Goal: Task Accomplishment & Management: Use online tool/utility

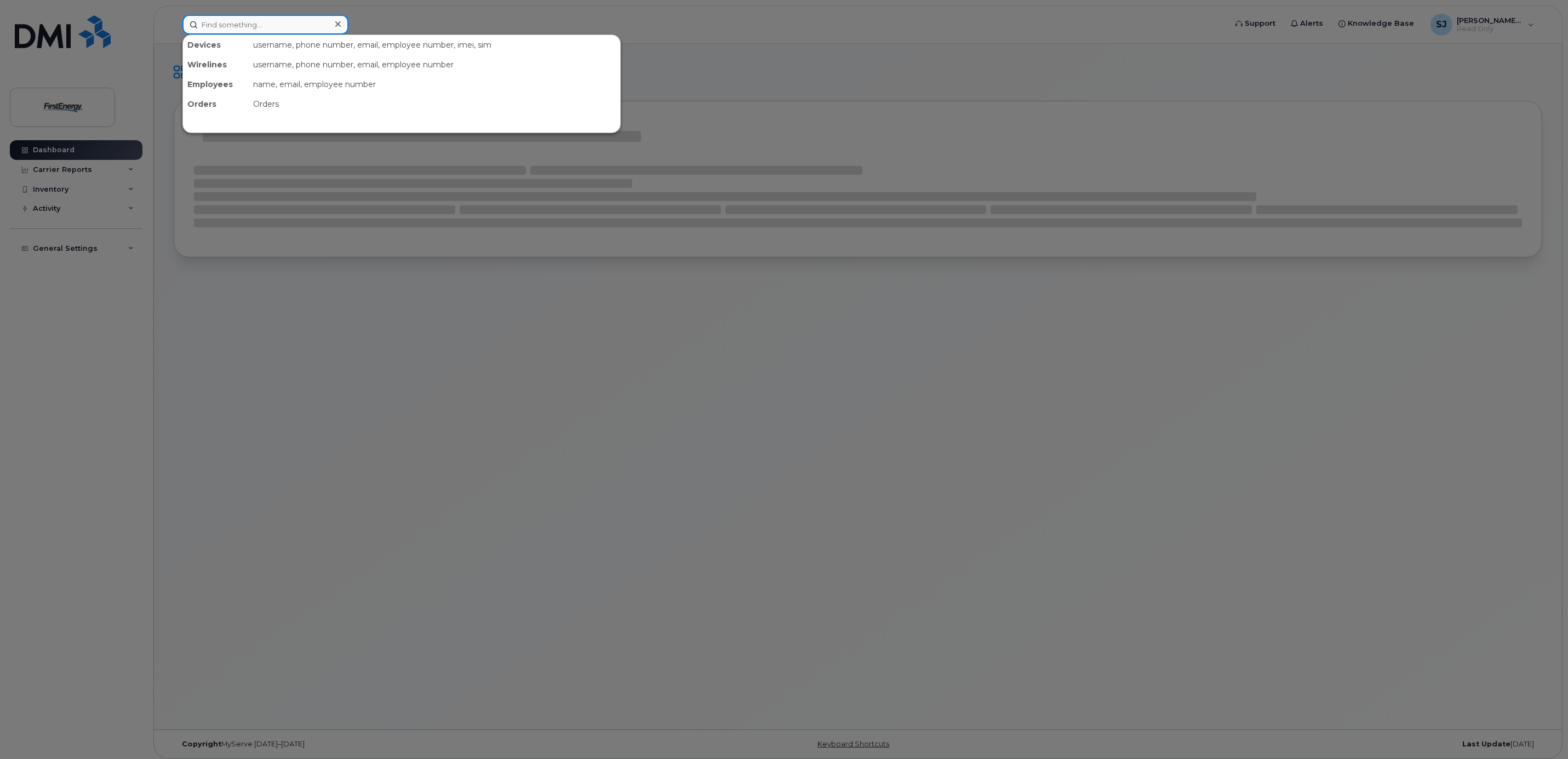
click at [299, 27] on input at bounding box center [265, 24] width 166 height 19
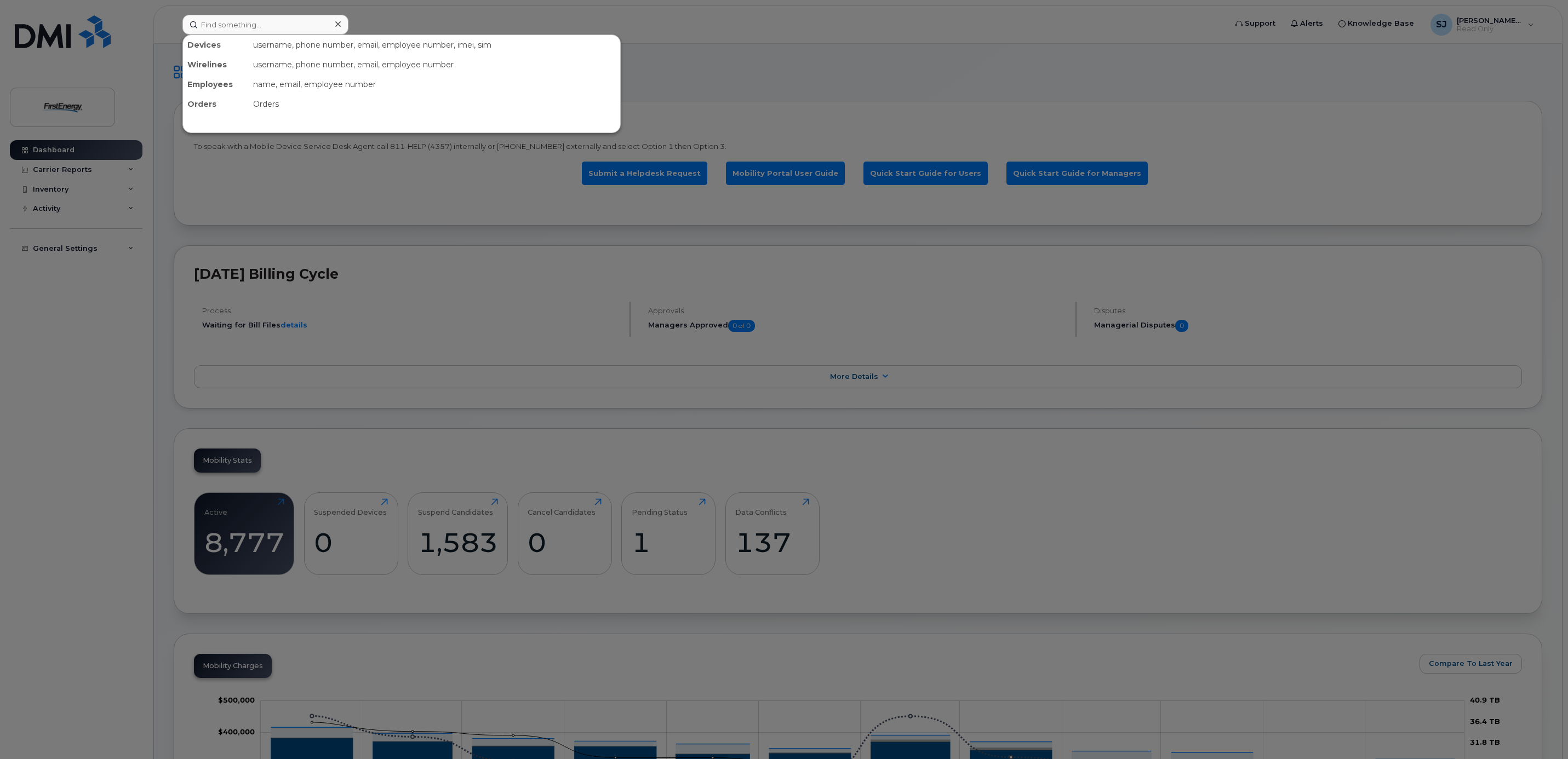
click at [733, 89] on div at bounding box center [784, 379] width 1568 height 759
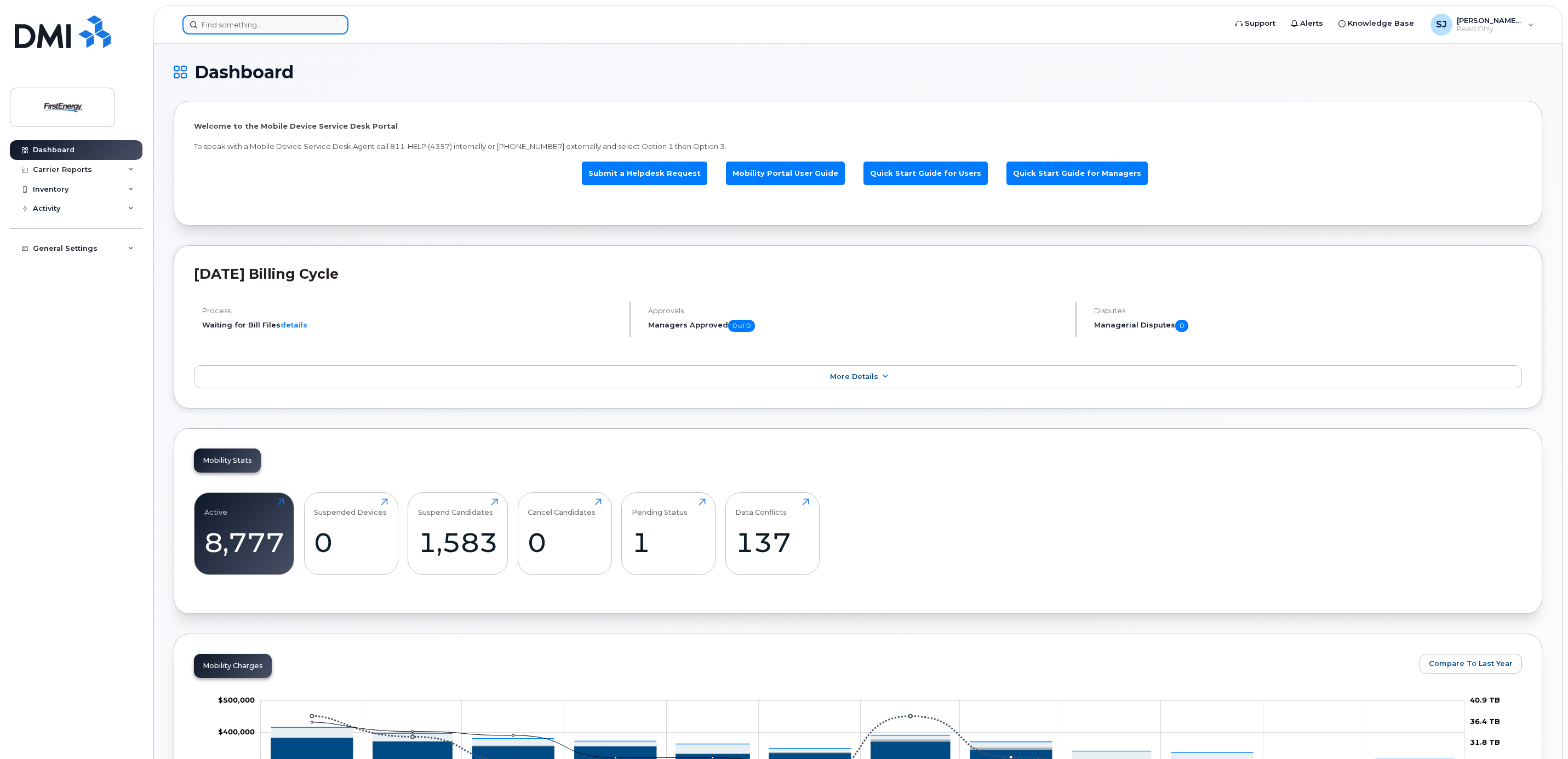
click at [293, 23] on input at bounding box center [265, 24] width 166 height 19
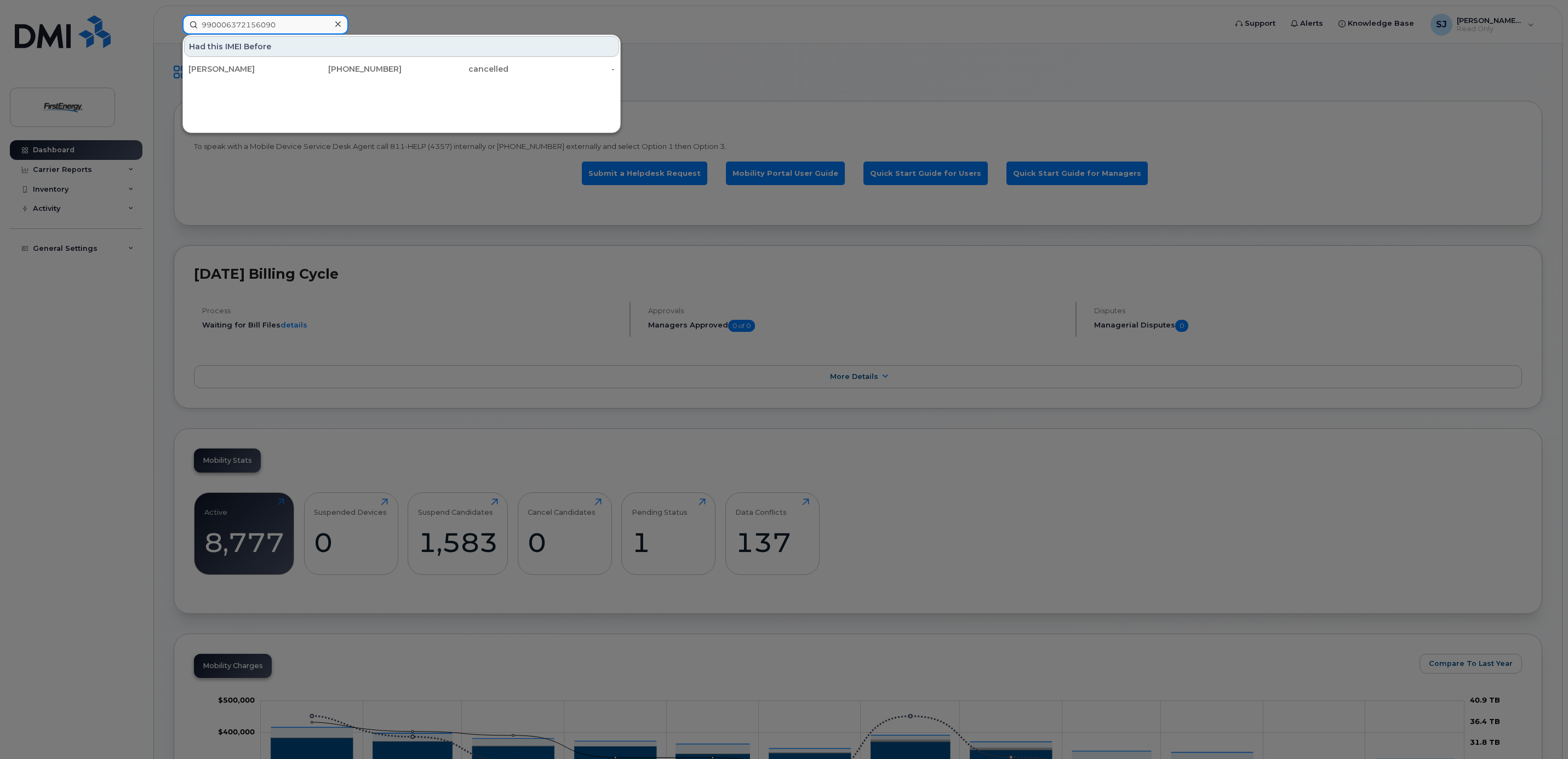
type input "990006372156090"
click at [338, 24] on icon at bounding box center [338, 24] width 5 height 5
click at [306, 25] on input at bounding box center [265, 24] width 166 height 19
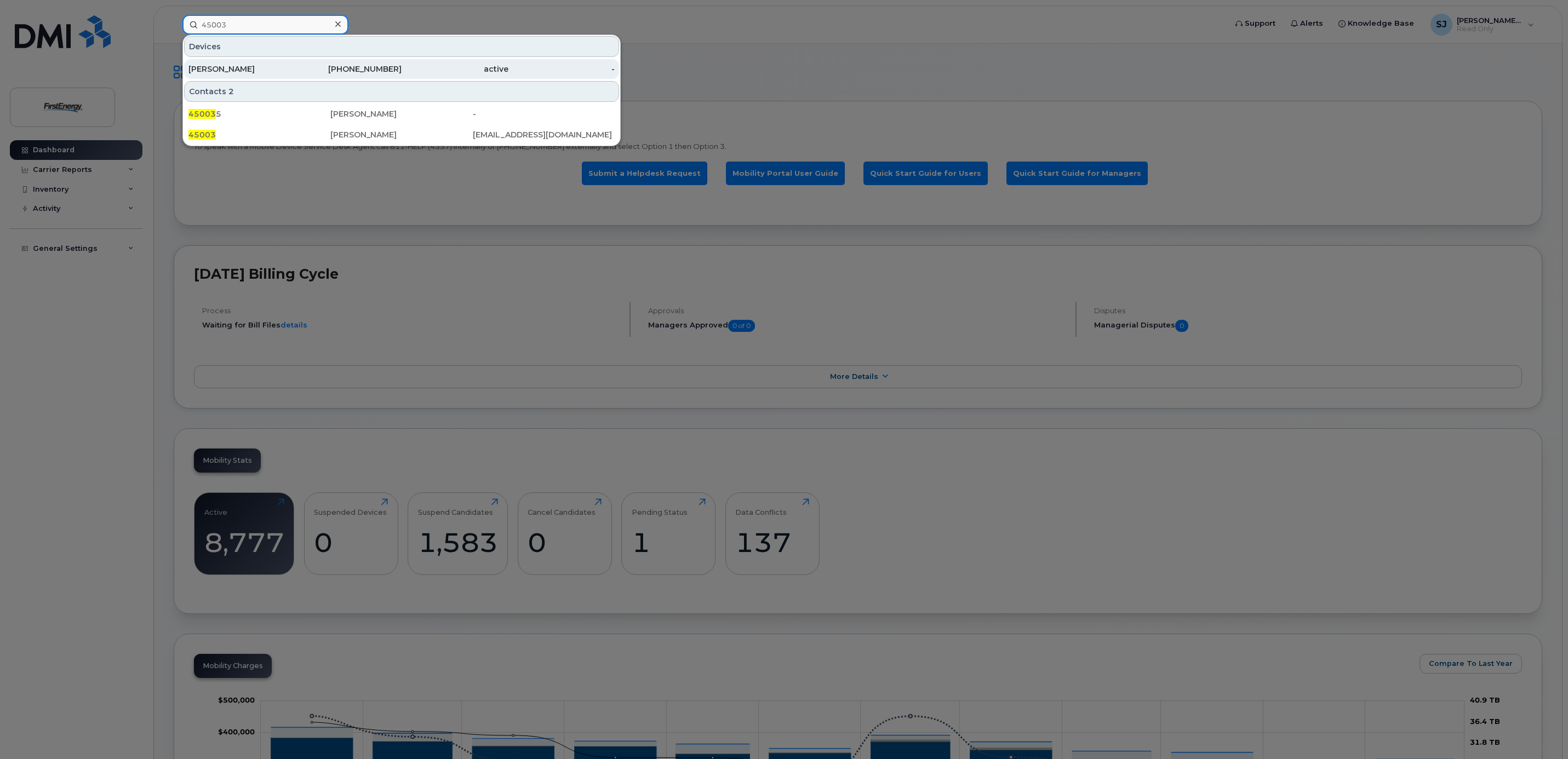
type input "45003"
click at [276, 68] on div "Seth M Miller" at bounding box center [242, 69] width 107 height 11
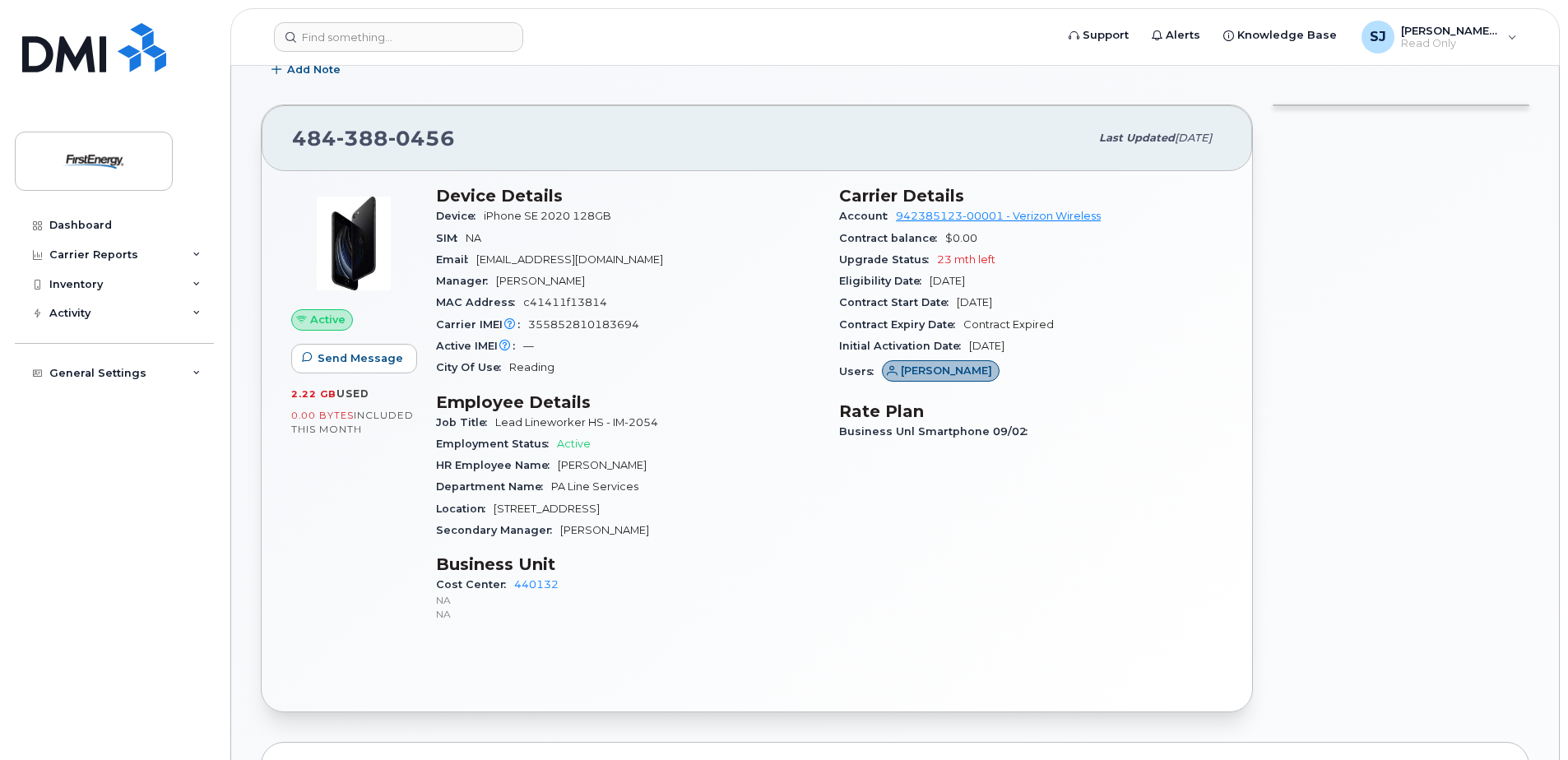
scroll to position [164, 0]
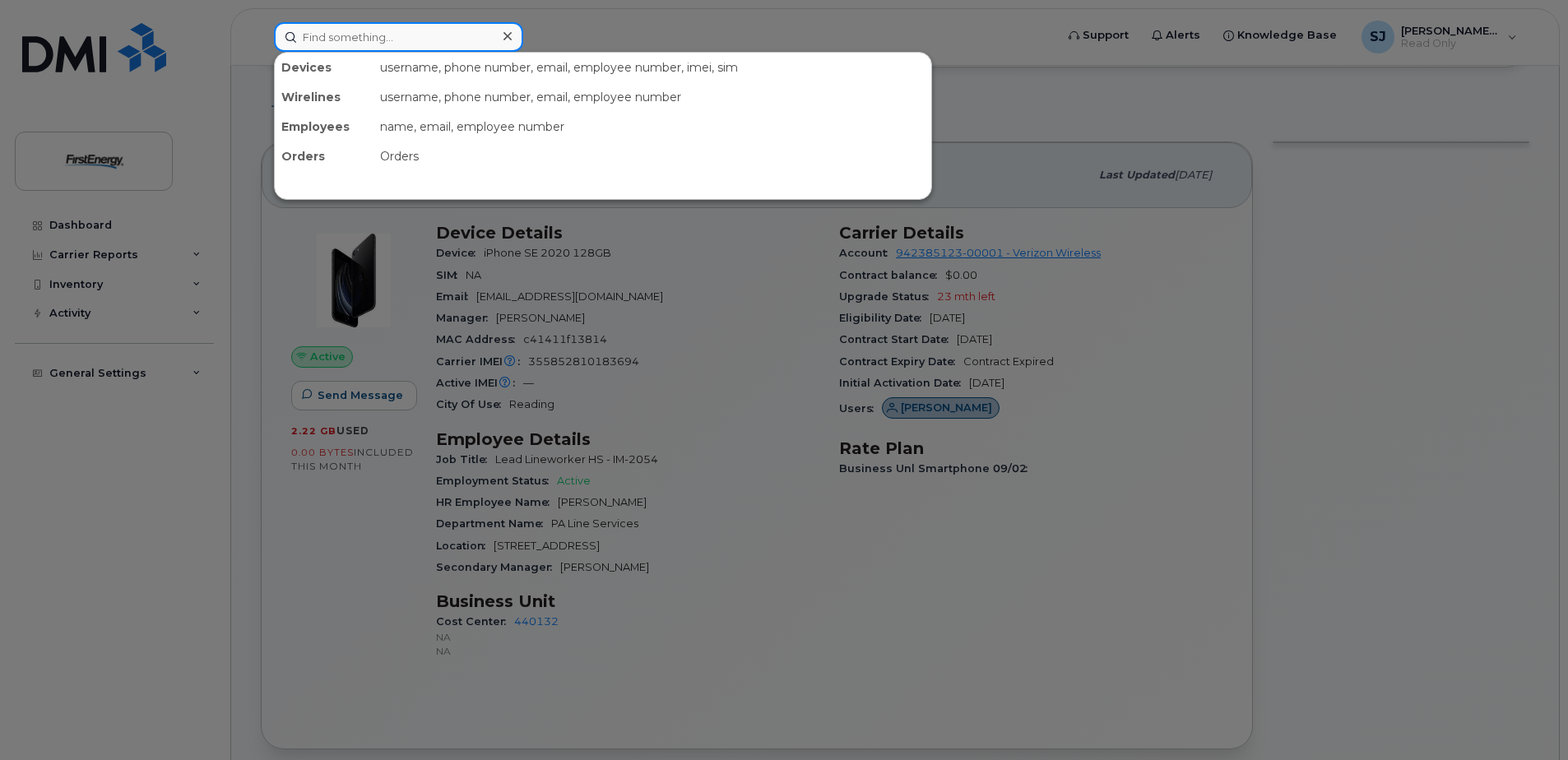
click at [462, 37] on input at bounding box center [398, 37] width 249 height 29
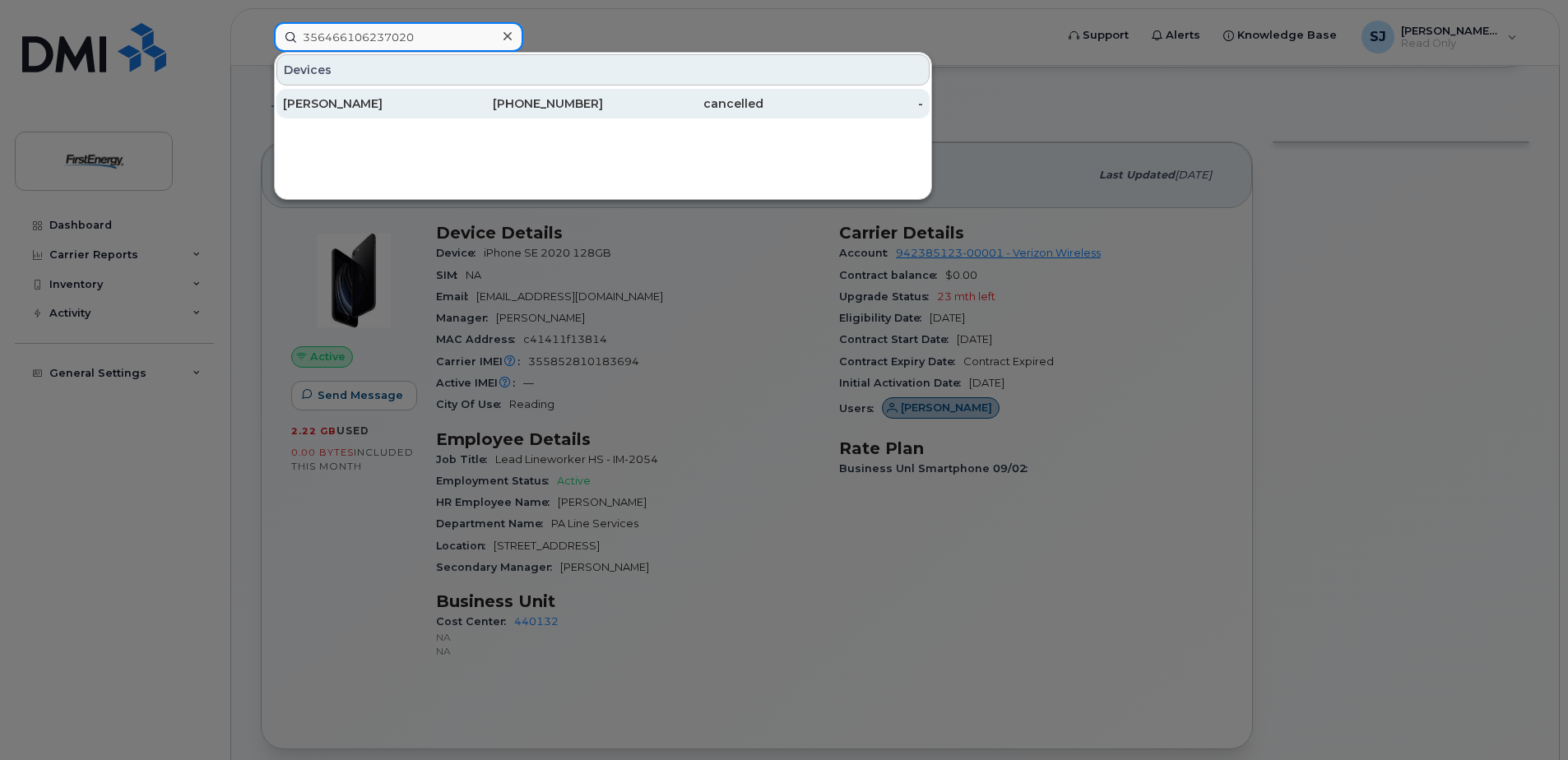
type input "356466106237020"
click at [396, 105] on div "[PERSON_NAME]" at bounding box center [364, 103] width 161 height 16
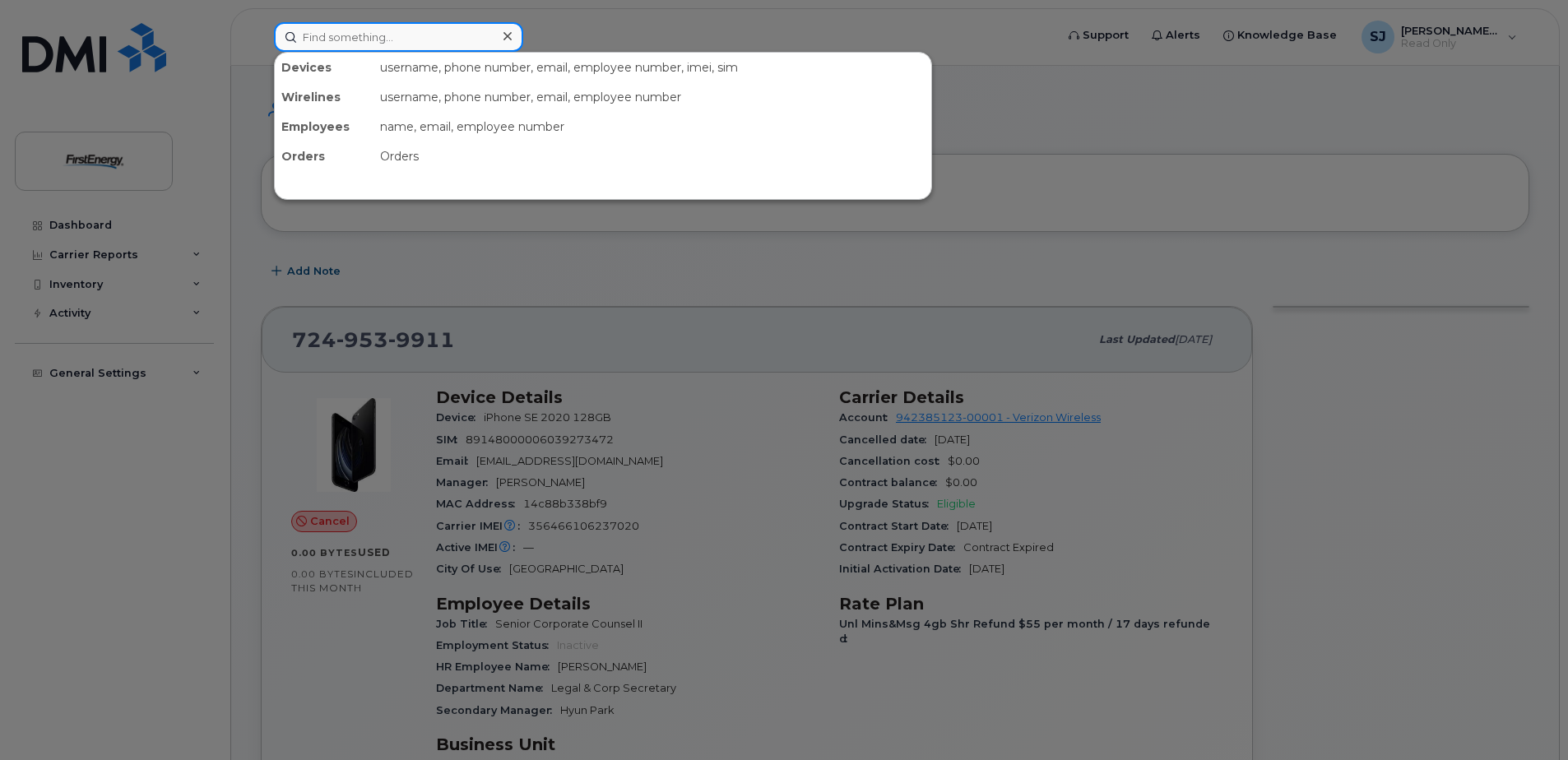
click at [398, 34] on input at bounding box center [398, 37] width 249 height 29
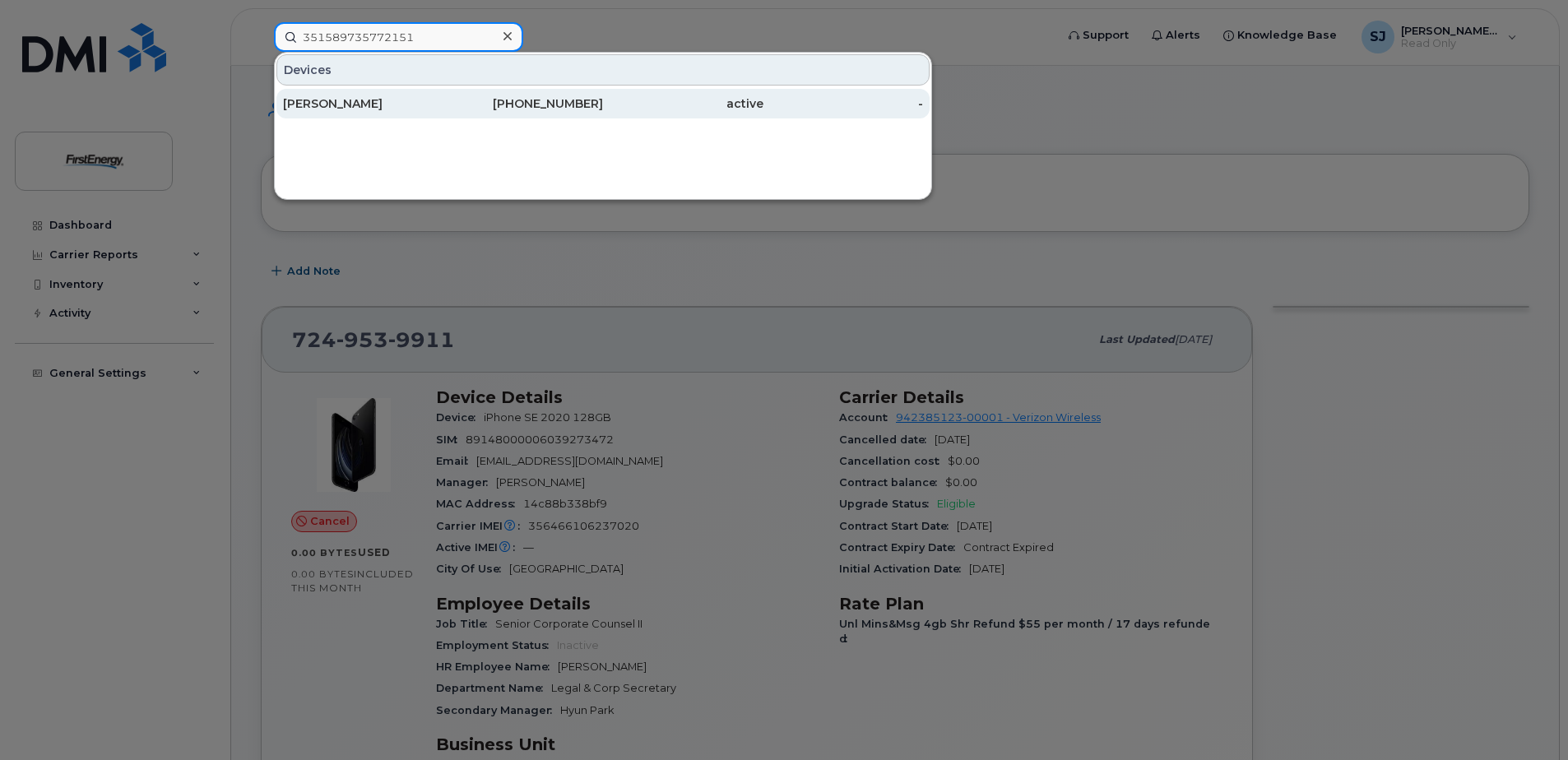
type input "351589735772151"
click at [366, 103] on div "JOEY T CHEN" at bounding box center [364, 103] width 161 height 16
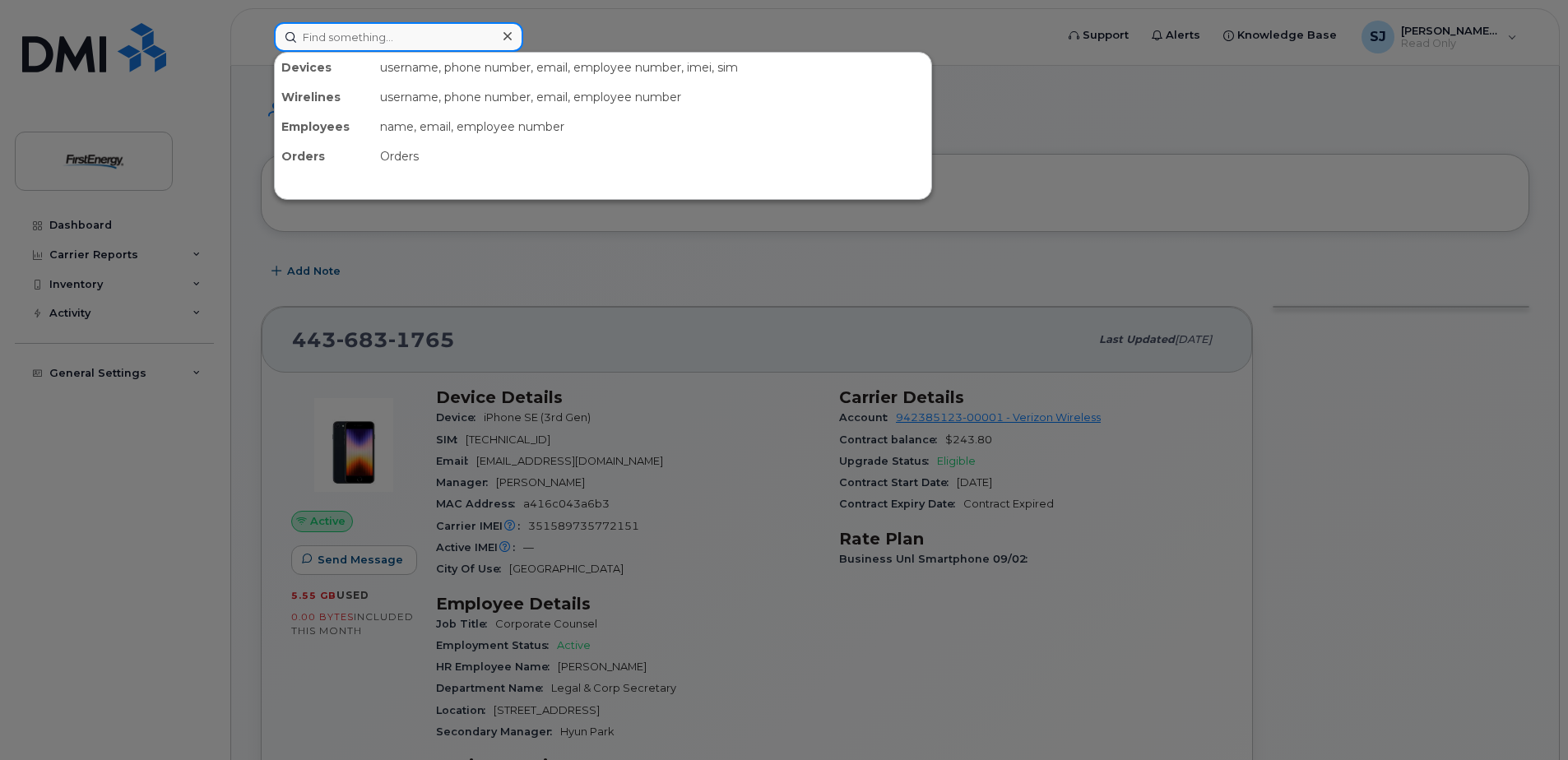
click at [461, 37] on input at bounding box center [398, 37] width 249 height 29
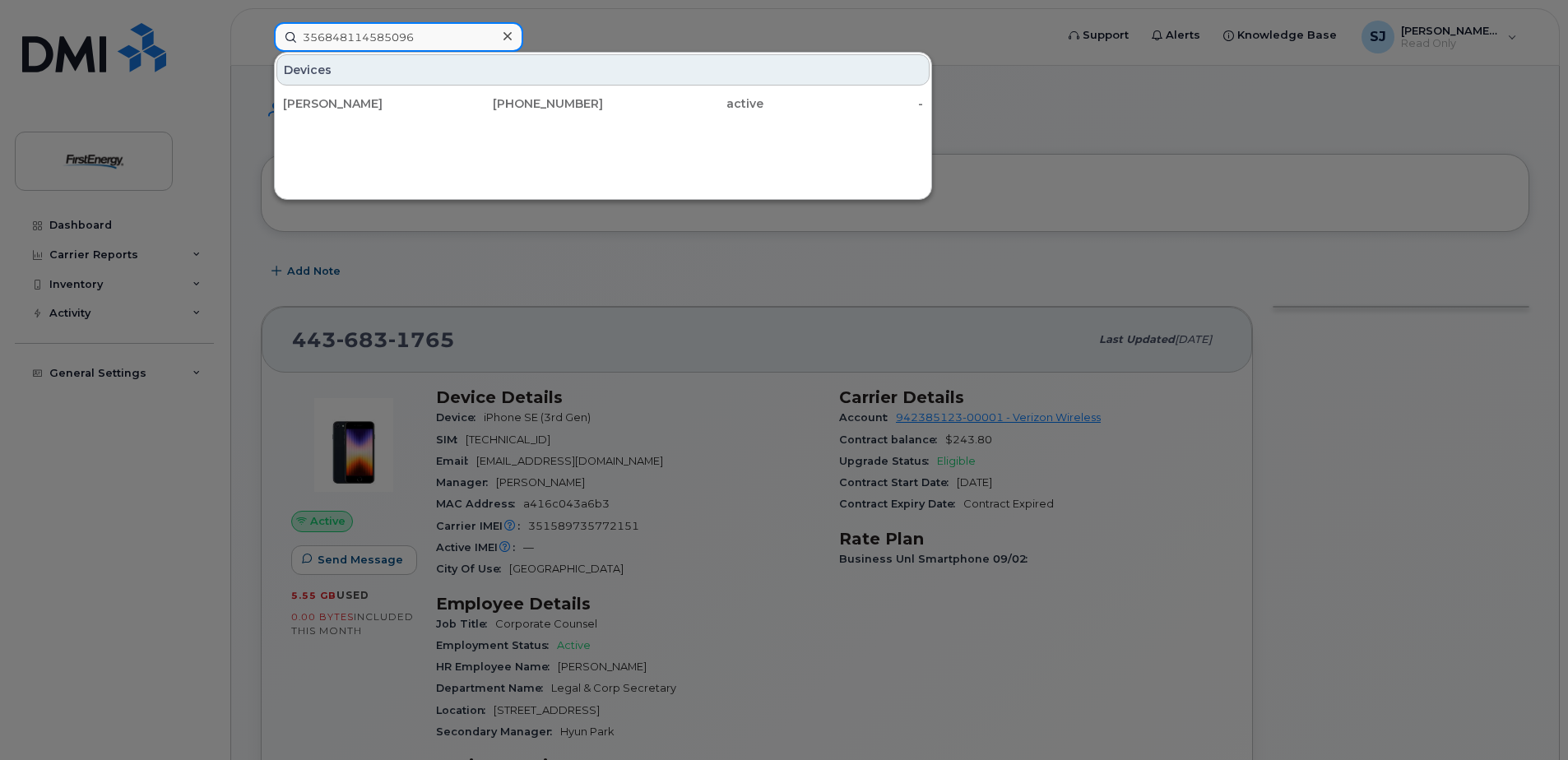
type input "356848114585096"
click at [512, 38] on div at bounding box center [507, 37] width 24 height 24
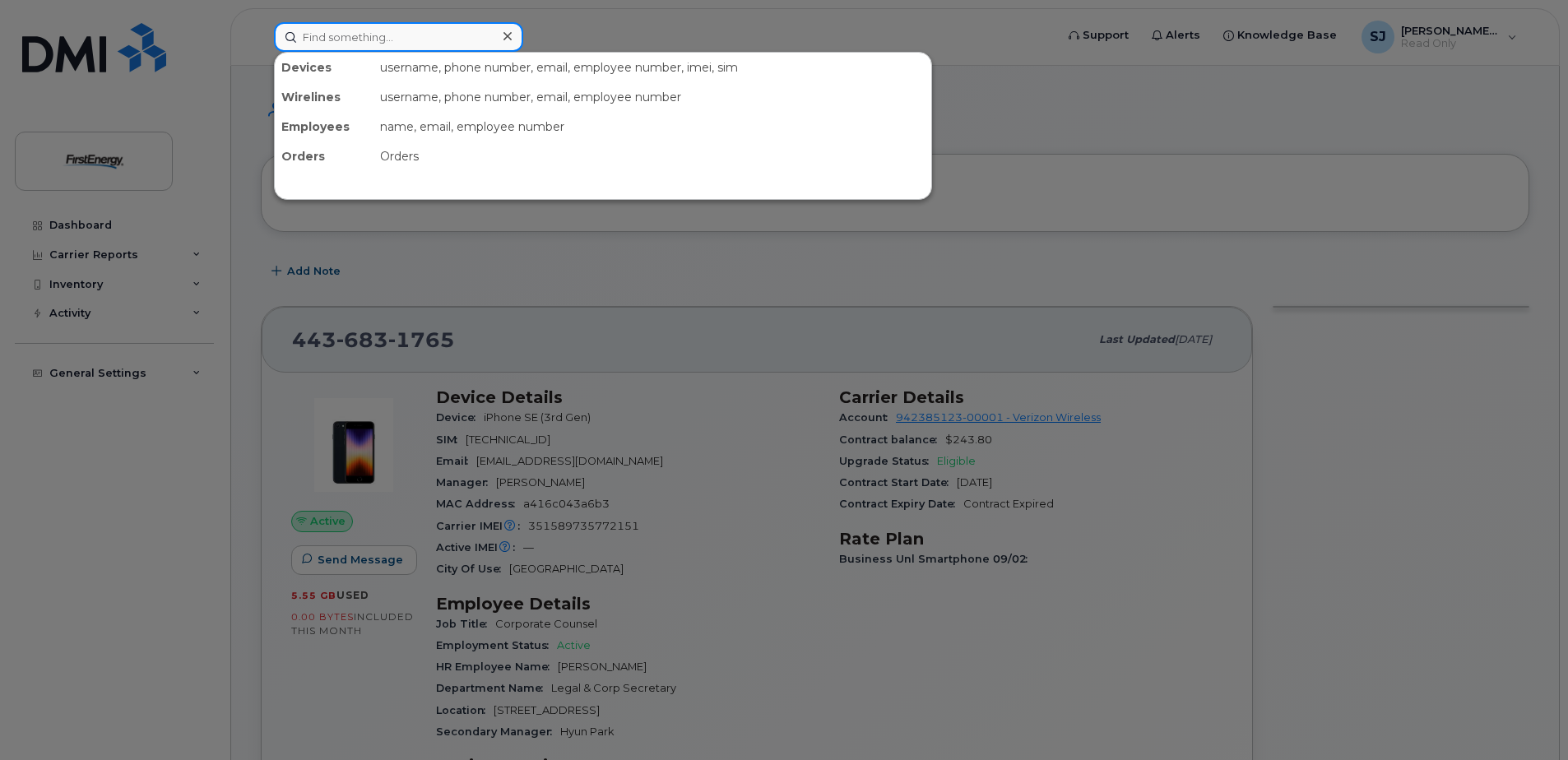
click at [448, 46] on input at bounding box center [398, 37] width 249 height 29
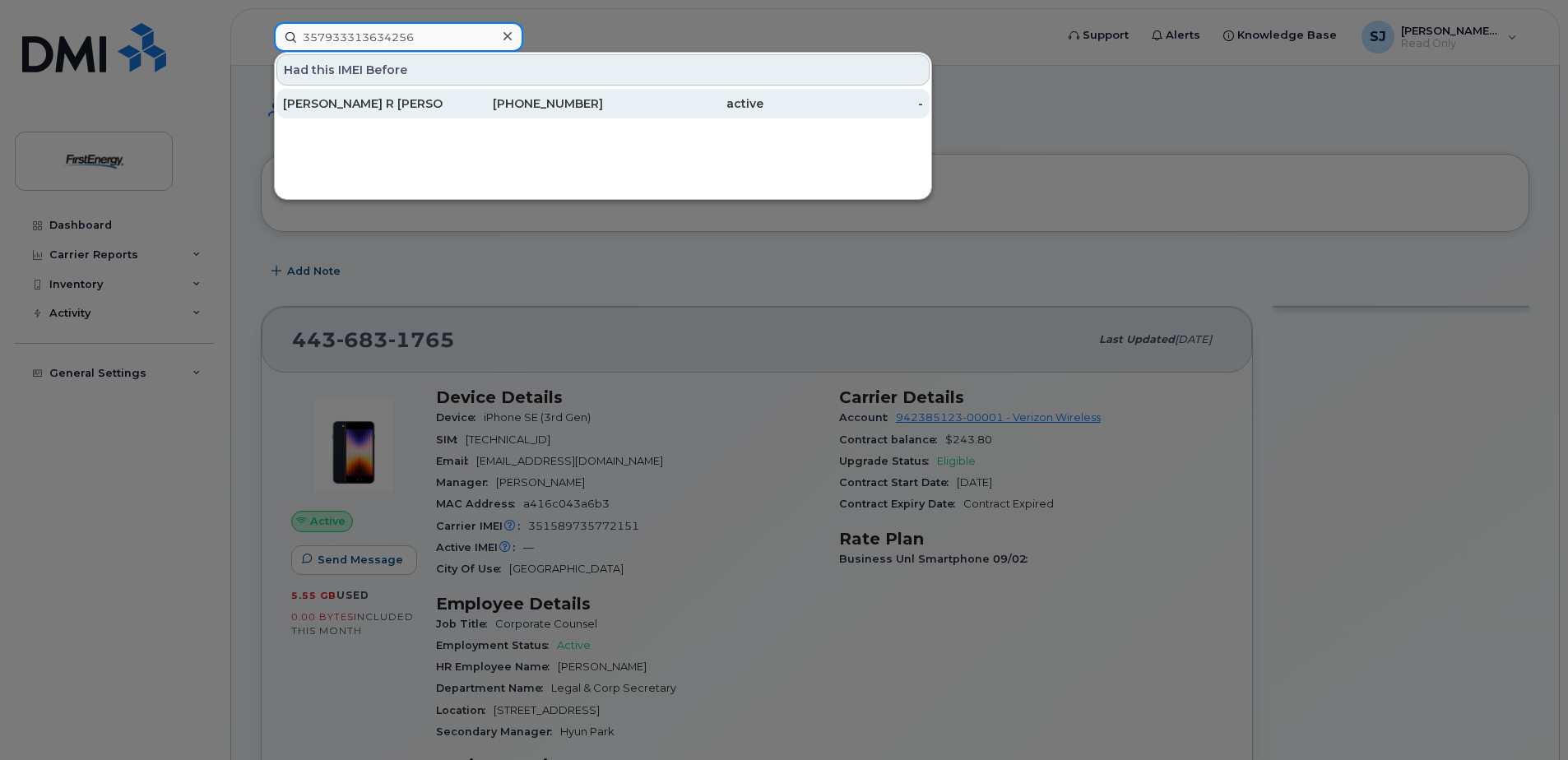
type input "357933313634256"
click at [382, 103] on div "[PERSON_NAME] R [PERSON_NAME]" at bounding box center [364, 103] width 161 height 16
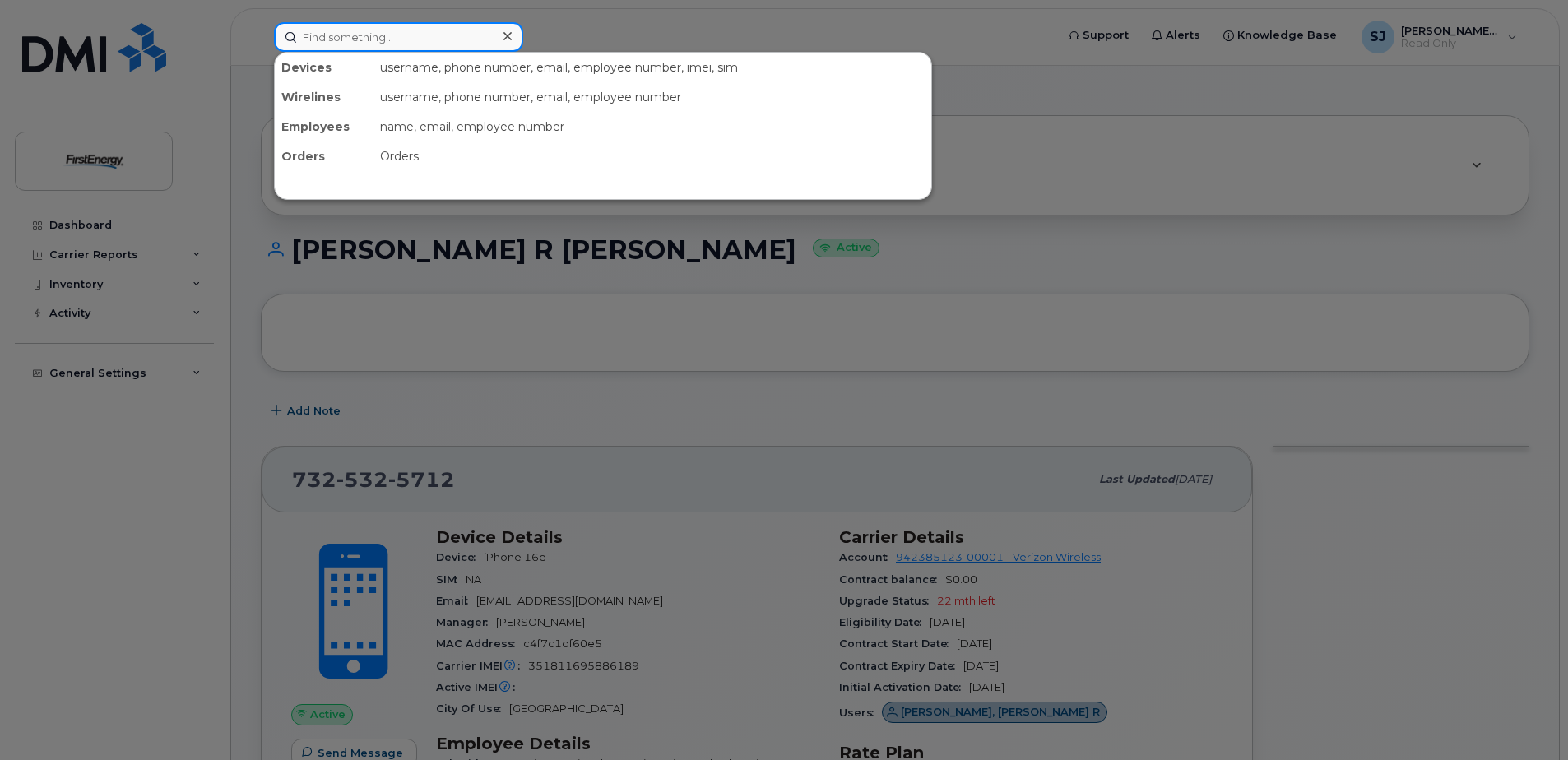
click at [418, 38] on input at bounding box center [398, 37] width 249 height 29
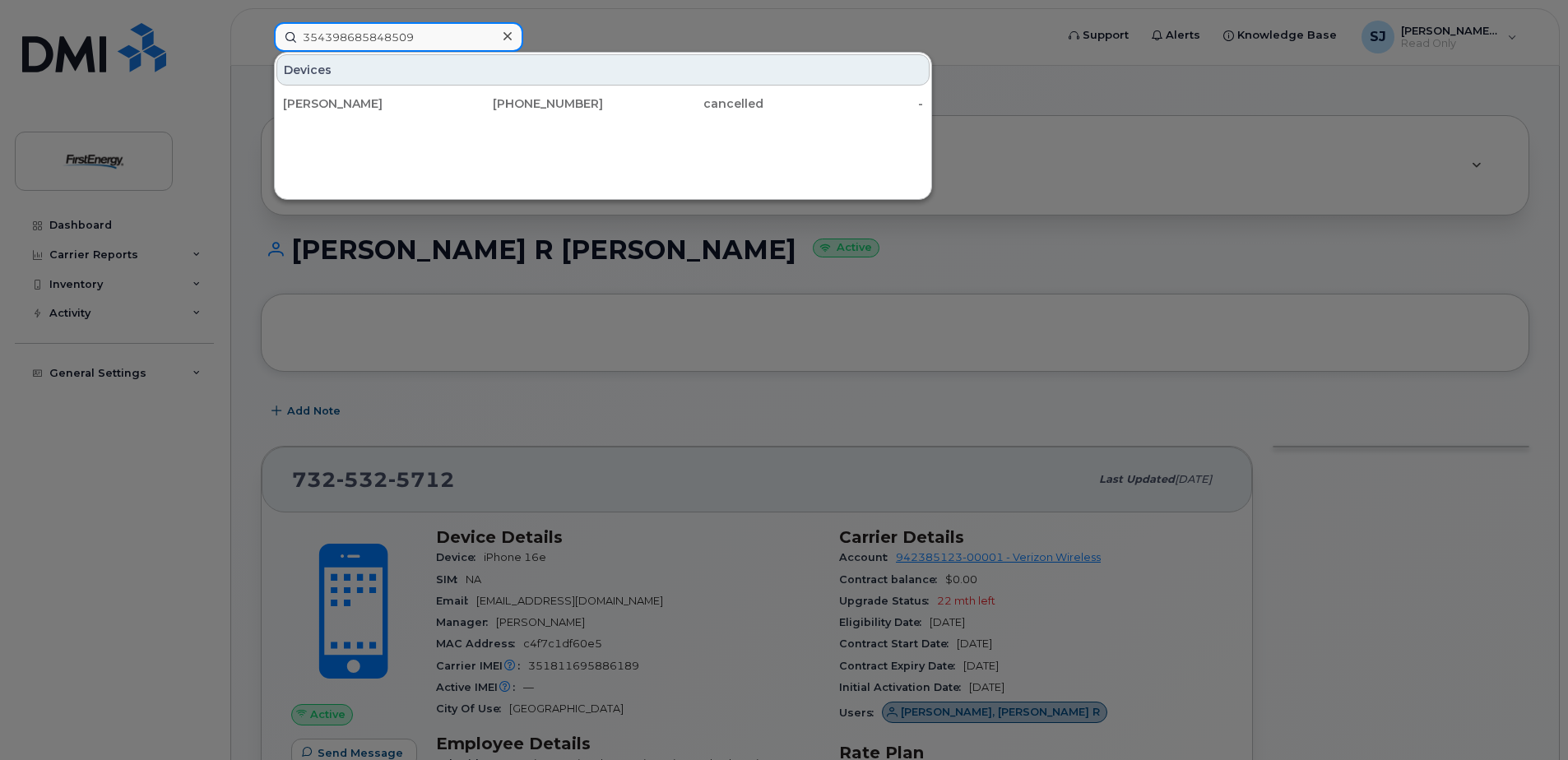
type input "354398685848509"
click at [513, 36] on div at bounding box center [507, 37] width 24 height 24
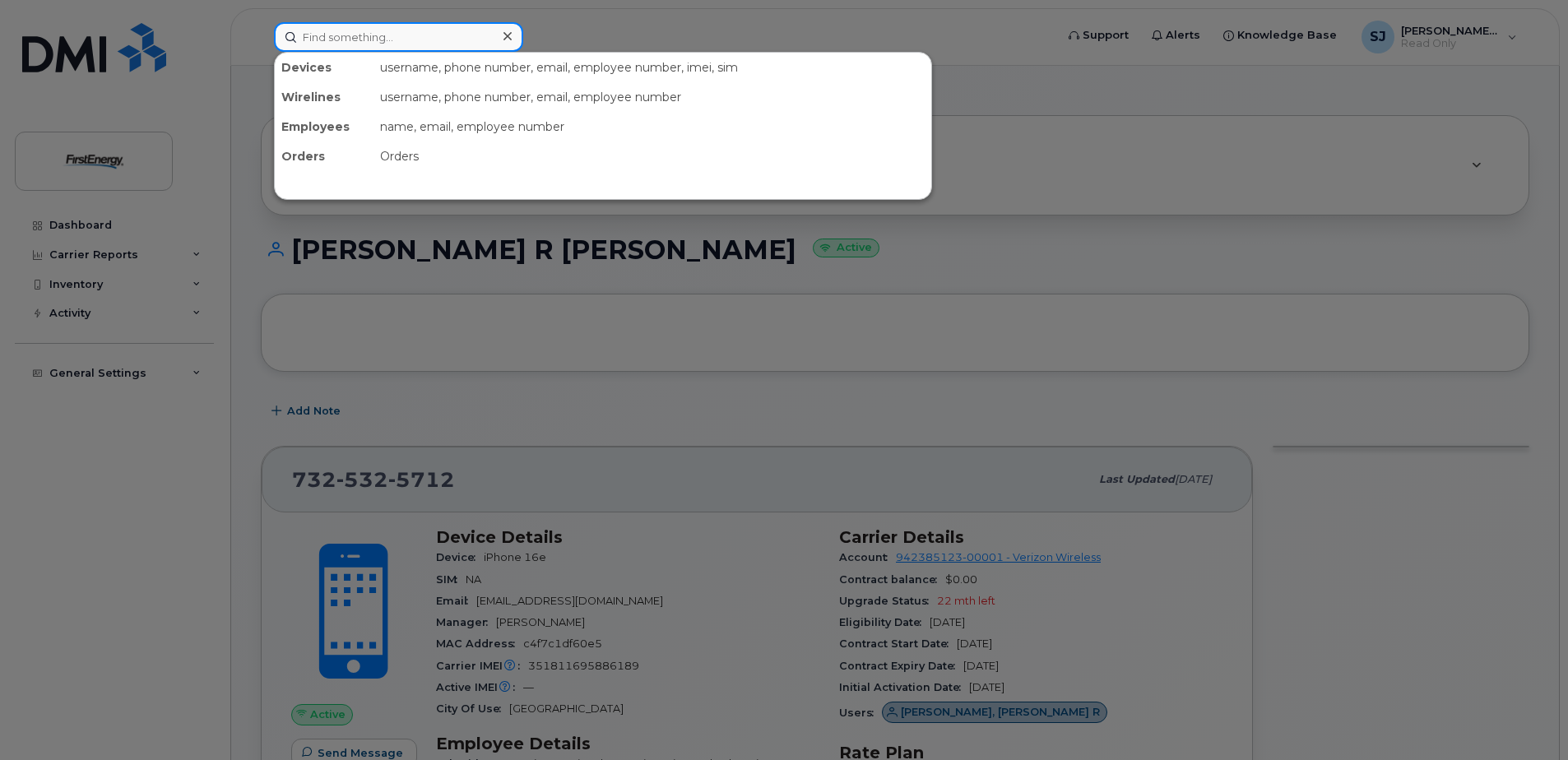
click at [482, 35] on input at bounding box center [398, 37] width 249 height 29
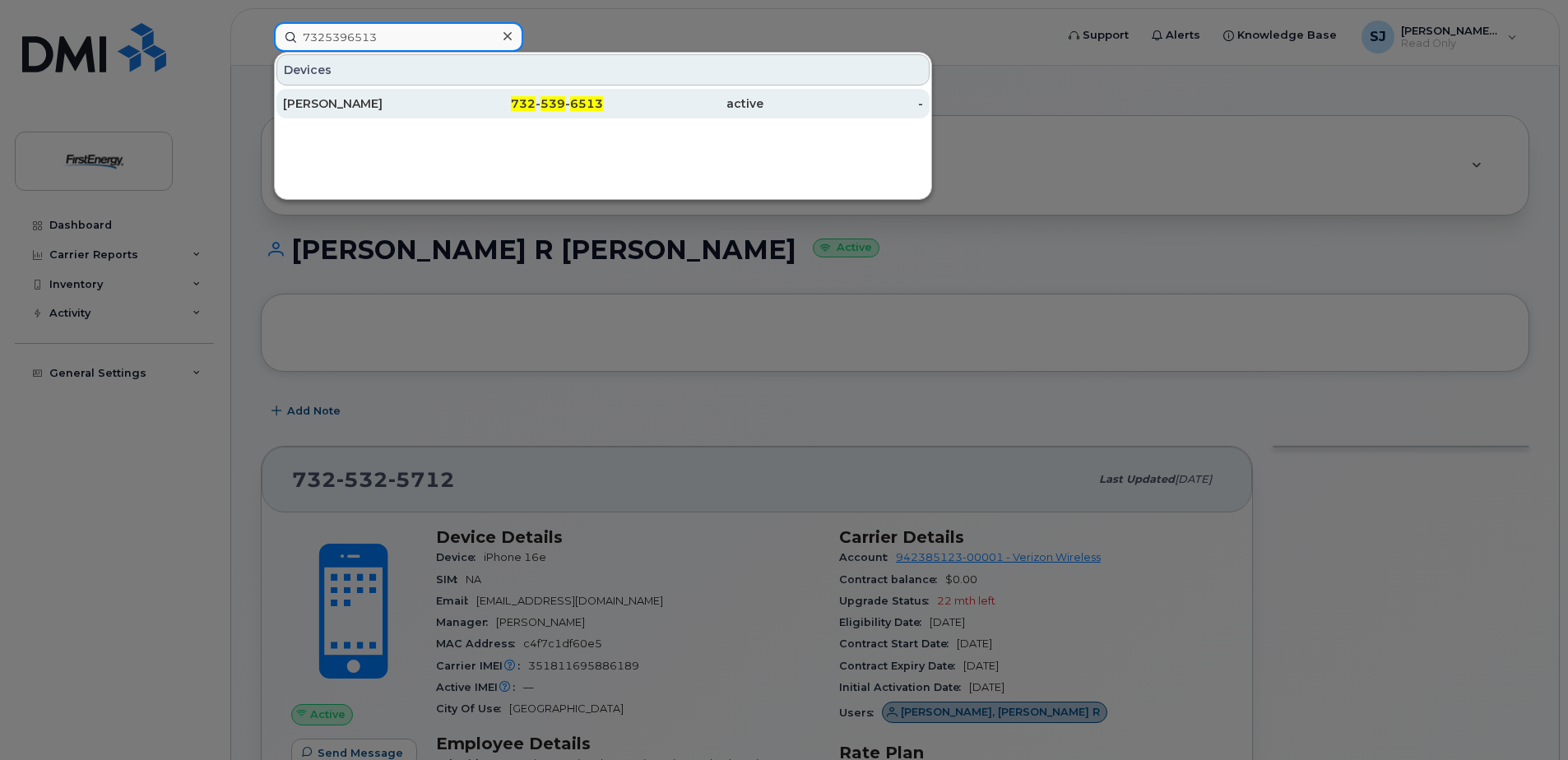
type input "7325396513"
click at [403, 108] on div "WILLIAM M HODGES" at bounding box center [364, 103] width 161 height 16
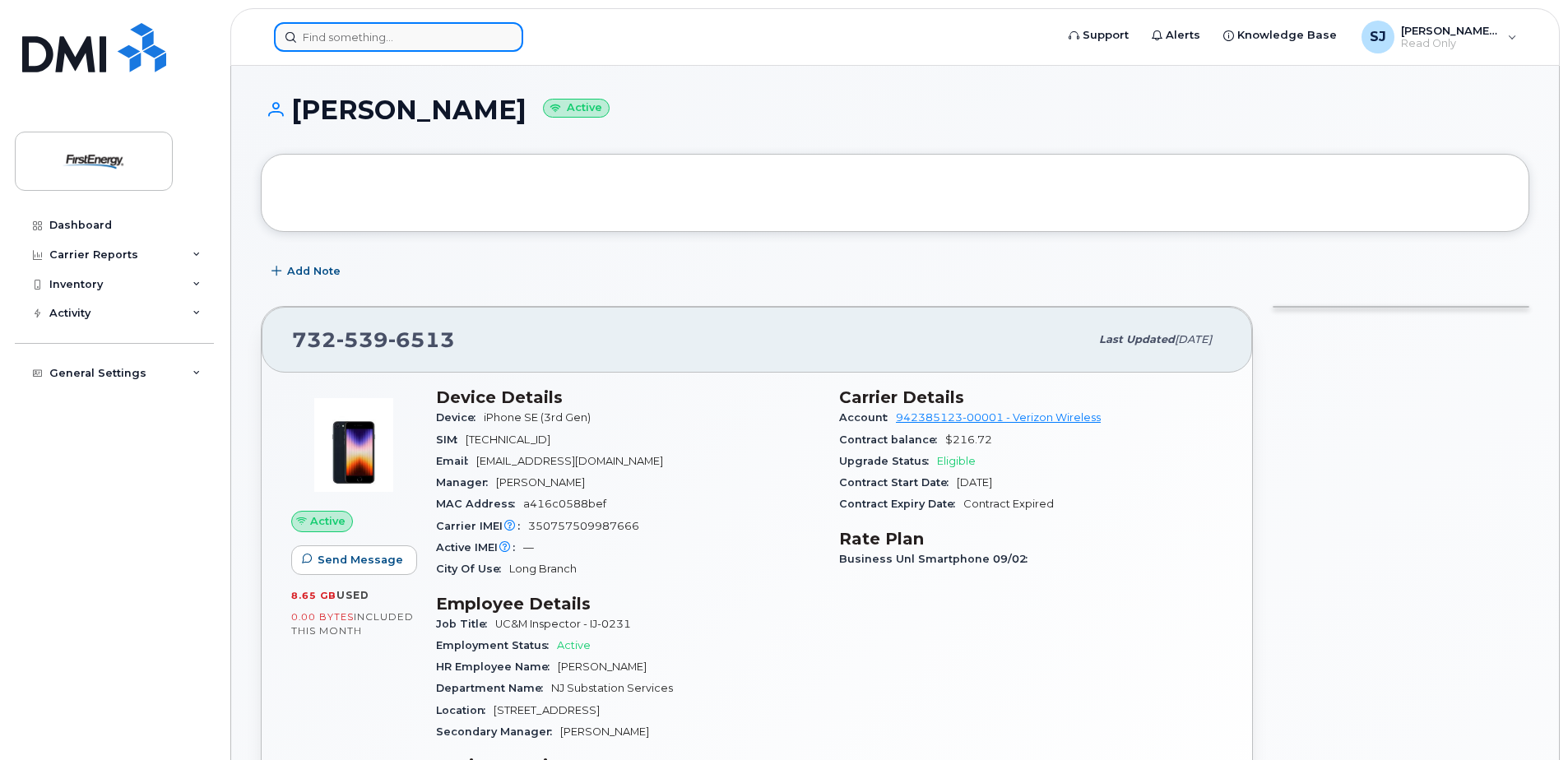
click at [376, 31] on input at bounding box center [398, 37] width 249 height 29
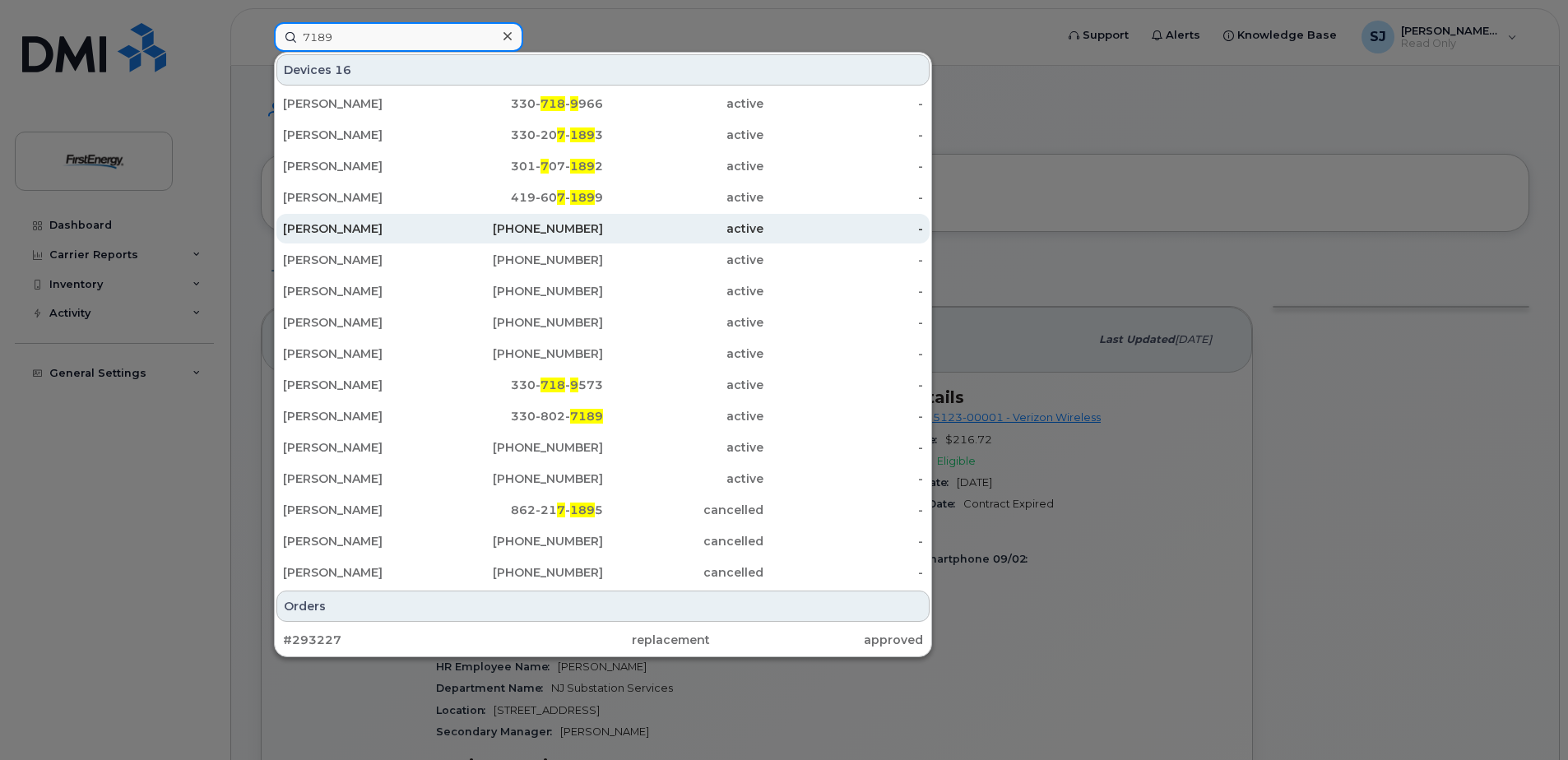
type input "7189"
click at [353, 224] on div "[PERSON_NAME]" at bounding box center [364, 228] width 161 height 16
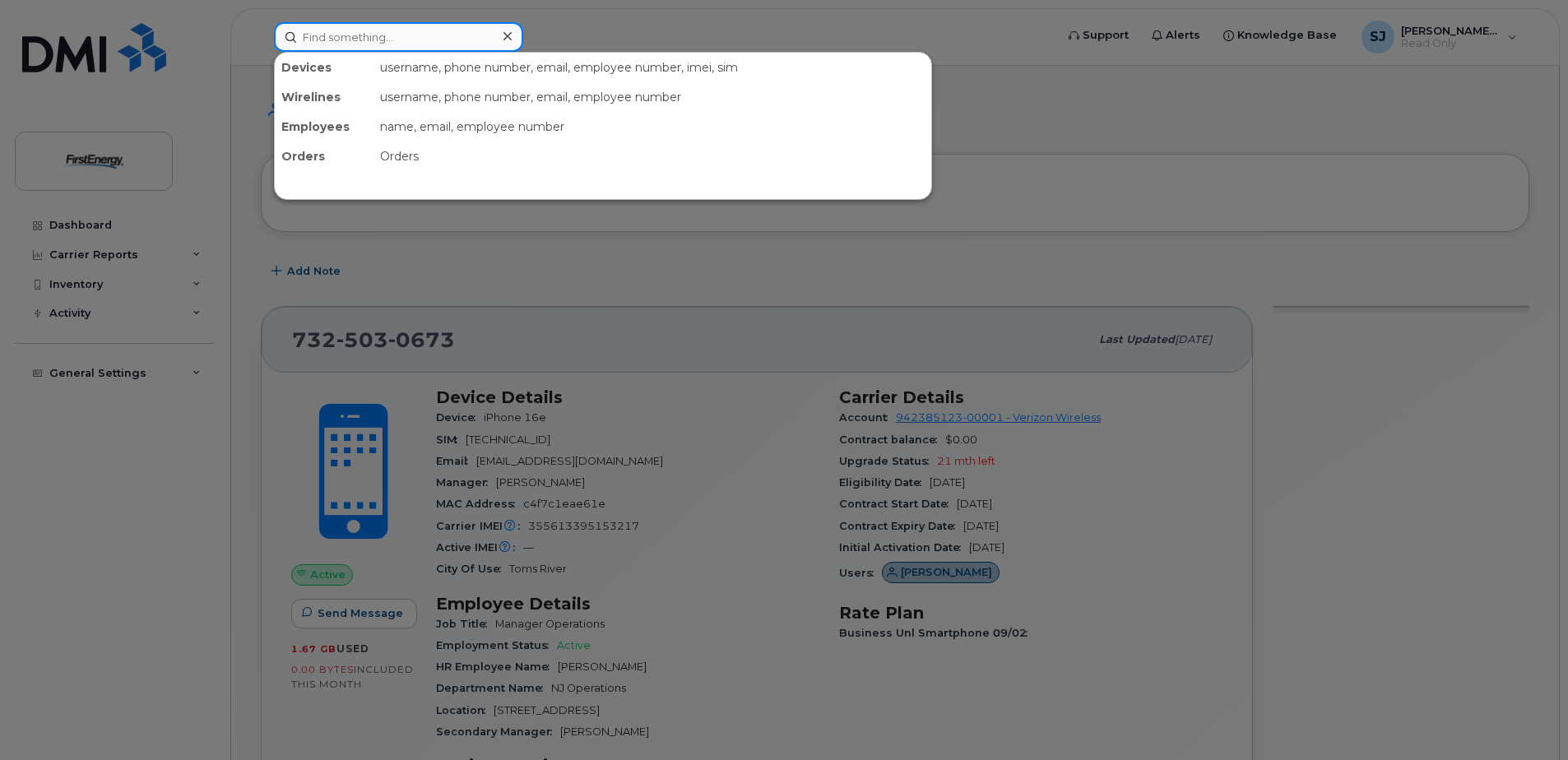
click at [459, 38] on input at bounding box center [398, 37] width 249 height 29
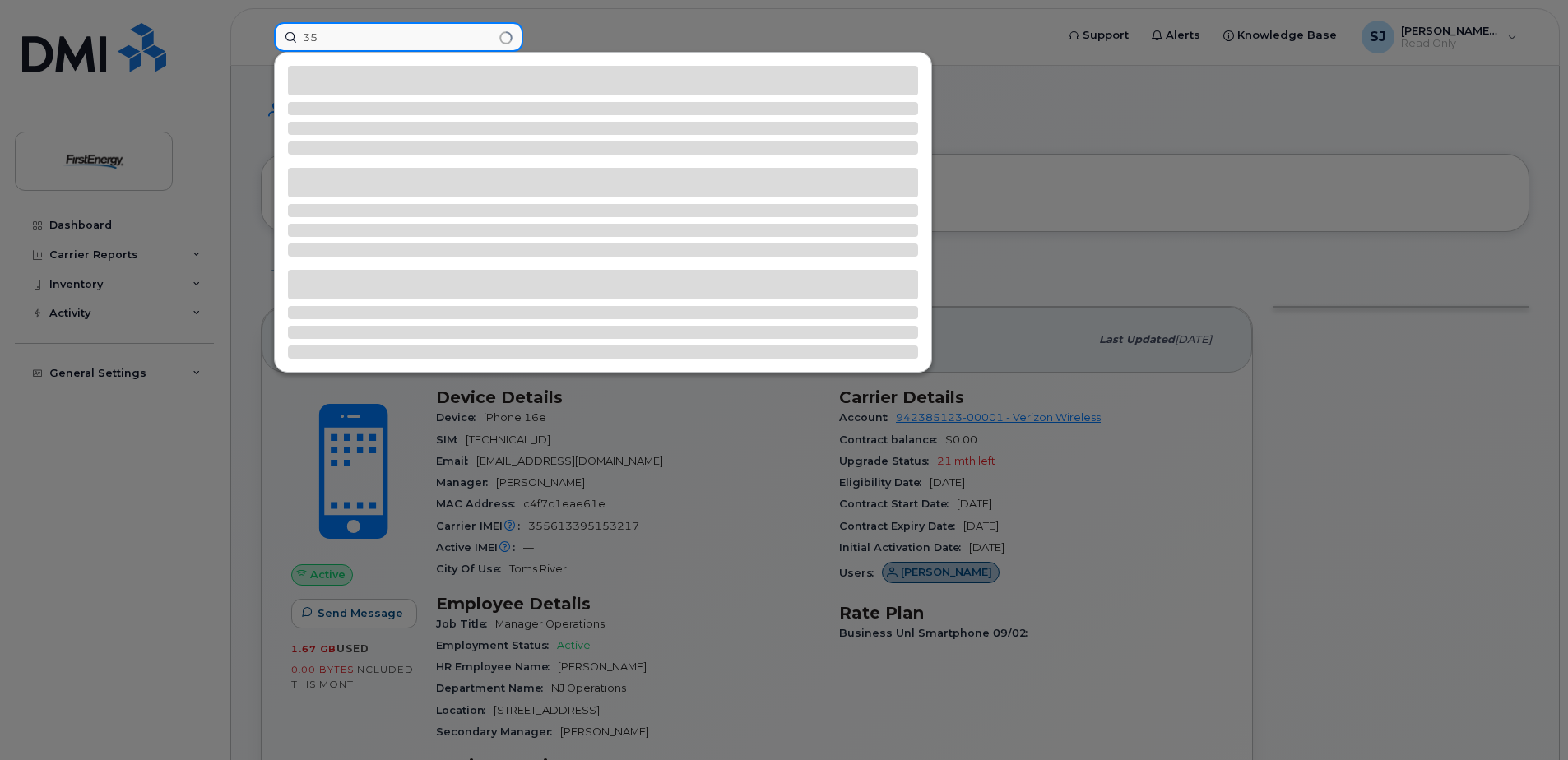
type input "3"
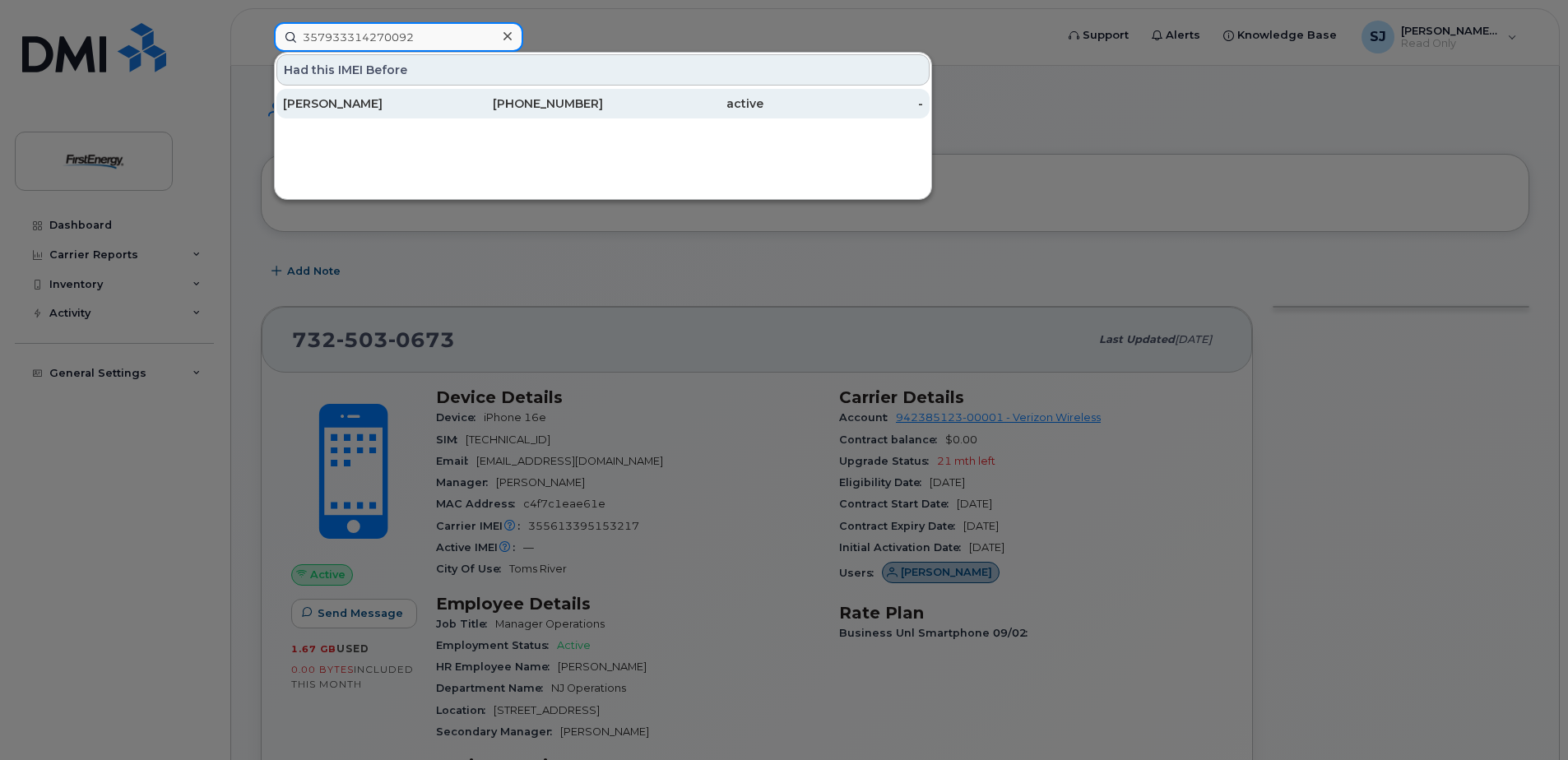
type input "357933314270092"
click at [364, 108] on div "[PERSON_NAME]" at bounding box center [364, 103] width 161 height 16
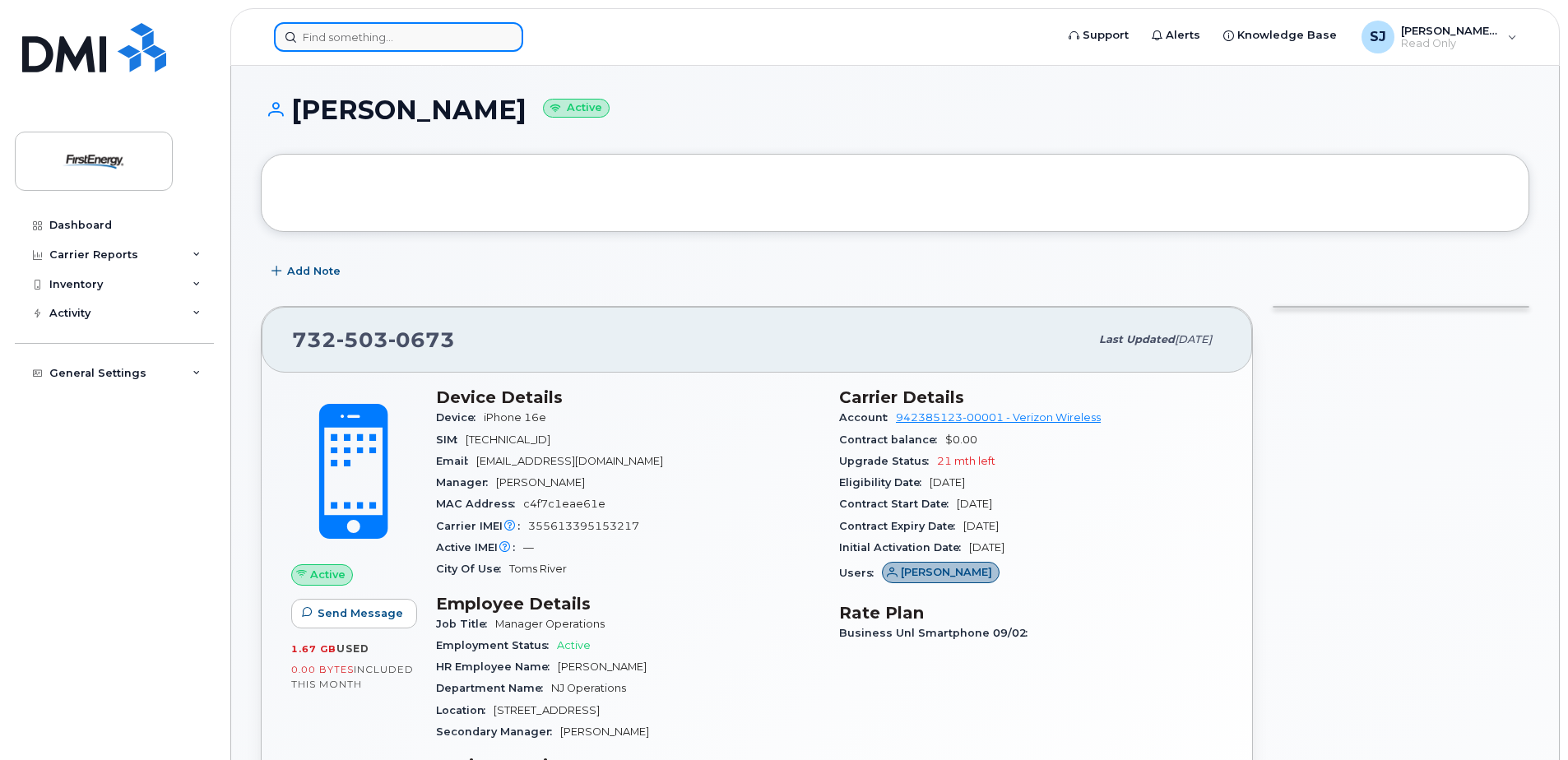
click at [469, 37] on input at bounding box center [398, 37] width 249 height 29
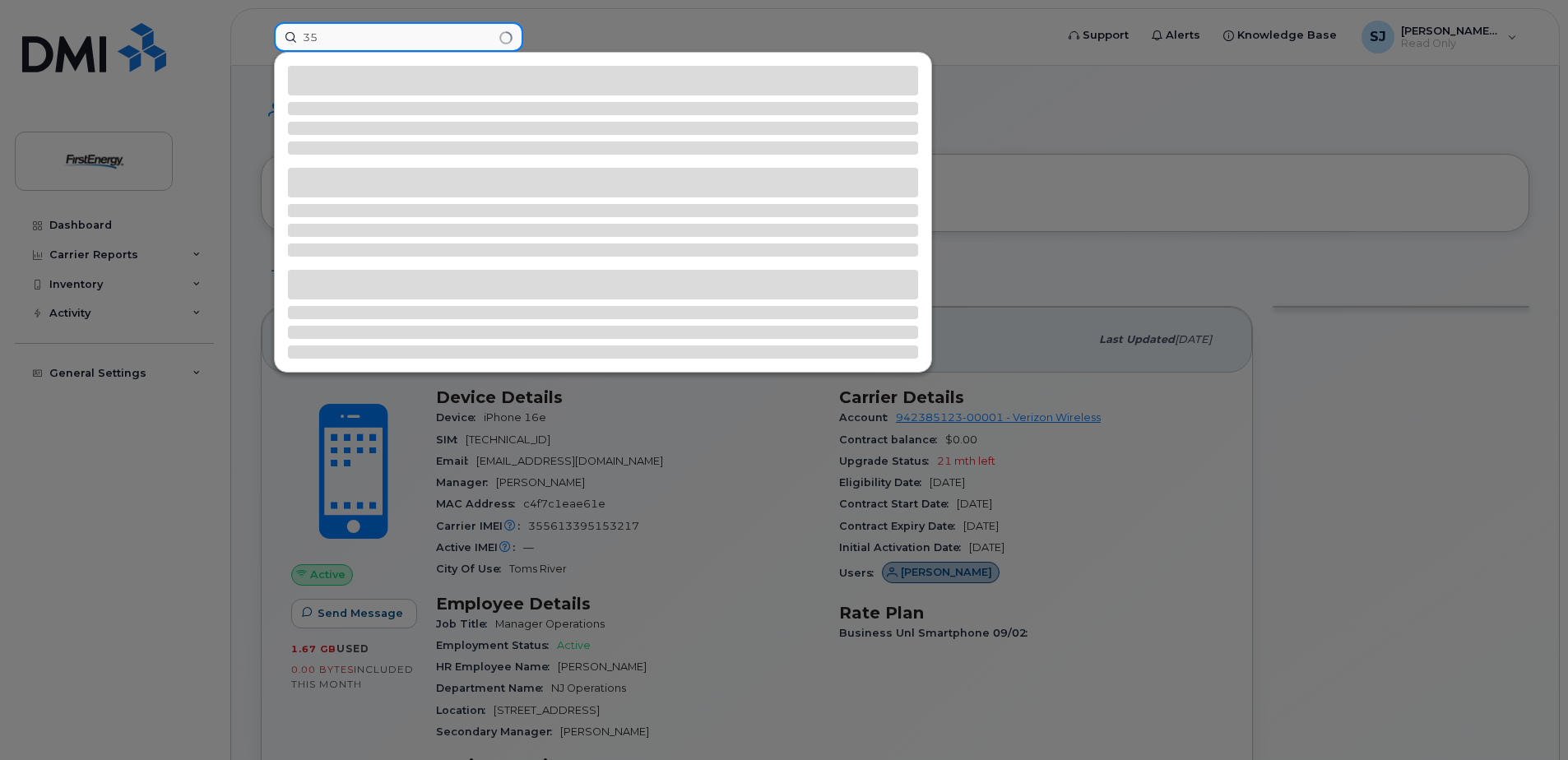
type input "3"
type input "356845112206204"
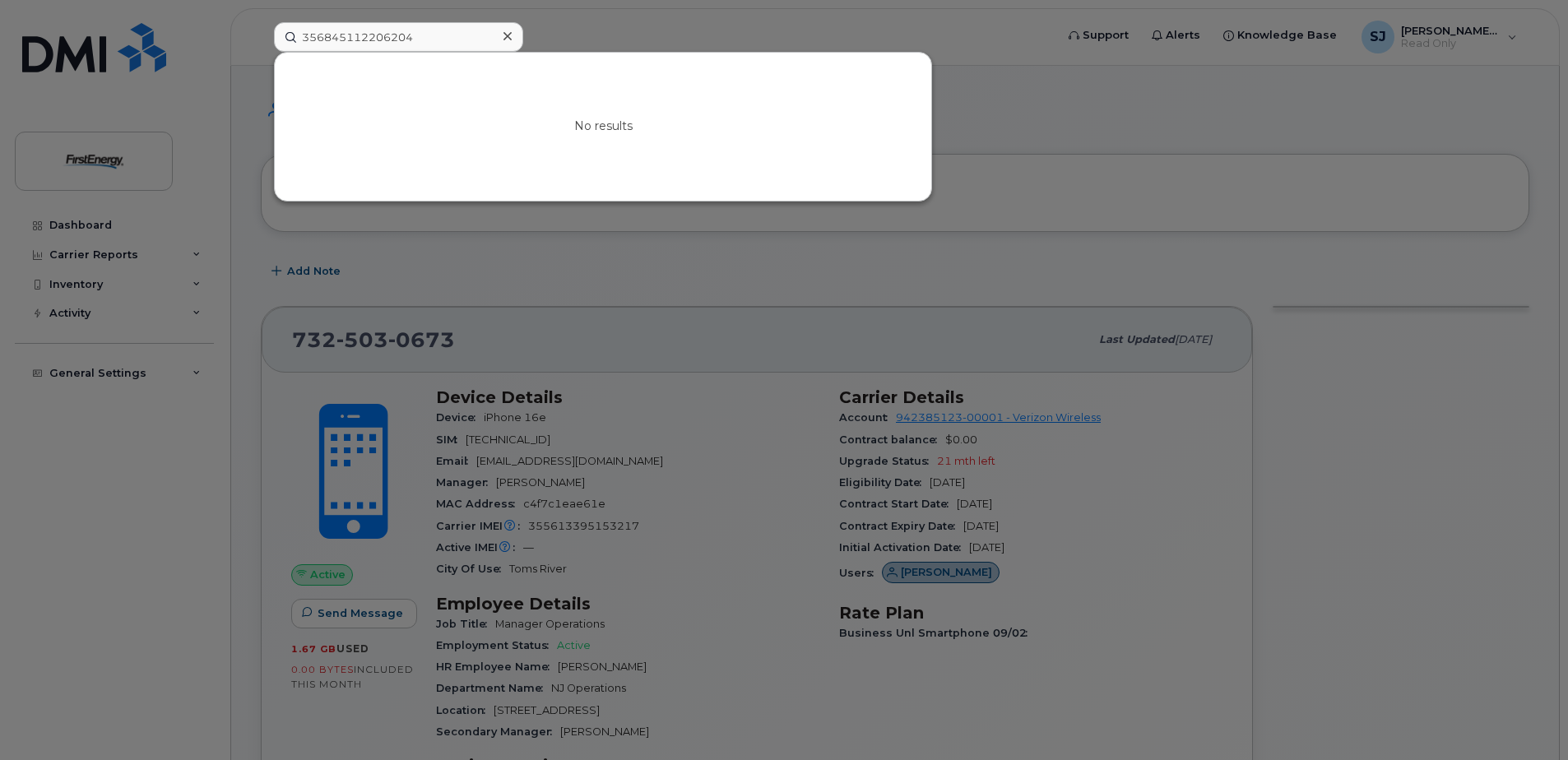
click at [504, 38] on icon at bounding box center [507, 36] width 8 height 8
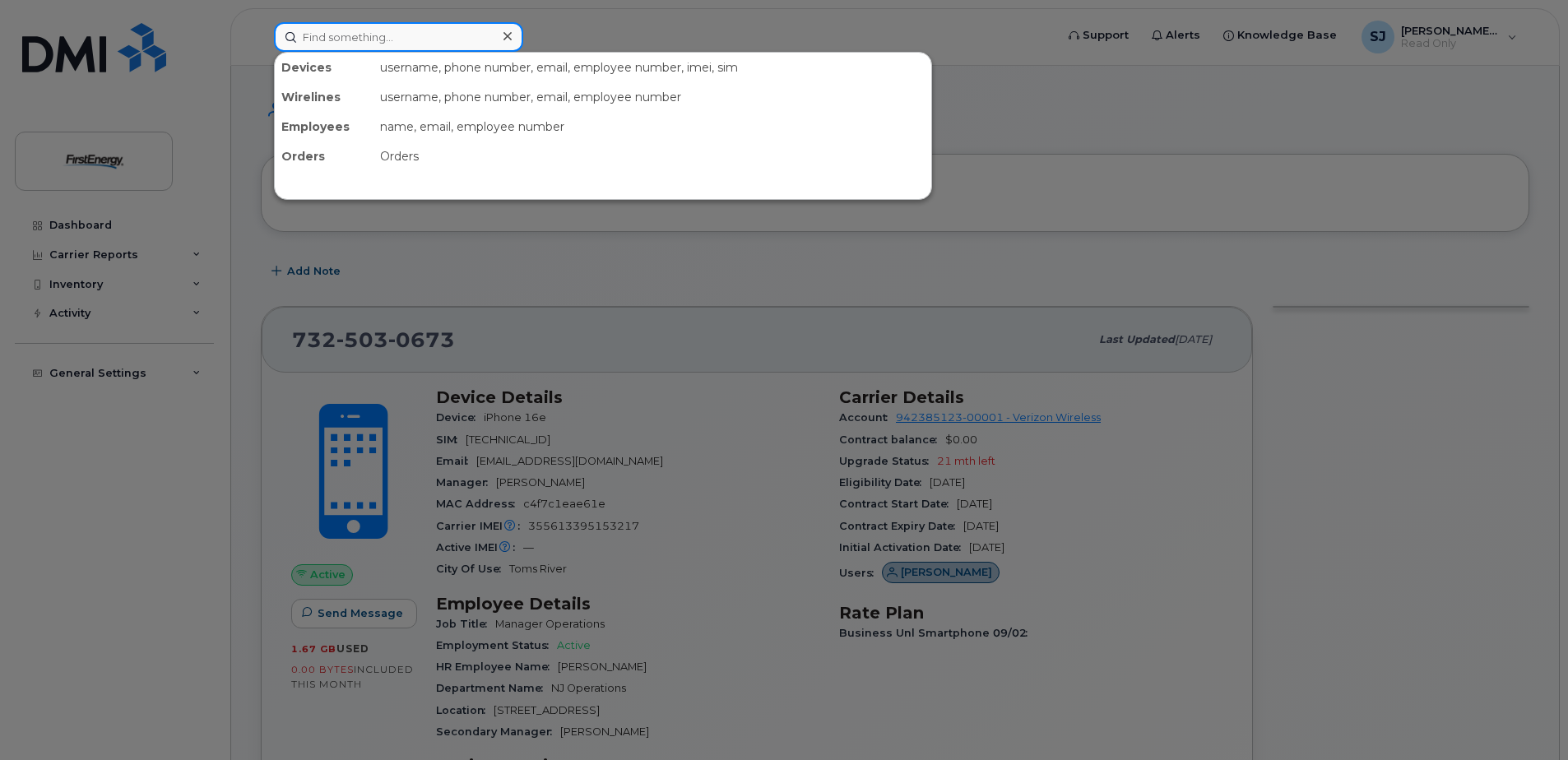
click at [456, 37] on input at bounding box center [398, 37] width 249 height 29
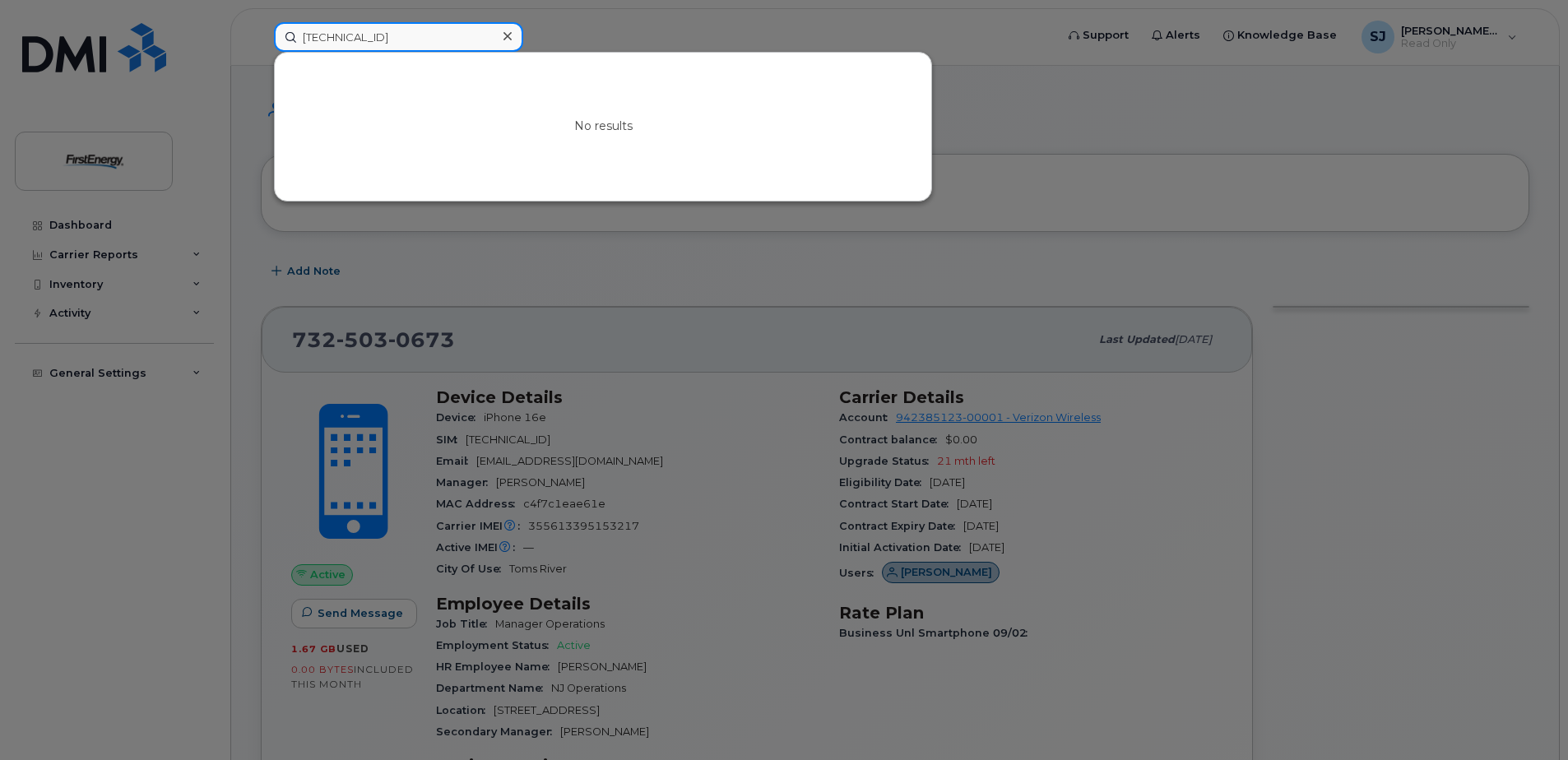
type input "89148000006162349706"
click at [508, 36] on icon at bounding box center [507, 36] width 8 height 8
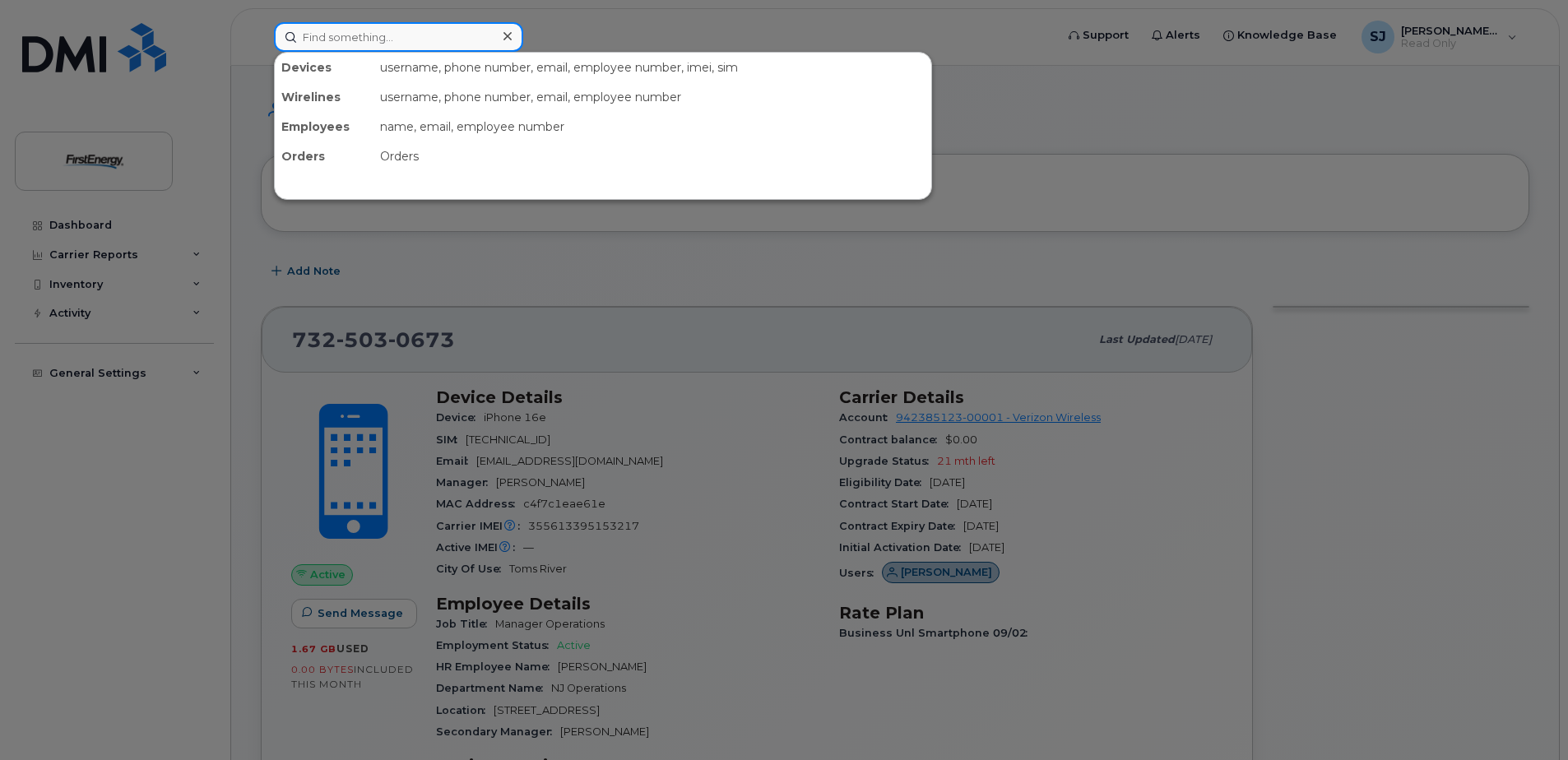
click at [465, 36] on input at bounding box center [398, 37] width 249 height 29
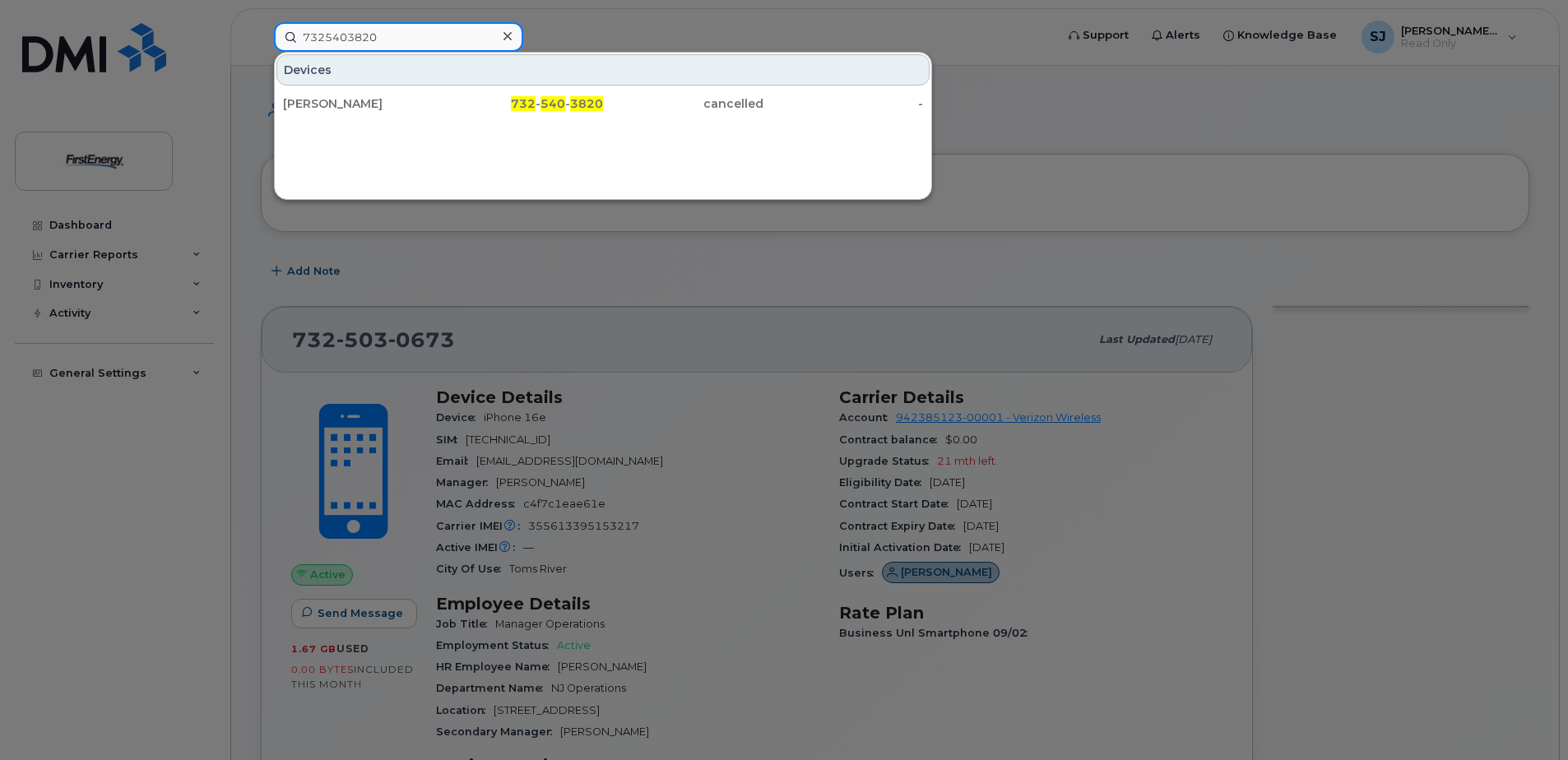
type input "7325403820"
click at [511, 39] on icon at bounding box center [507, 36] width 8 height 8
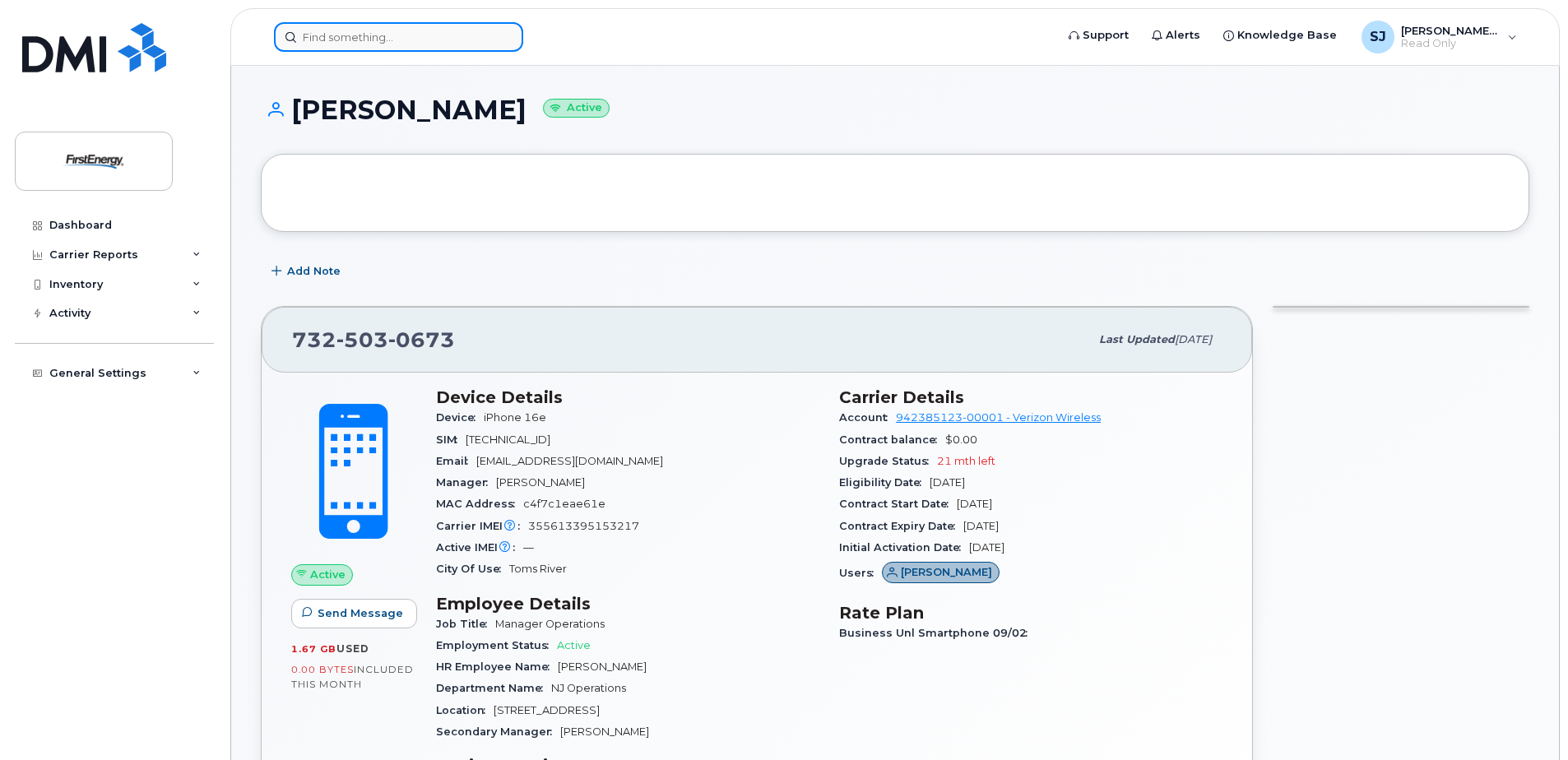
click at [451, 37] on input at bounding box center [398, 37] width 249 height 29
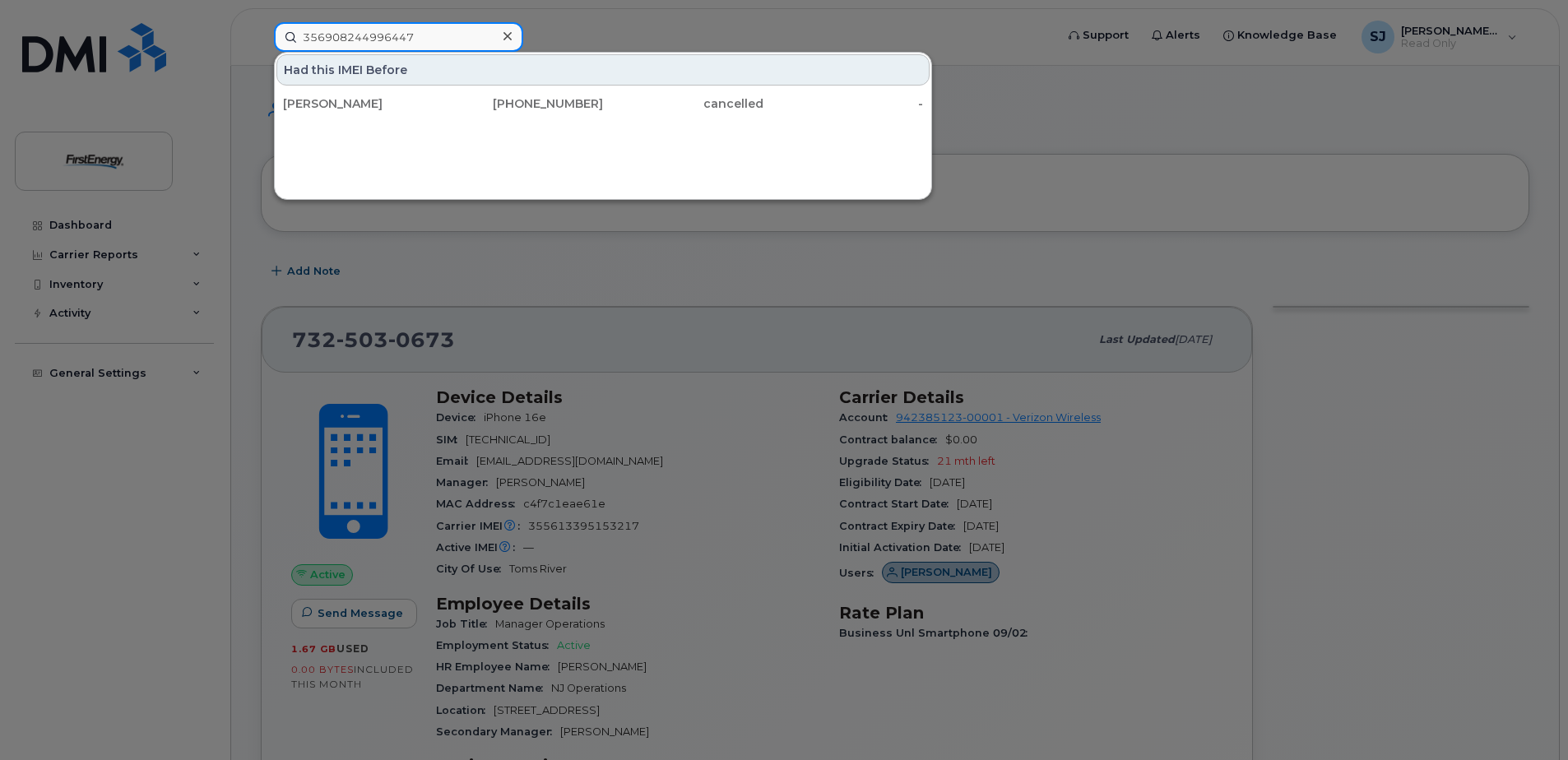
type input "356908244996447"
click at [507, 36] on icon at bounding box center [507, 36] width 8 height 8
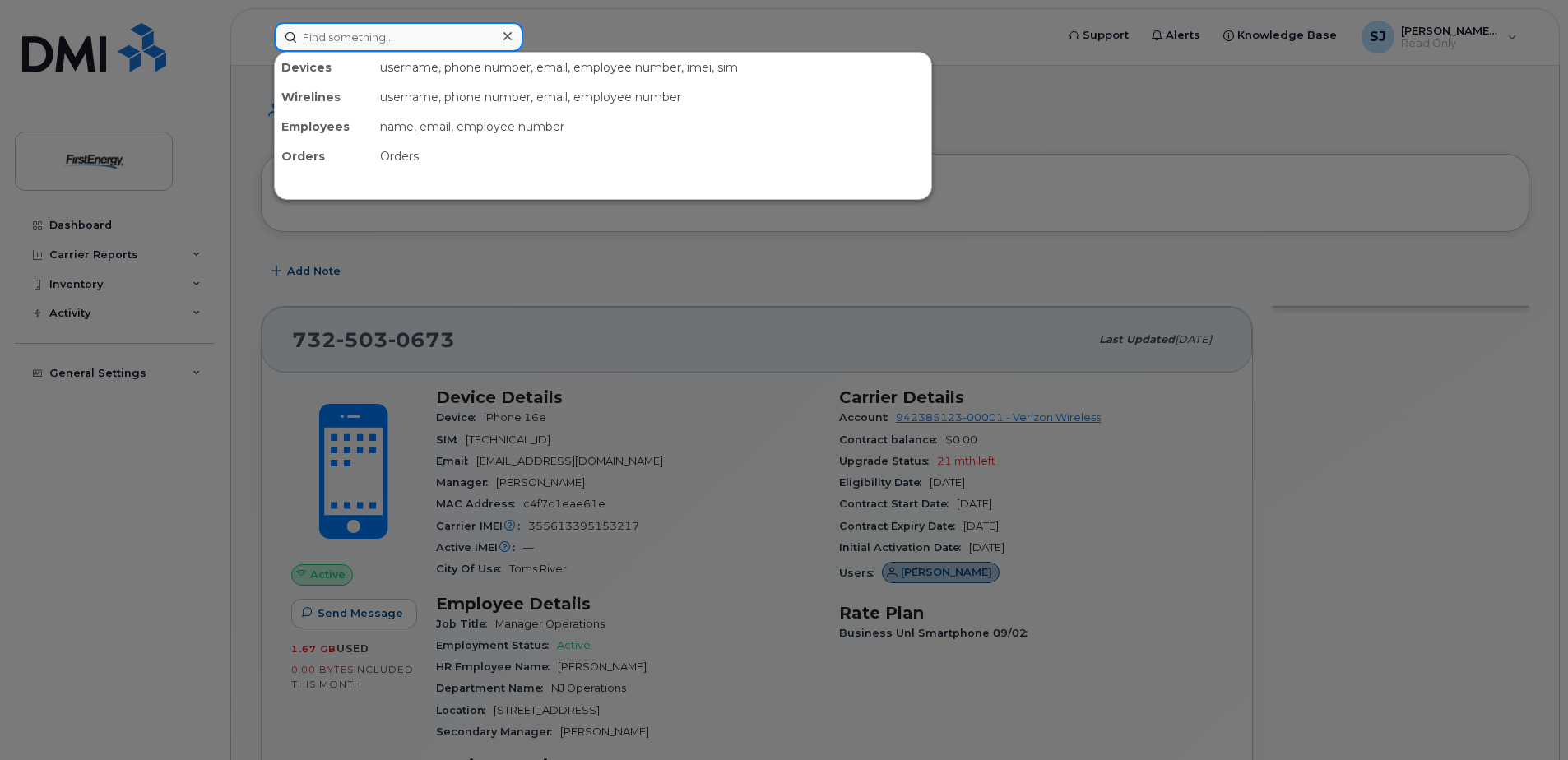
click at [459, 36] on input at bounding box center [398, 37] width 249 height 29
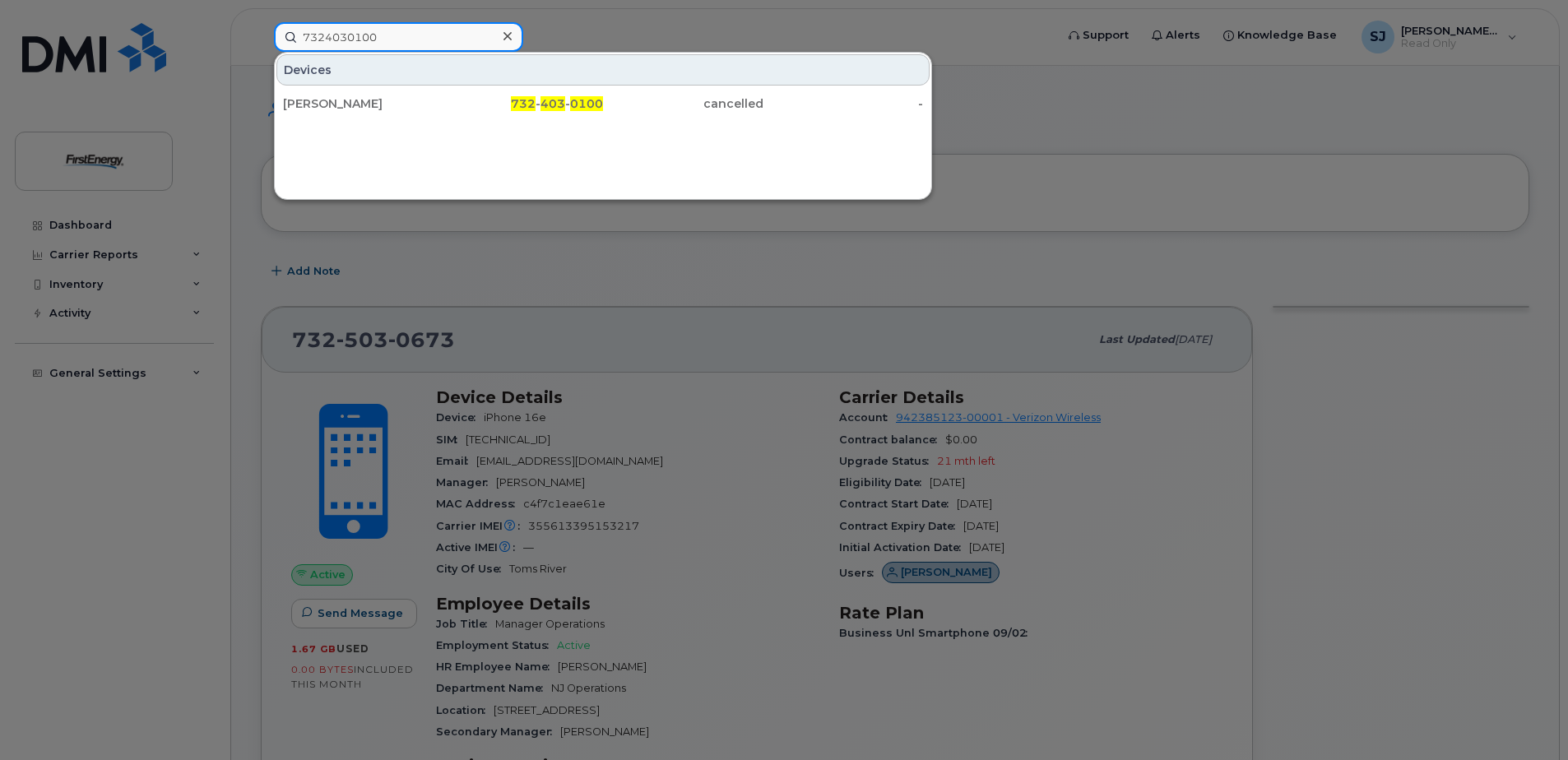
type input "7324030100"
click at [506, 31] on icon at bounding box center [507, 36] width 8 height 13
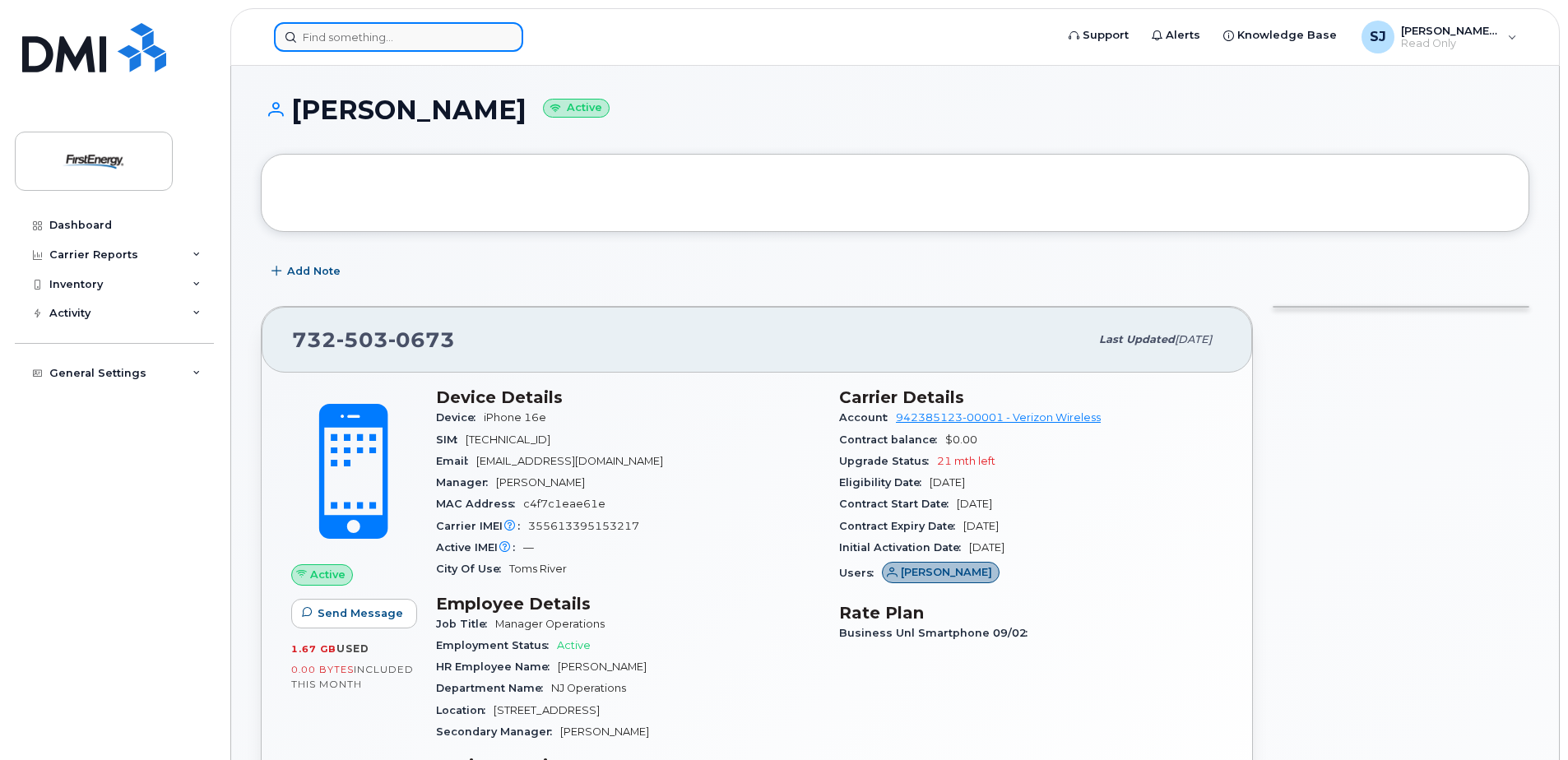
click at [428, 37] on input at bounding box center [398, 37] width 249 height 29
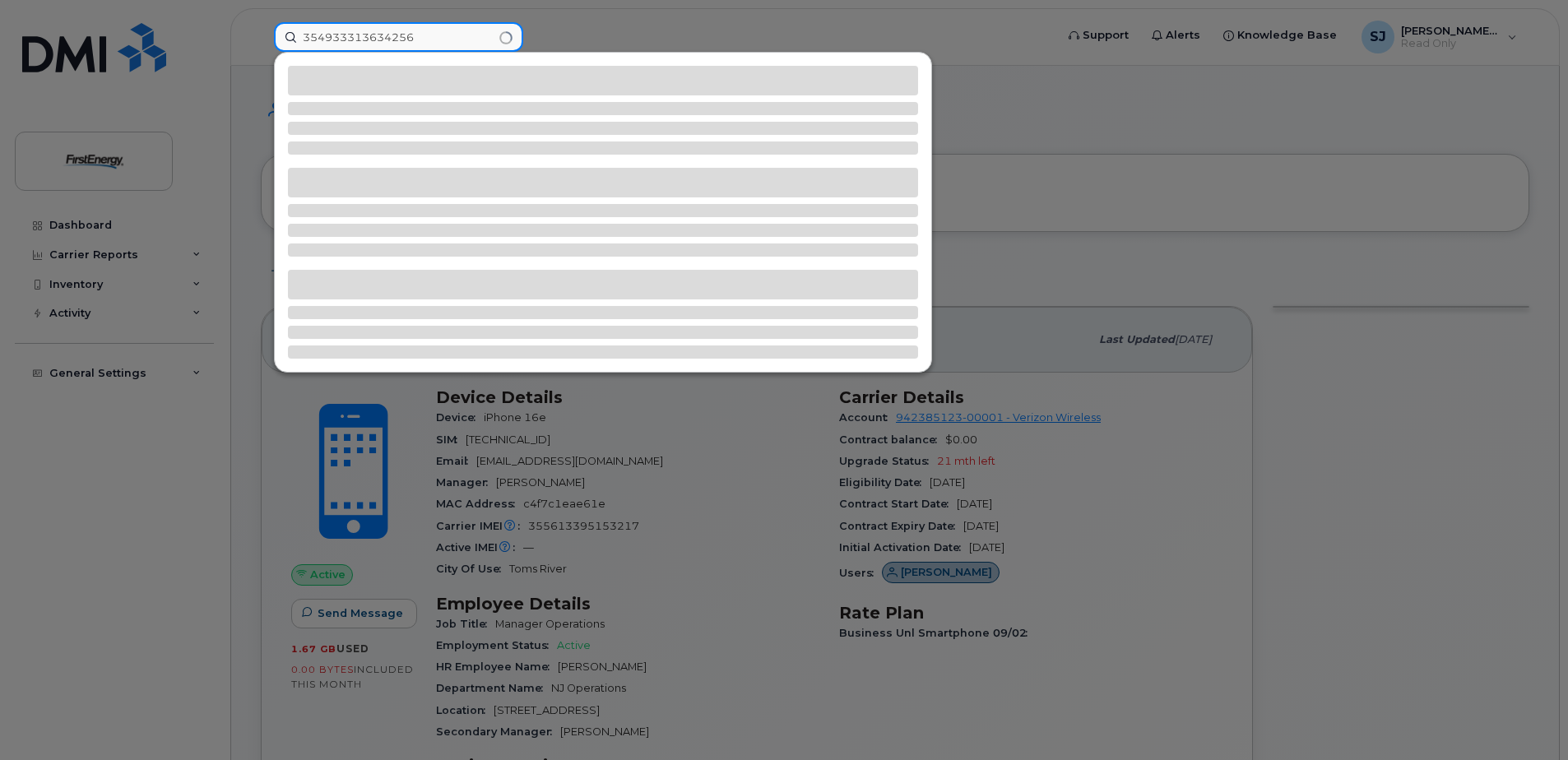
type input "354933313634256"
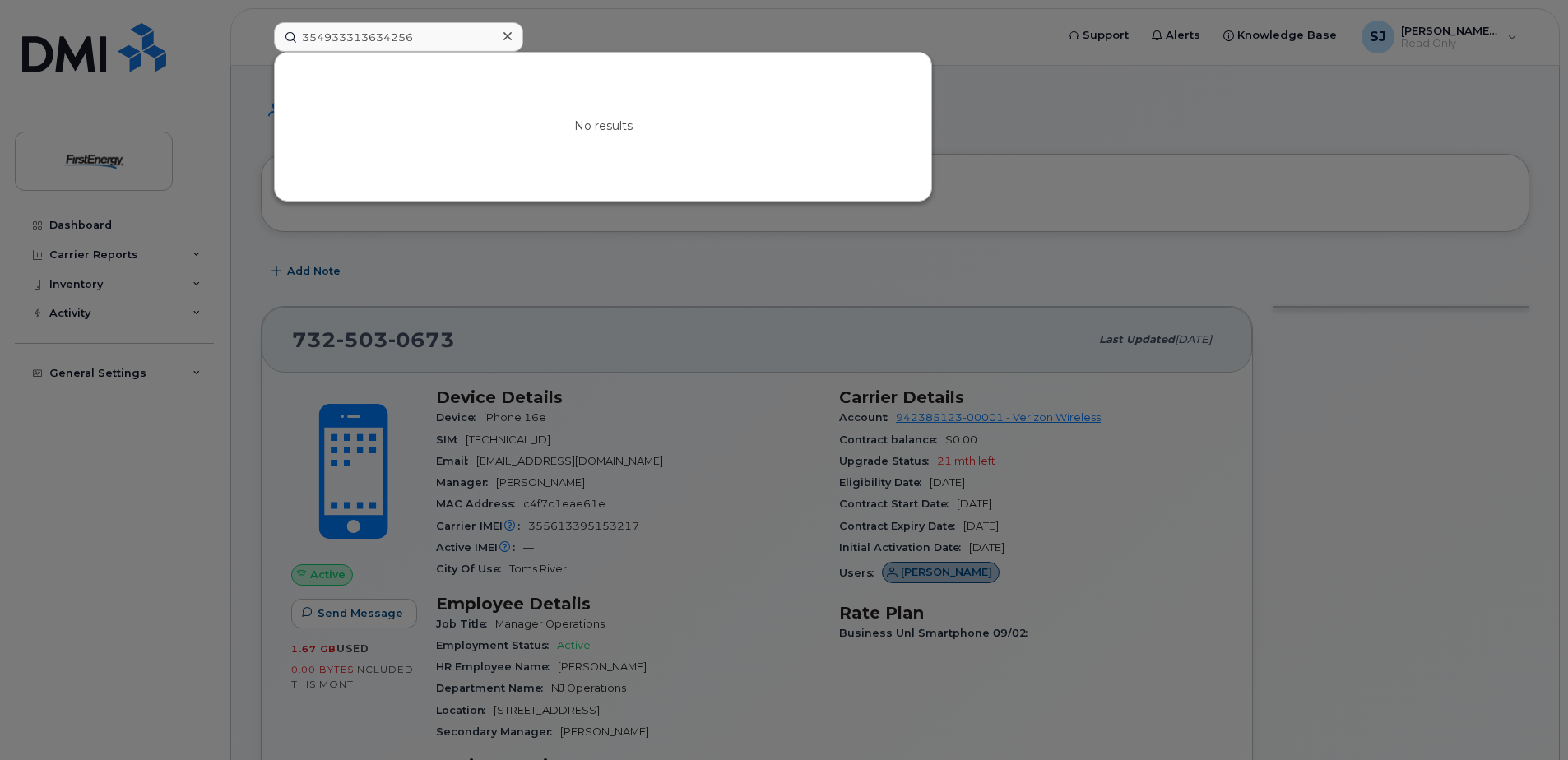
click at [504, 36] on icon at bounding box center [507, 36] width 8 height 13
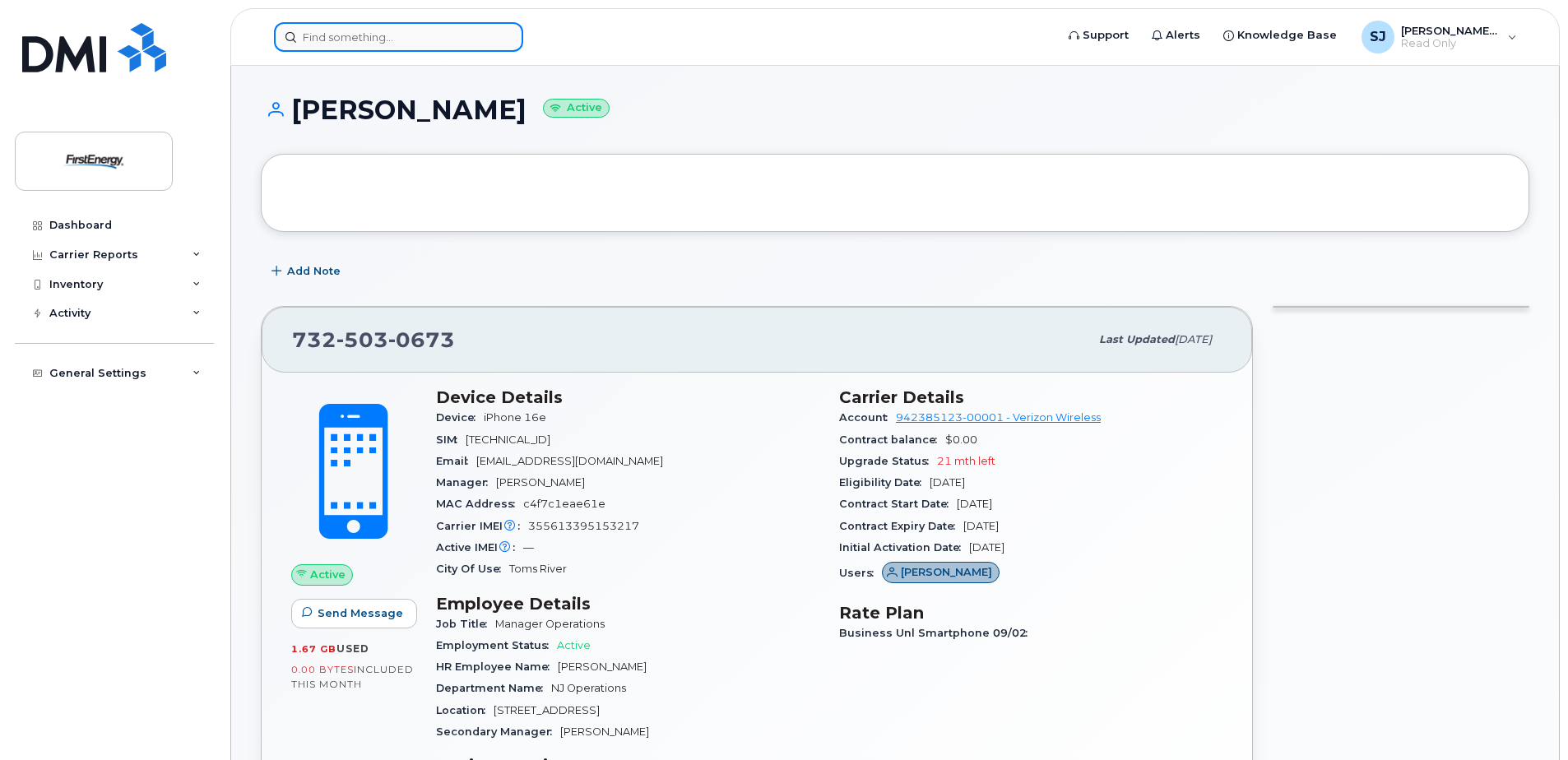
click at [474, 37] on input at bounding box center [398, 37] width 249 height 29
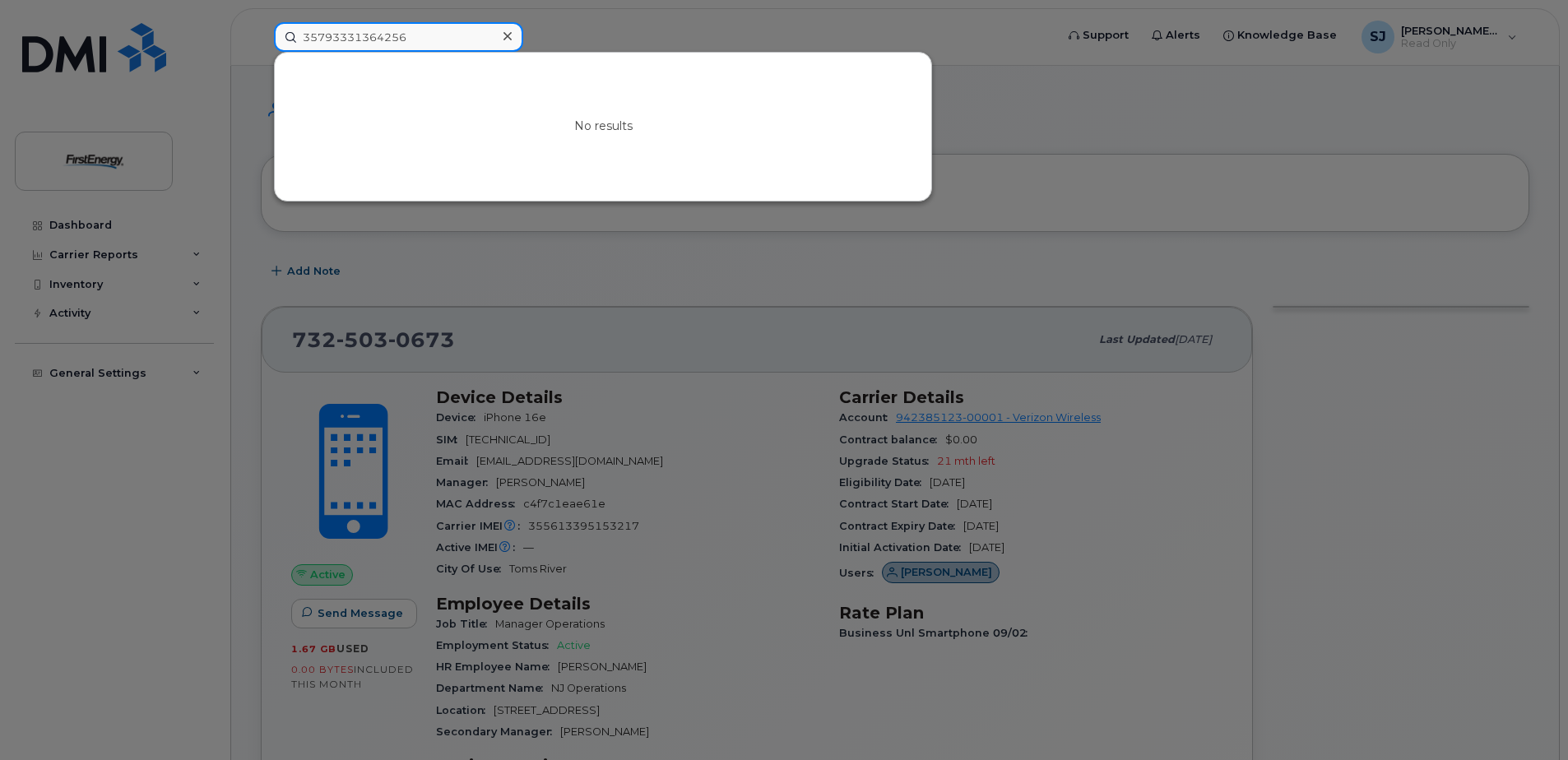
type input "35793331364256"
click at [506, 33] on icon at bounding box center [507, 36] width 8 height 13
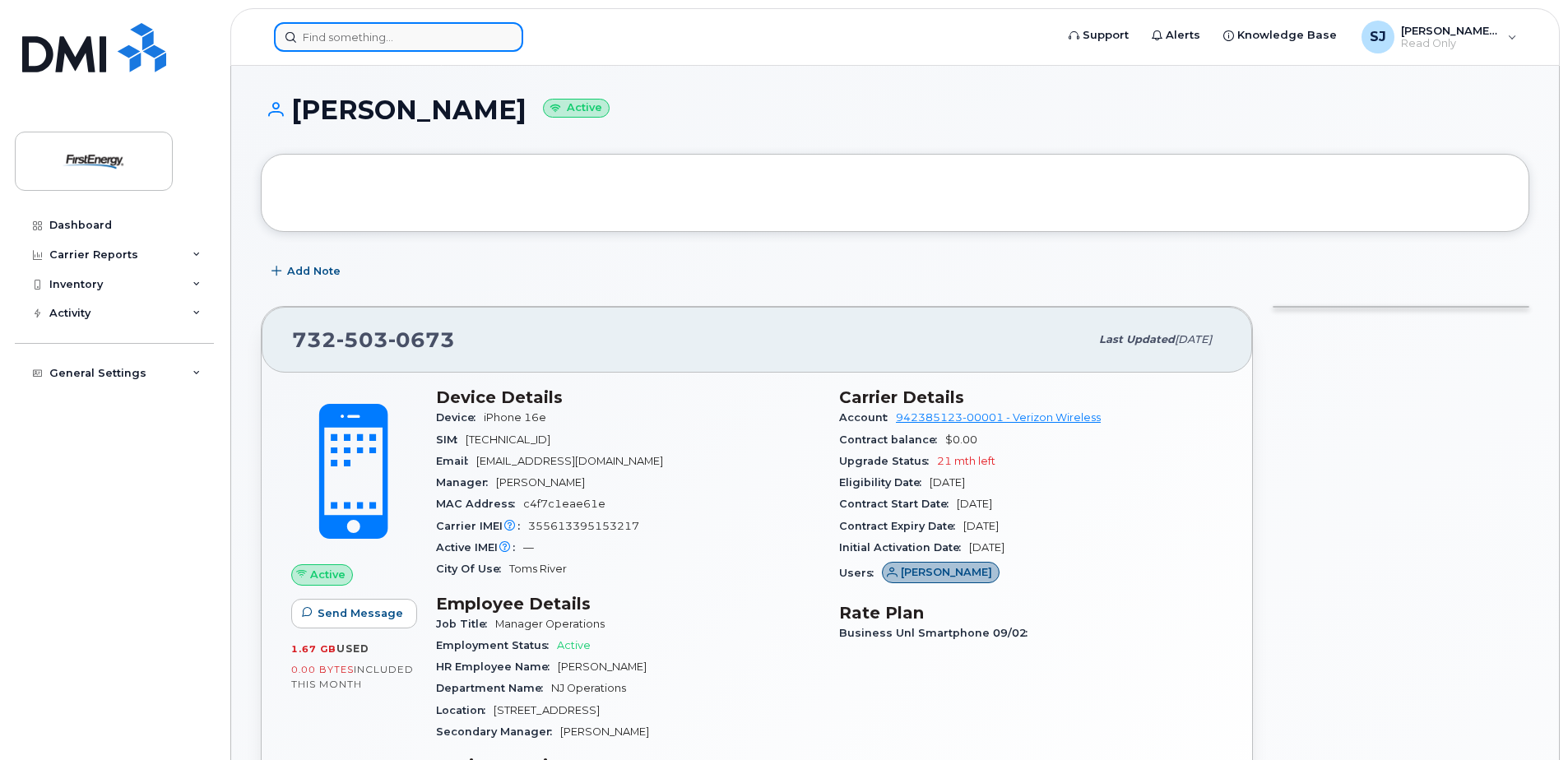
click at [469, 32] on input at bounding box center [398, 37] width 249 height 29
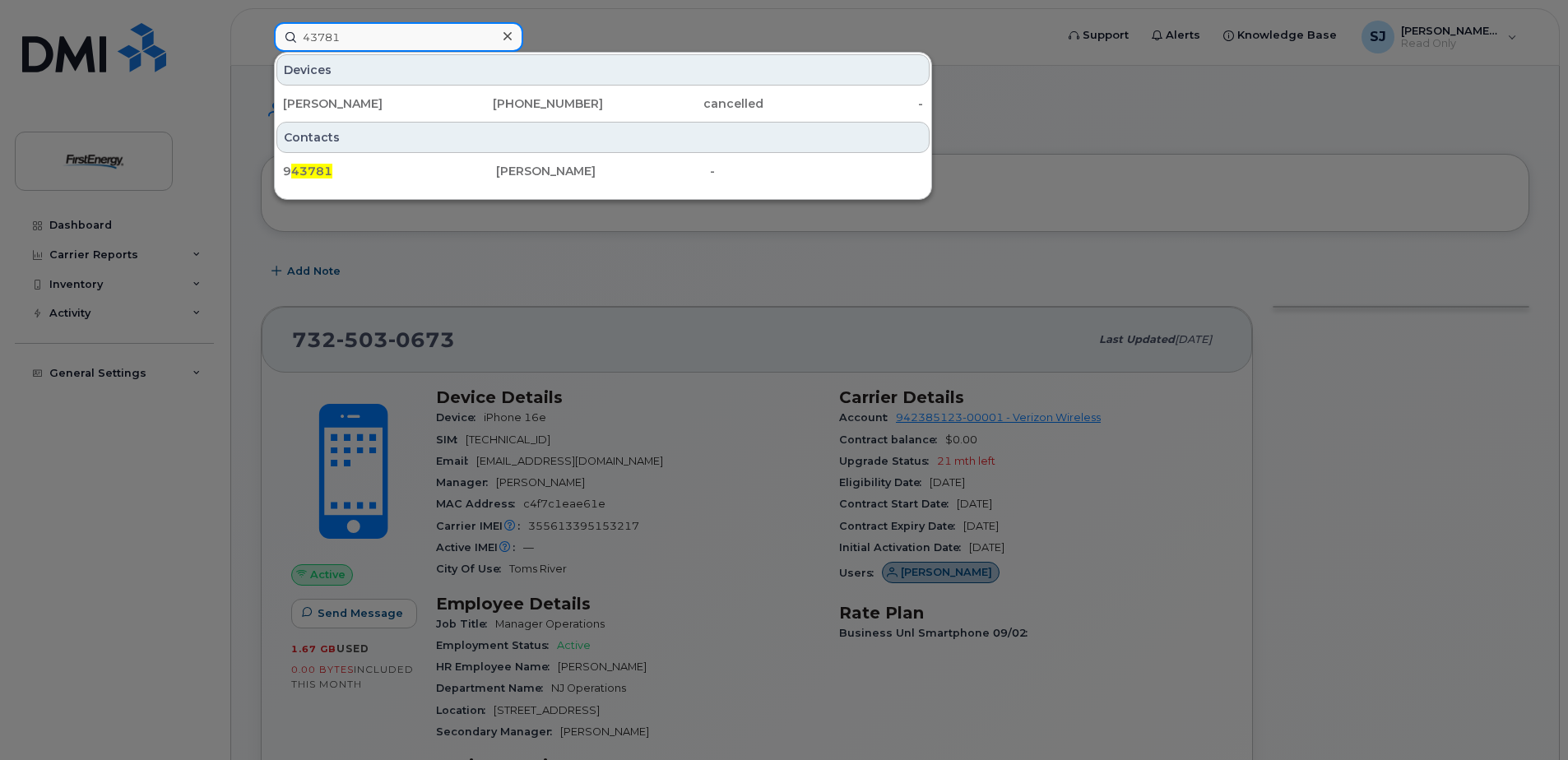
drag, startPoint x: 354, startPoint y: 40, endPoint x: 299, endPoint y: 37, distance: 55.1
click at [299, 37] on input "43781" at bounding box center [398, 37] width 249 height 29
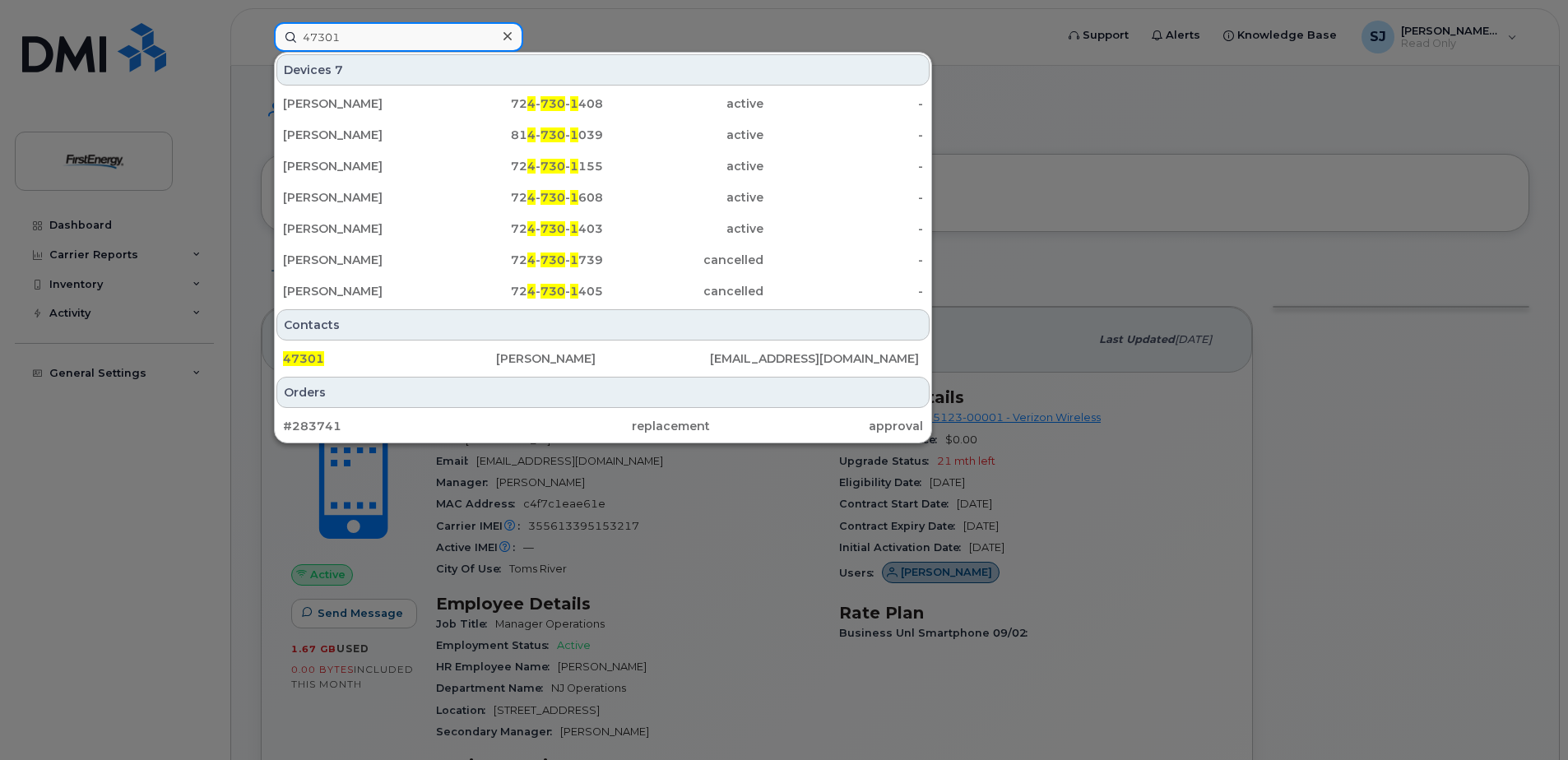
click at [351, 42] on input "47301" at bounding box center [398, 37] width 249 height 29
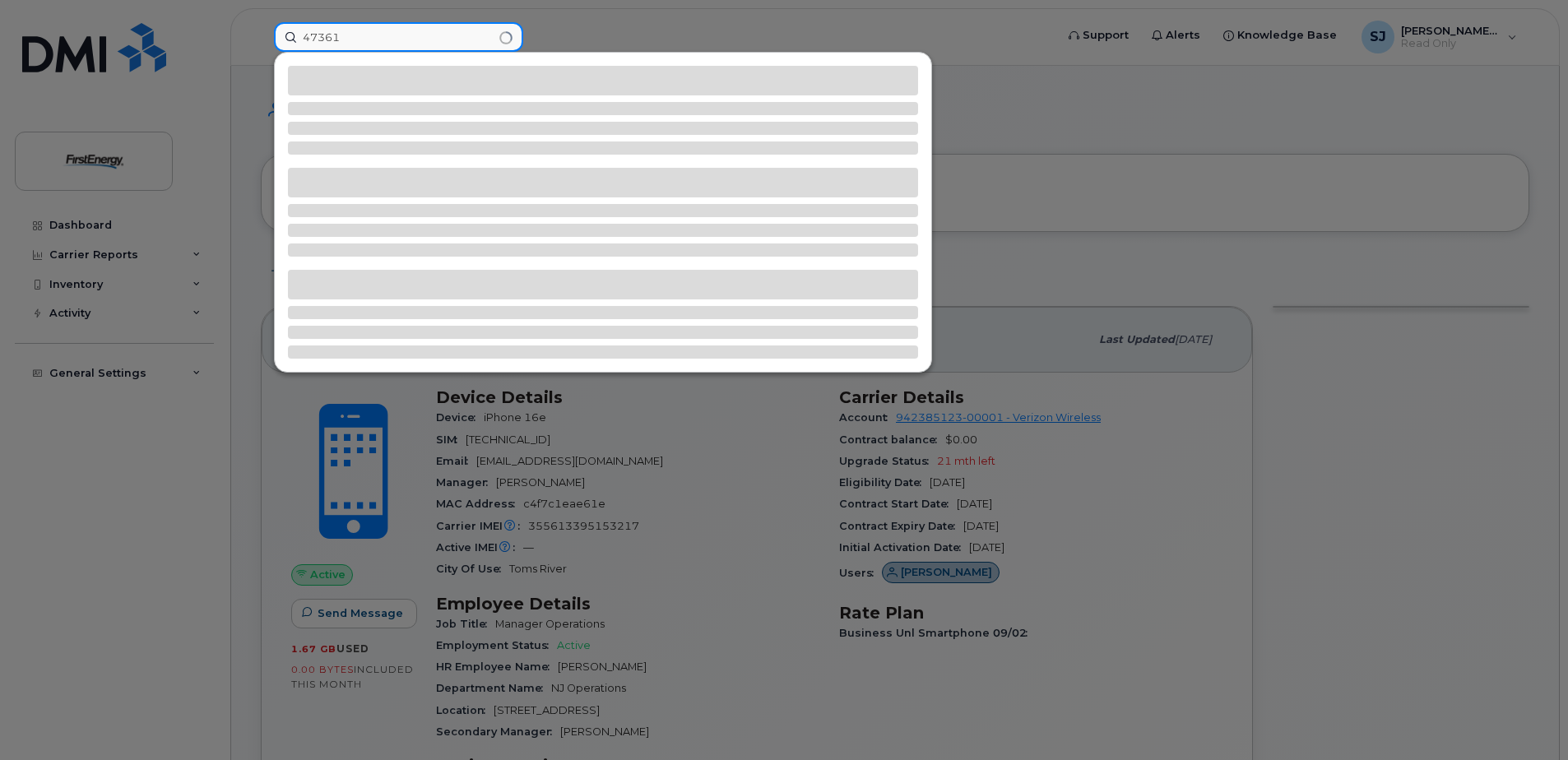
type input "47361"
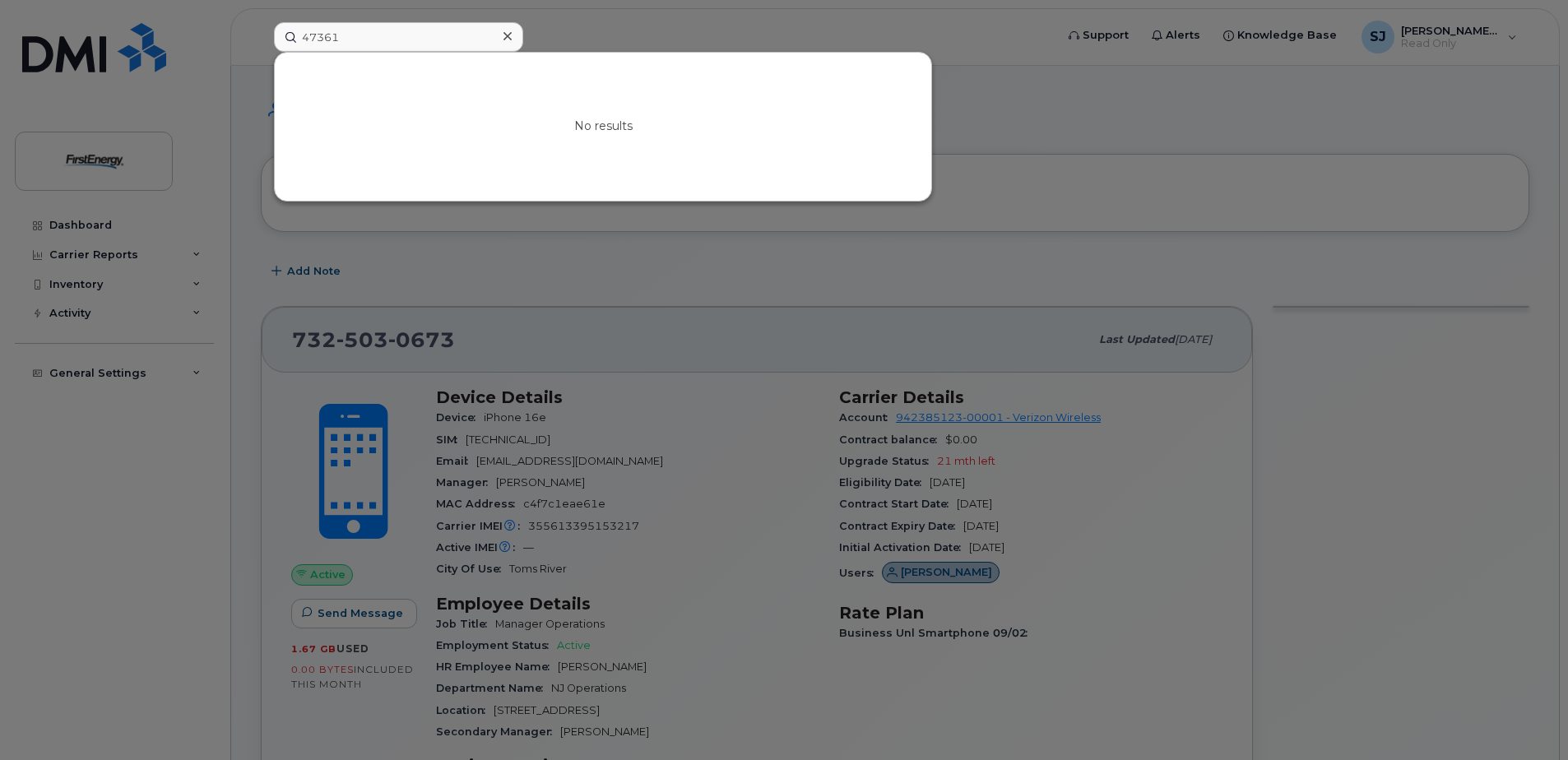
click at [509, 37] on icon at bounding box center [507, 36] width 8 height 8
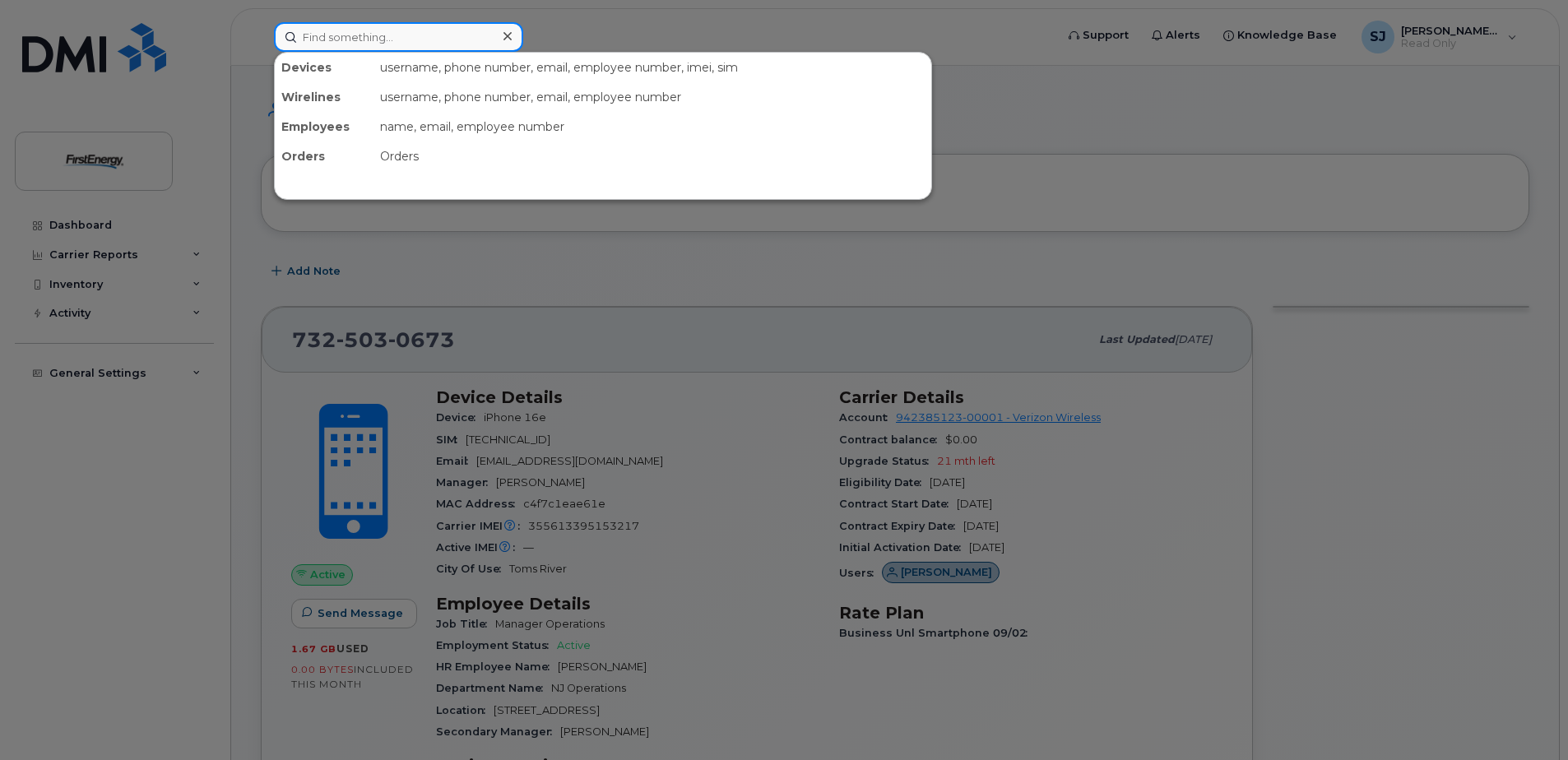
click at [449, 34] on input at bounding box center [398, 37] width 249 height 29
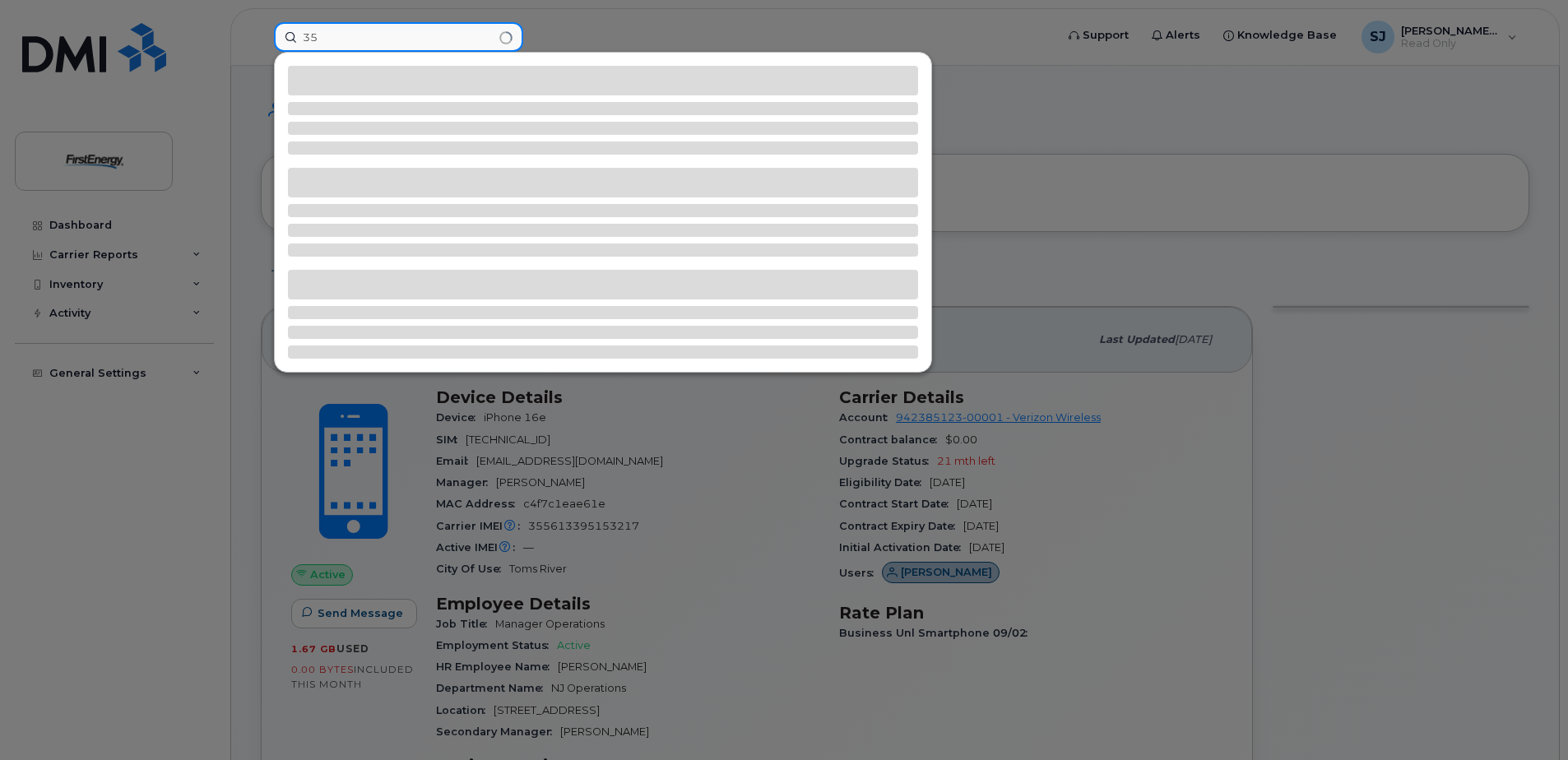
type input "3"
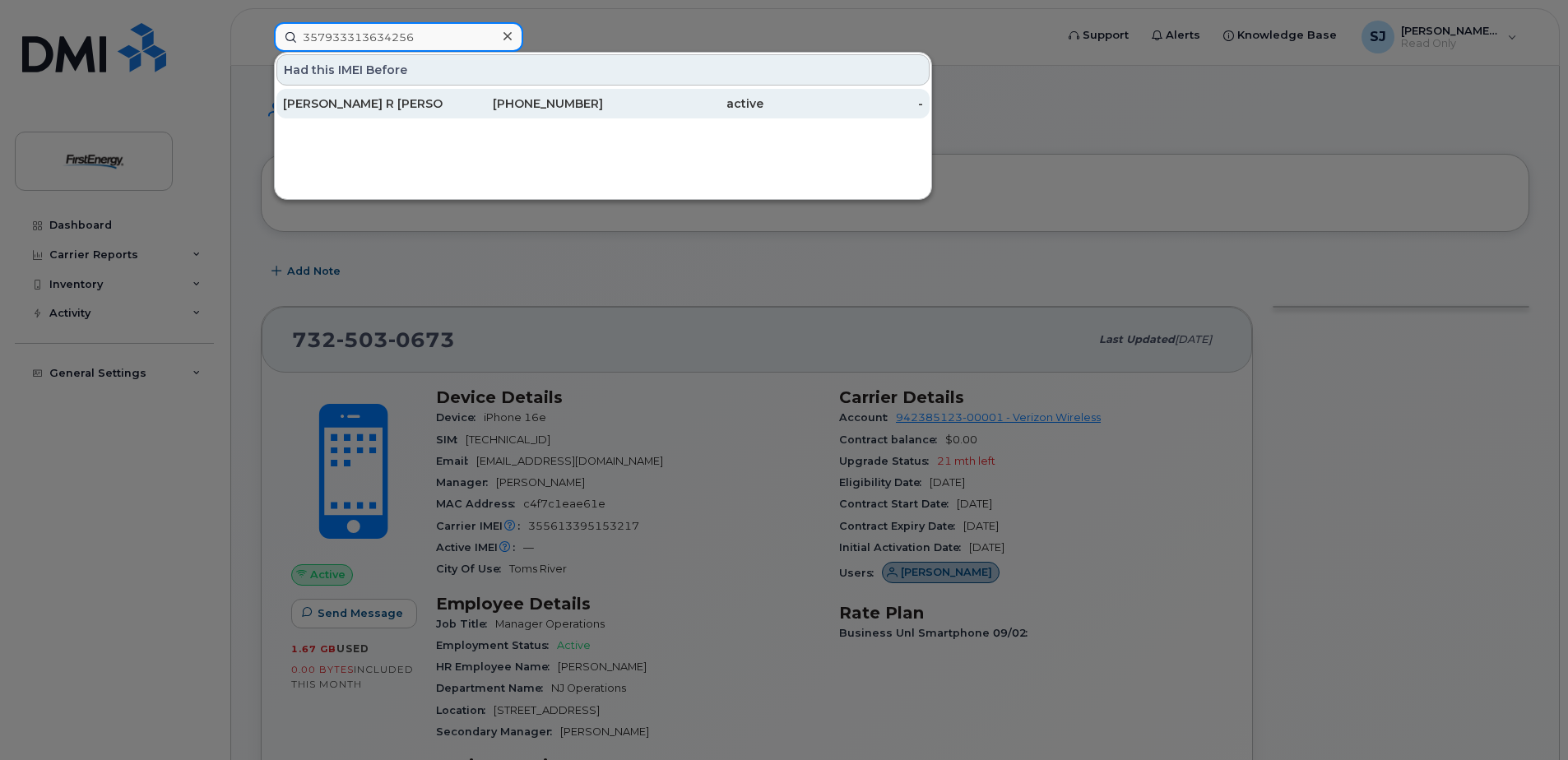
type input "357933313634256"
click at [366, 100] on div "Thomas R Liana" at bounding box center [364, 103] width 161 height 16
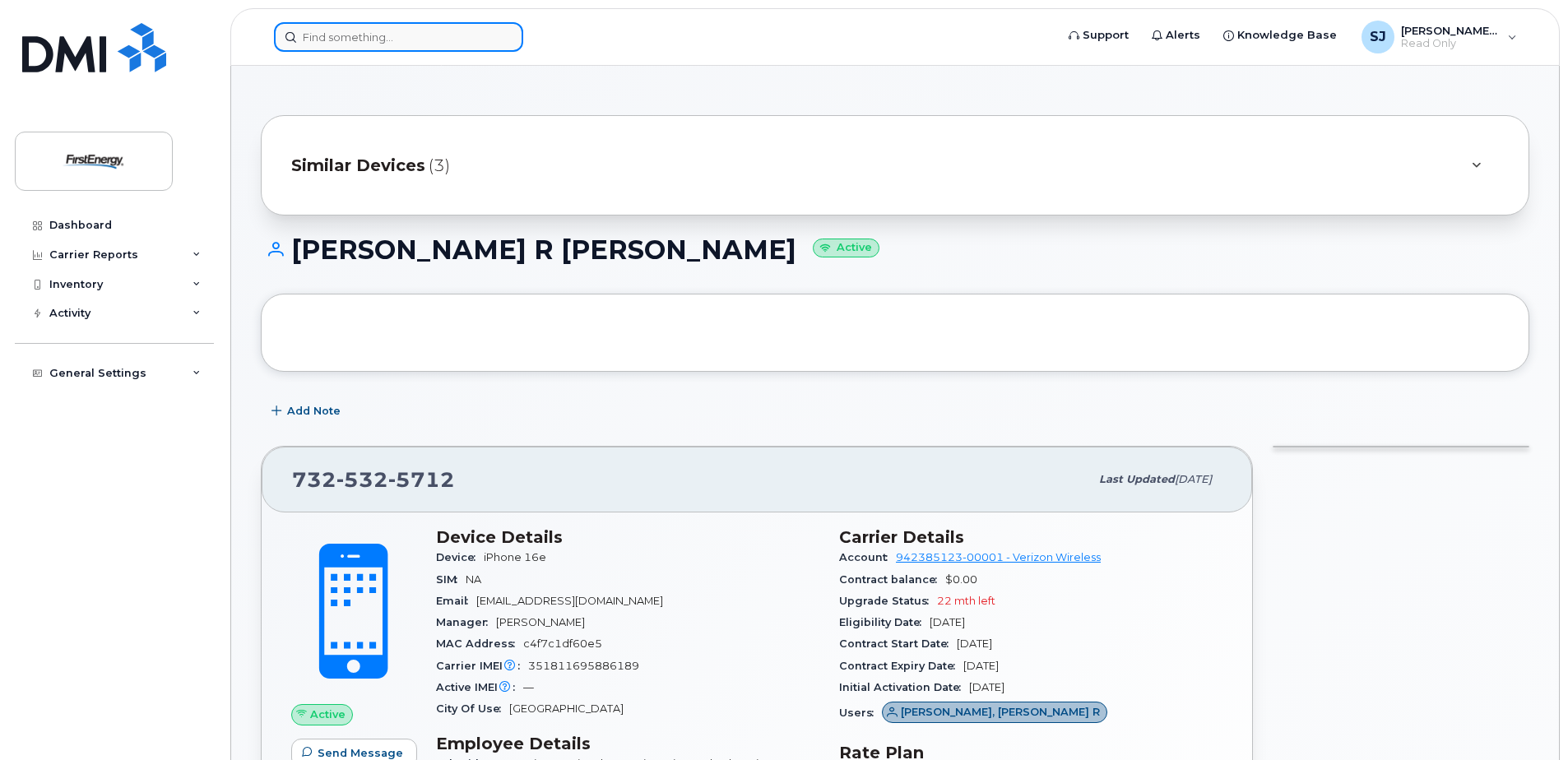
click at [446, 37] on input at bounding box center [398, 37] width 249 height 29
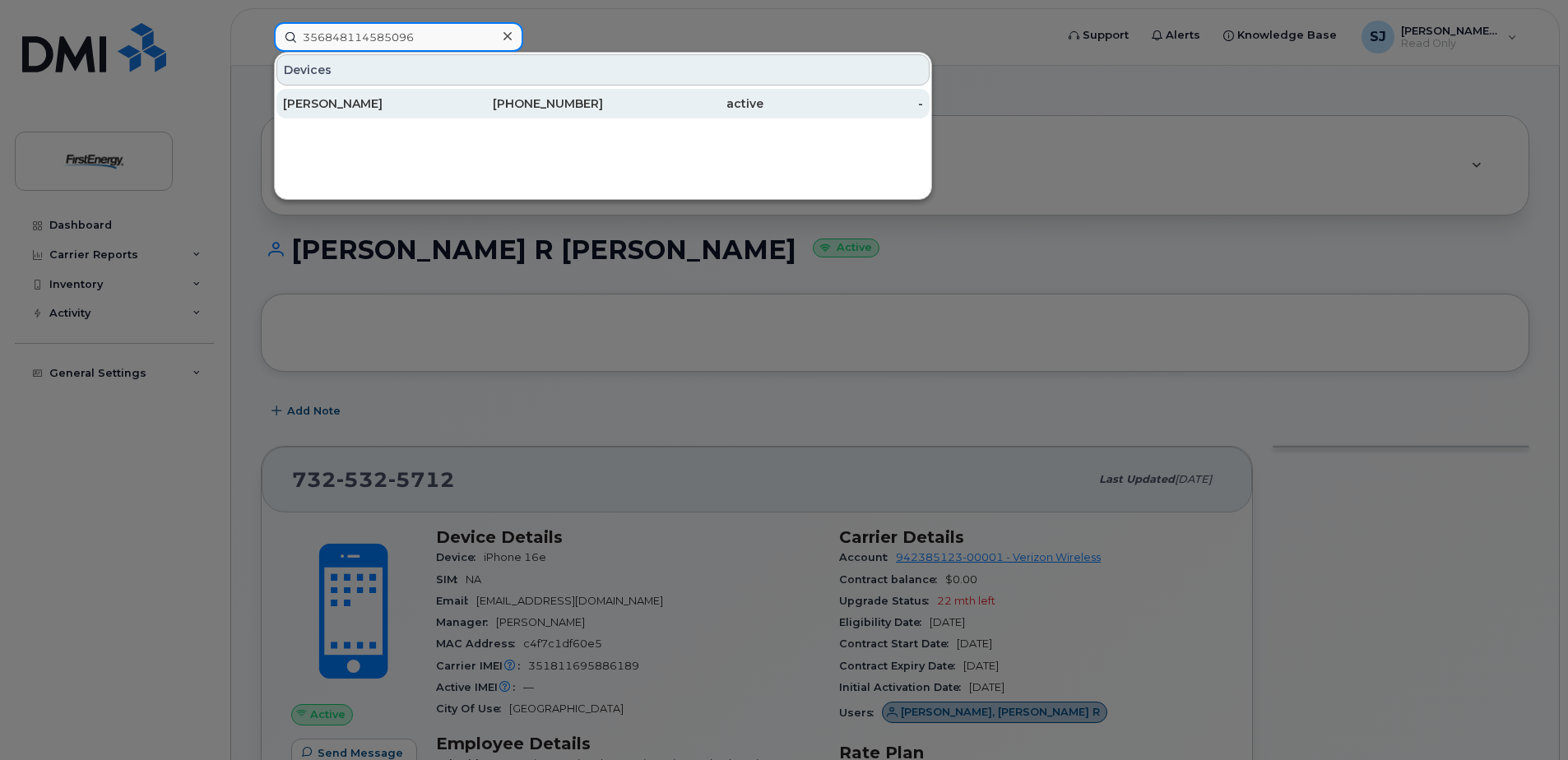
type input "356848114585096"
click at [478, 109] on div "717-821-1450" at bounding box center [524, 103] width 161 height 16
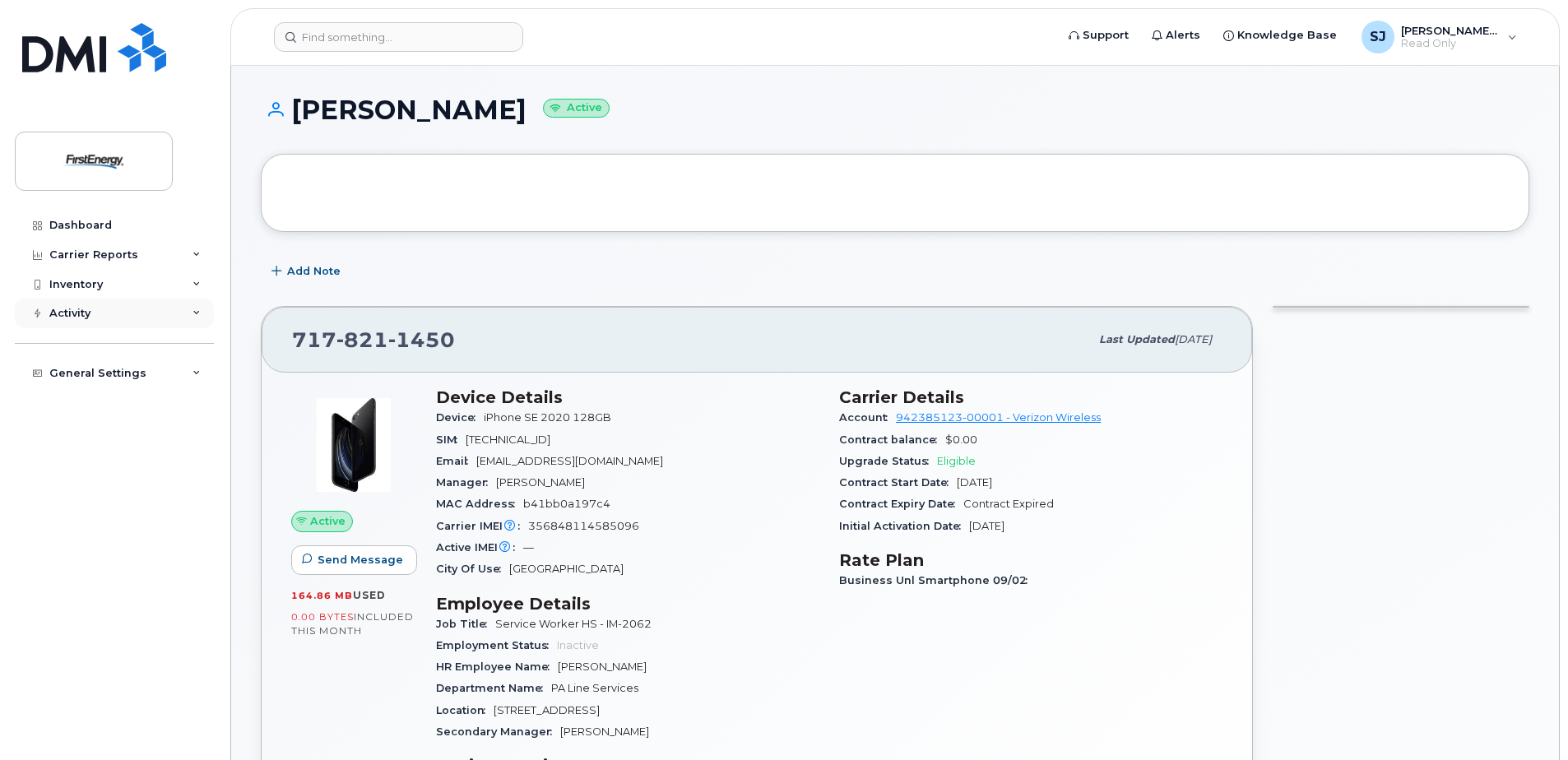
click at [196, 314] on icon at bounding box center [196, 312] width 8 height 8
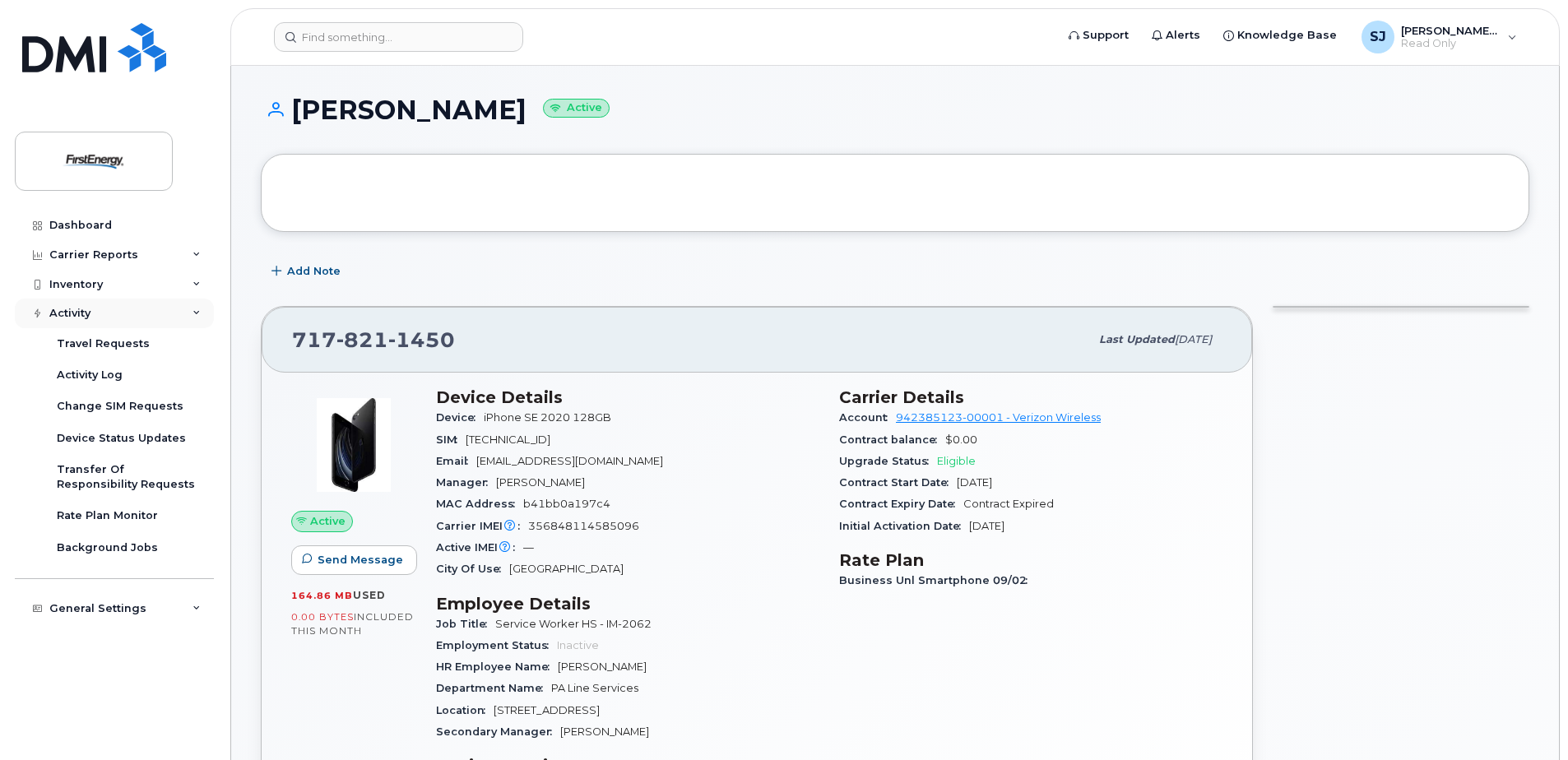
click at [196, 314] on icon at bounding box center [196, 312] width 8 height 8
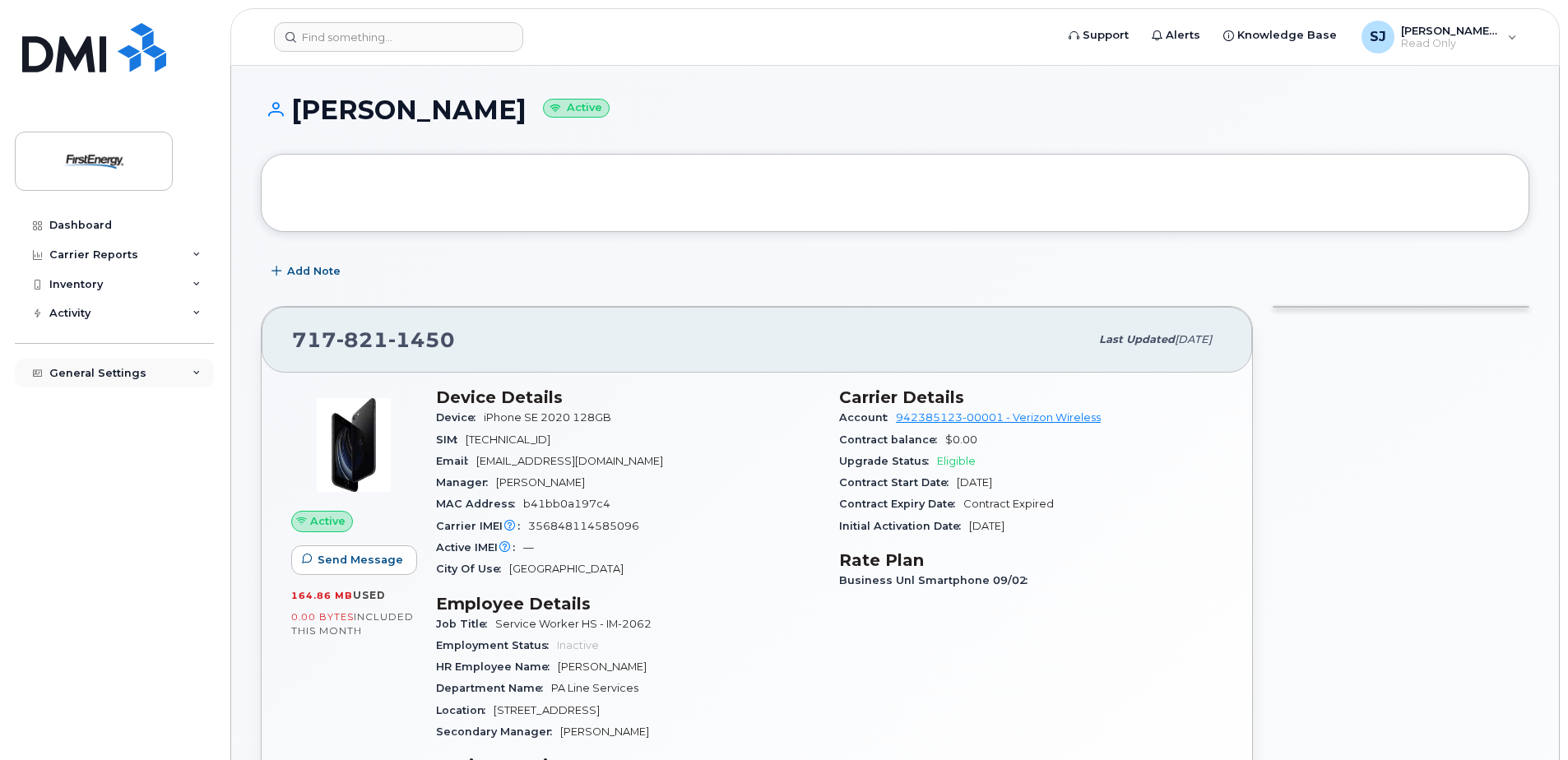
click at [196, 372] on icon at bounding box center [196, 373] width 8 height 8
click at [87, 227] on div "Dashboard" at bounding box center [80, 225] width 62 height 13
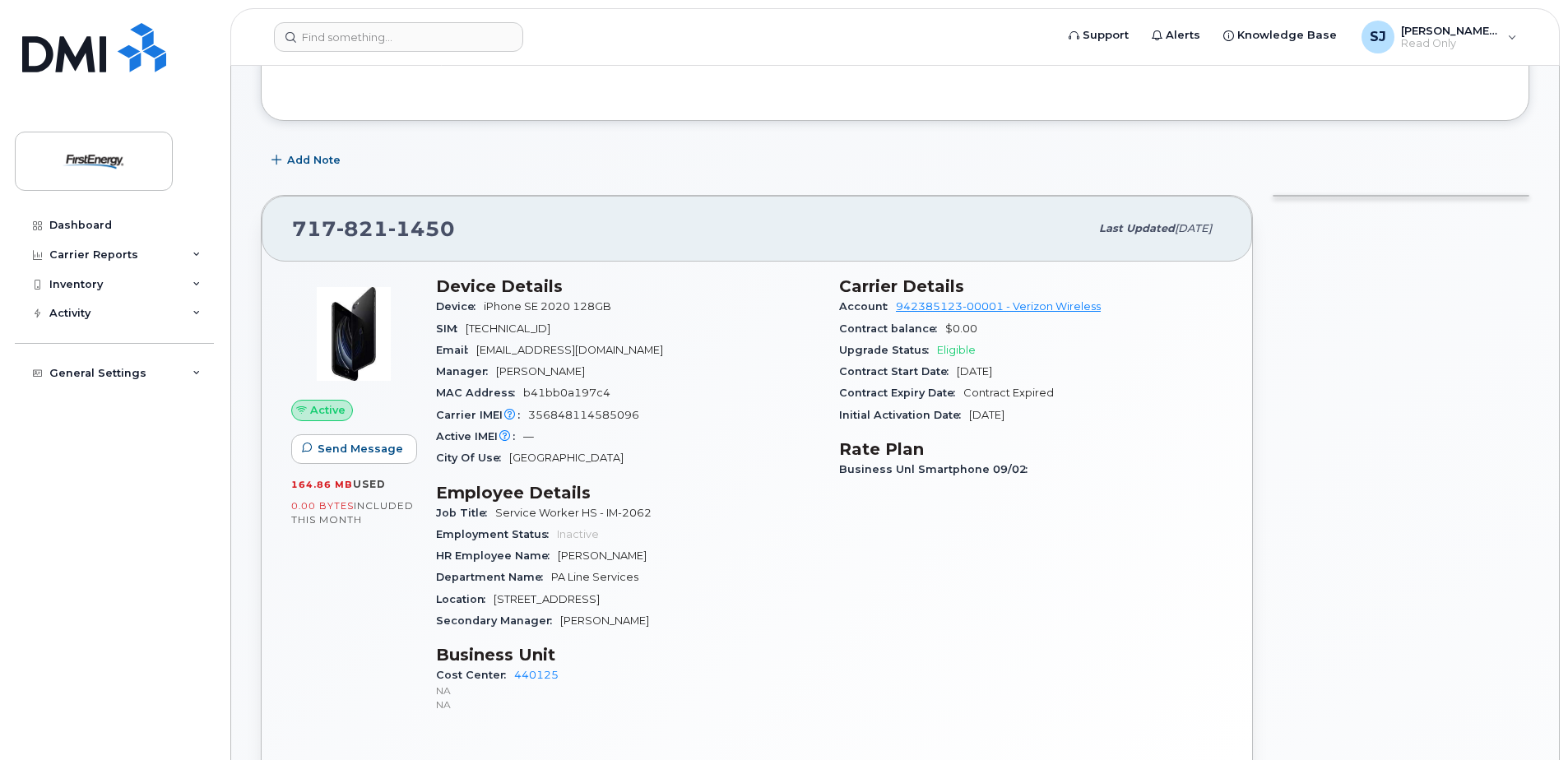
scroll to position [82, 0]
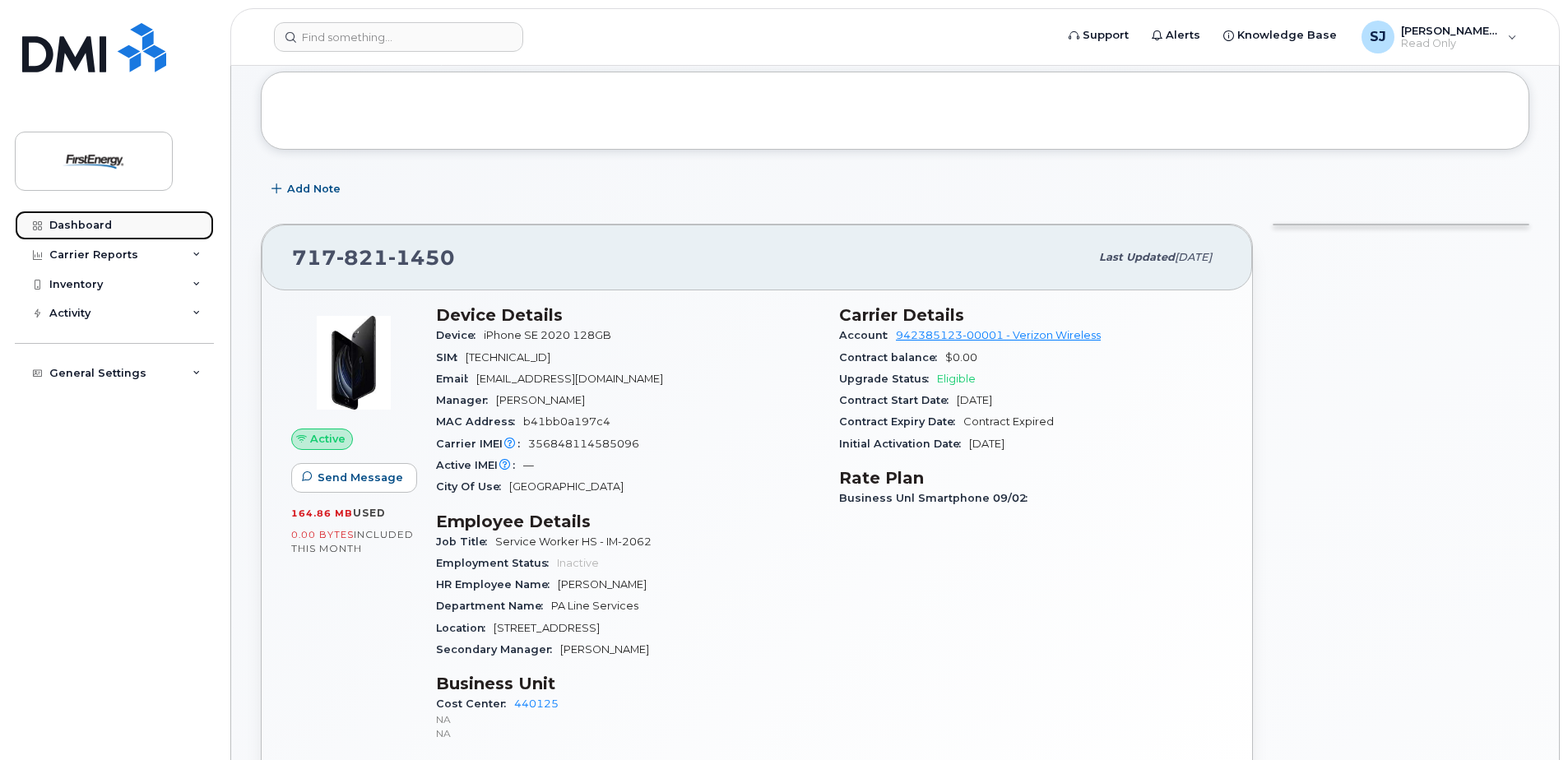
click at [101, 227] on div "Dashboard" at bounding box center [80, 225] width 62 height 13
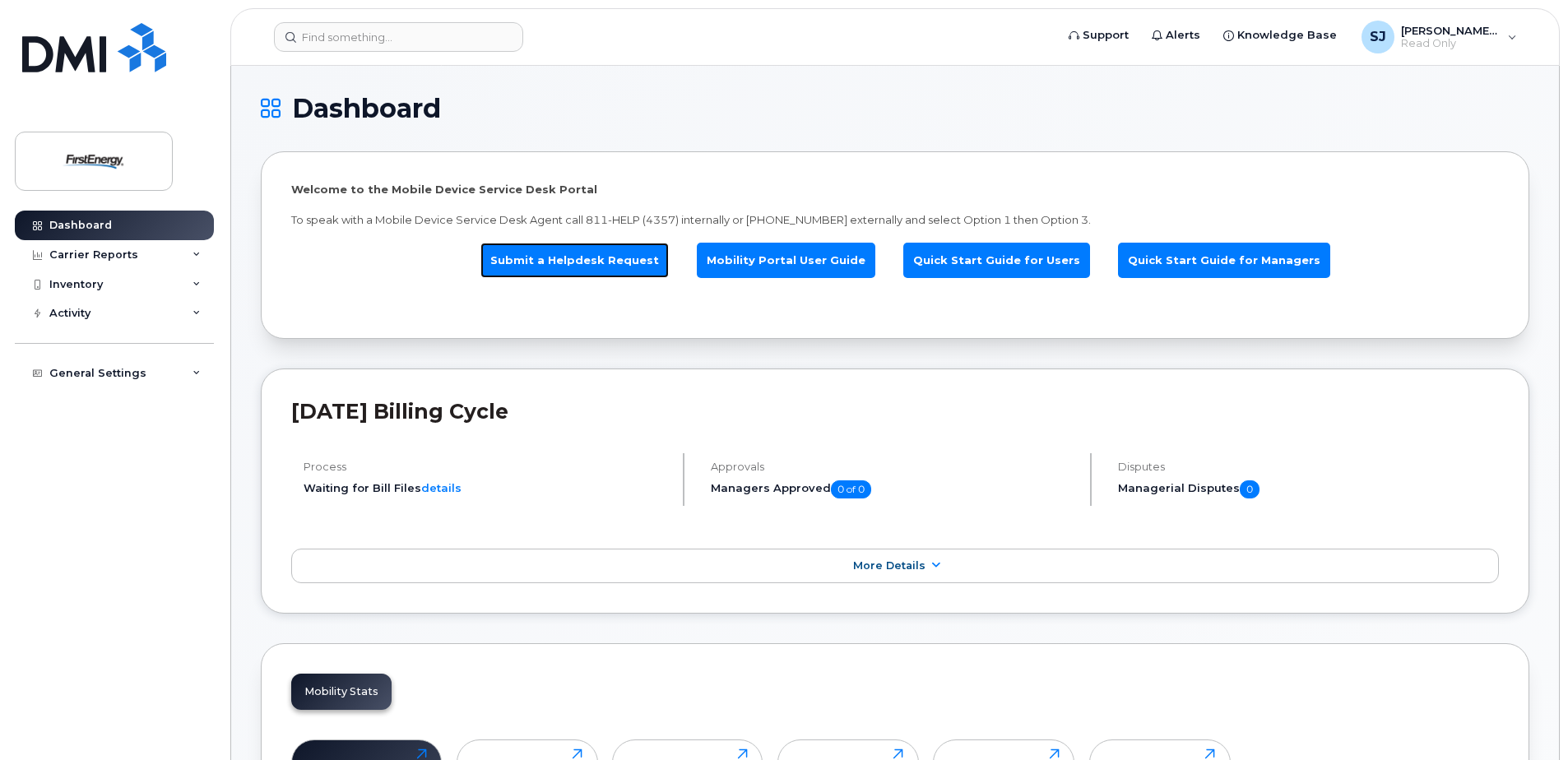
click at [588, 259] on link "Submit a Helpdesk Request" at bounding box center [575, 260] width 188 height 36
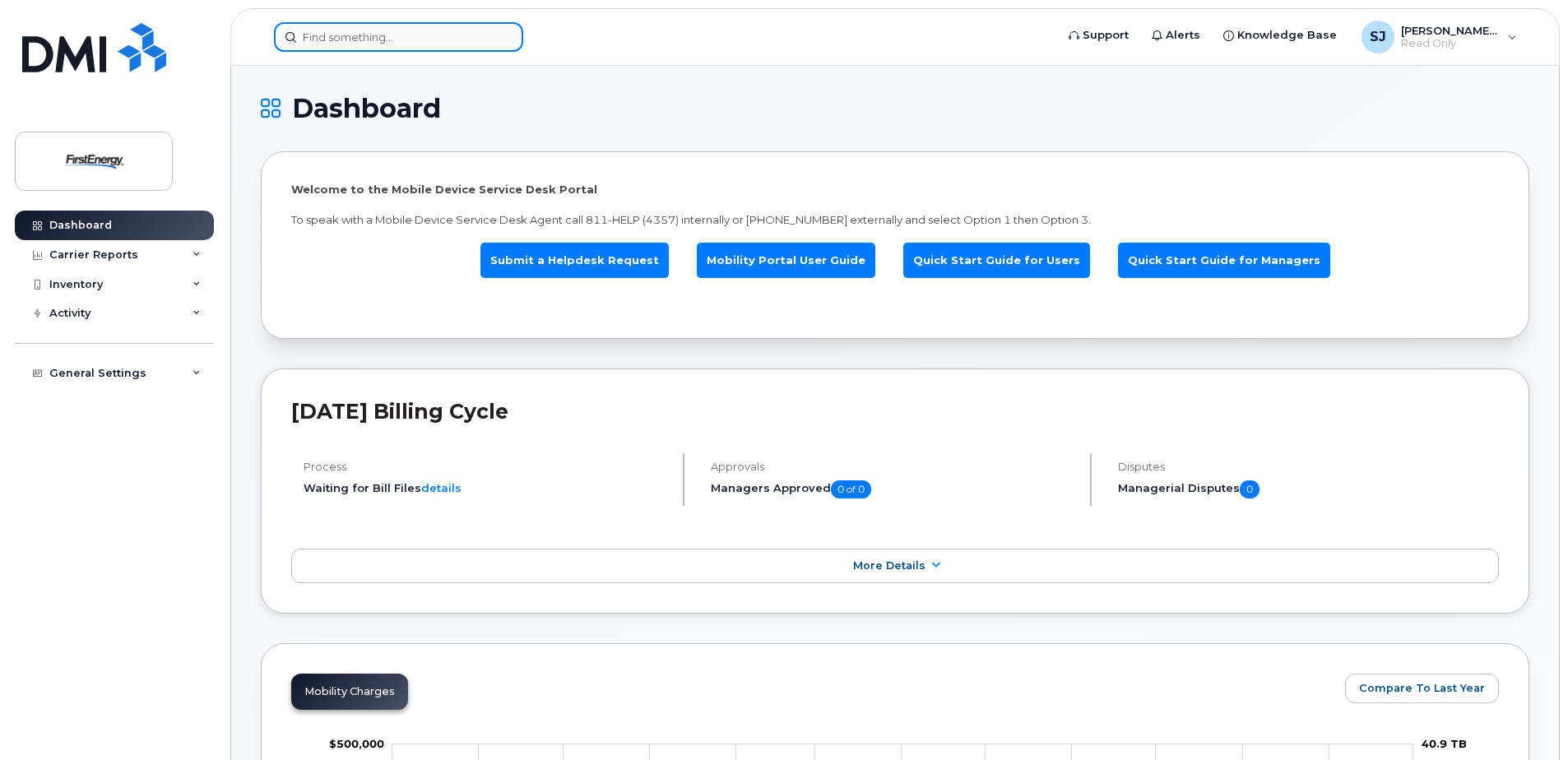
click at [328, 31] on input at bounding box center [398, 37] width 249 height 29
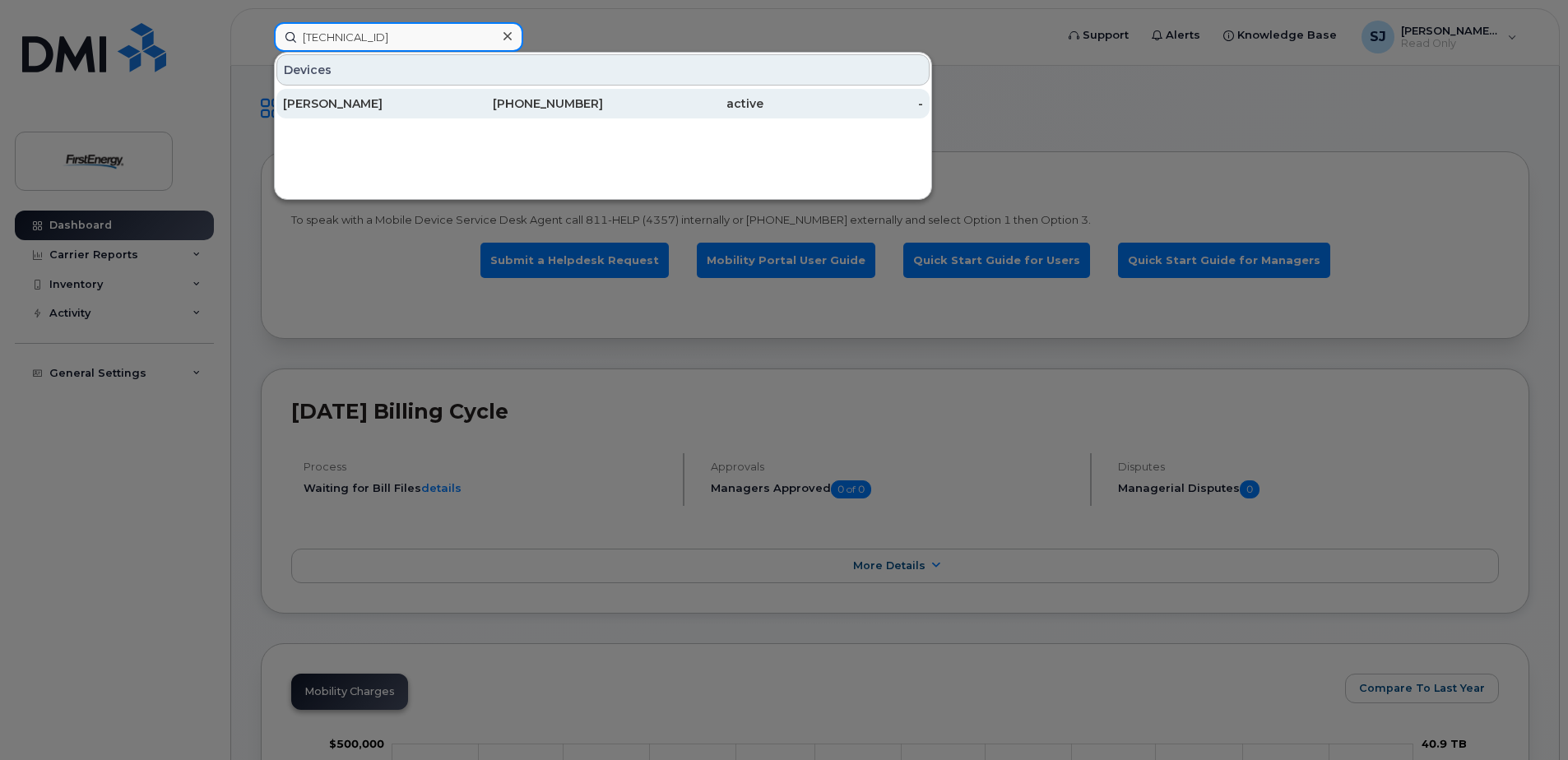
type input "[TECHNICAL_ID]"
click at [319, 103] on div "JOEY T CHEN" at bounding box center [364, 103] width 161 height 16
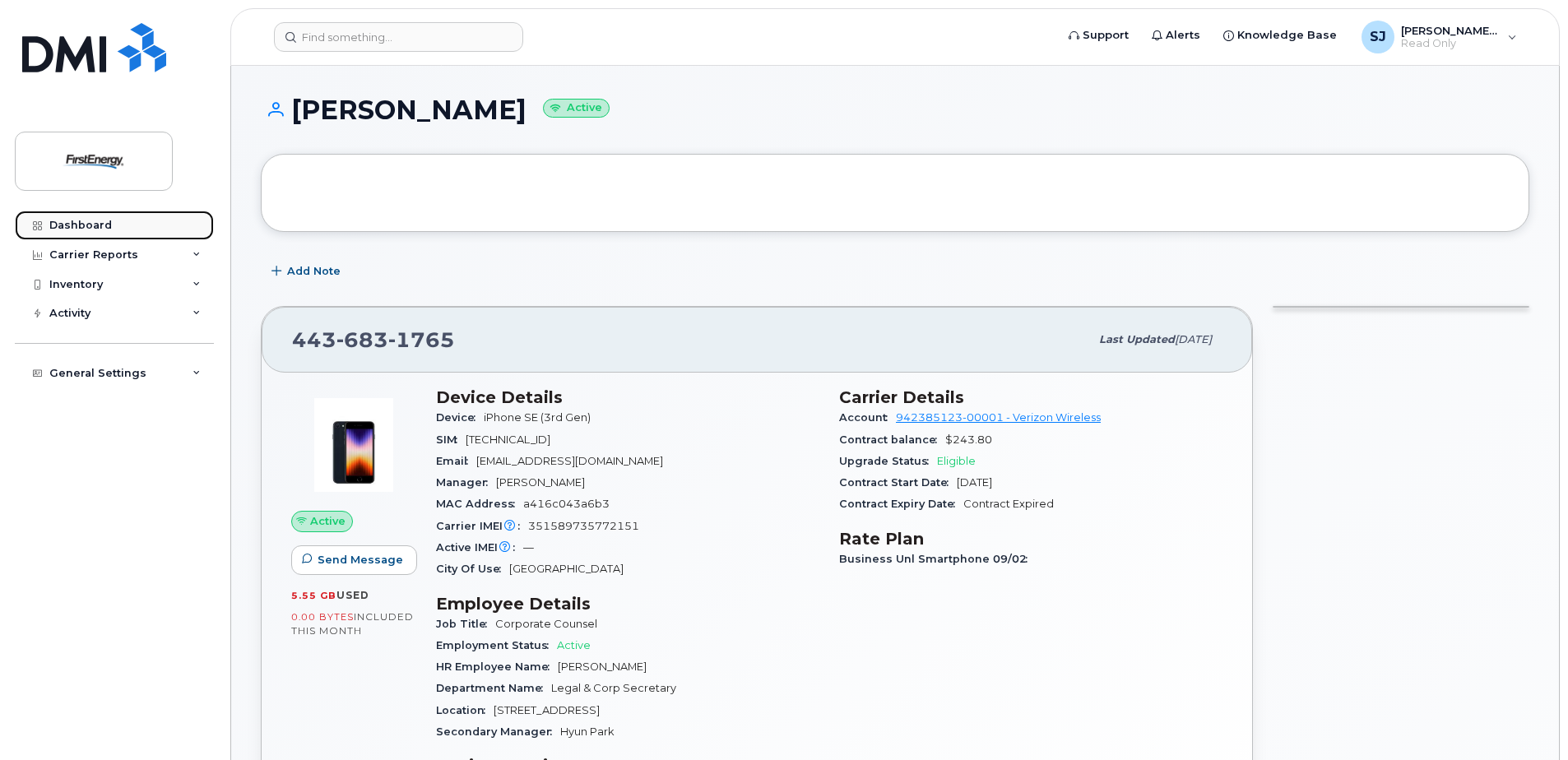
click at [79, 227] on div "Dashboard" at bounding box center [80, 225] width 62 height 13
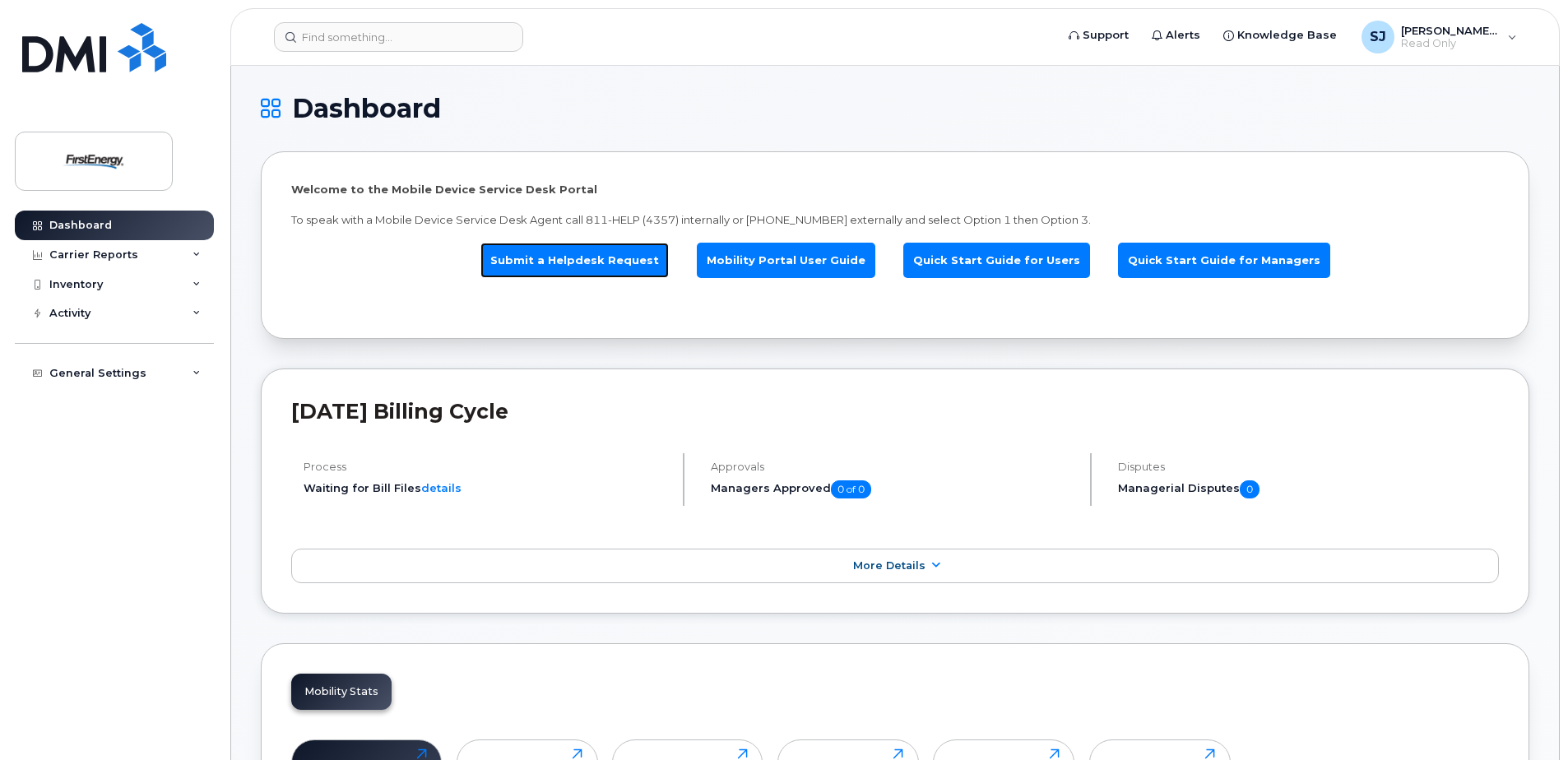
click at [583, 256] on link "Submit a Helpdesk Request" at bounding box center [575, 260] width 188 height 36
